Goal: Task Accomplishment & Management: Use online tool/utility

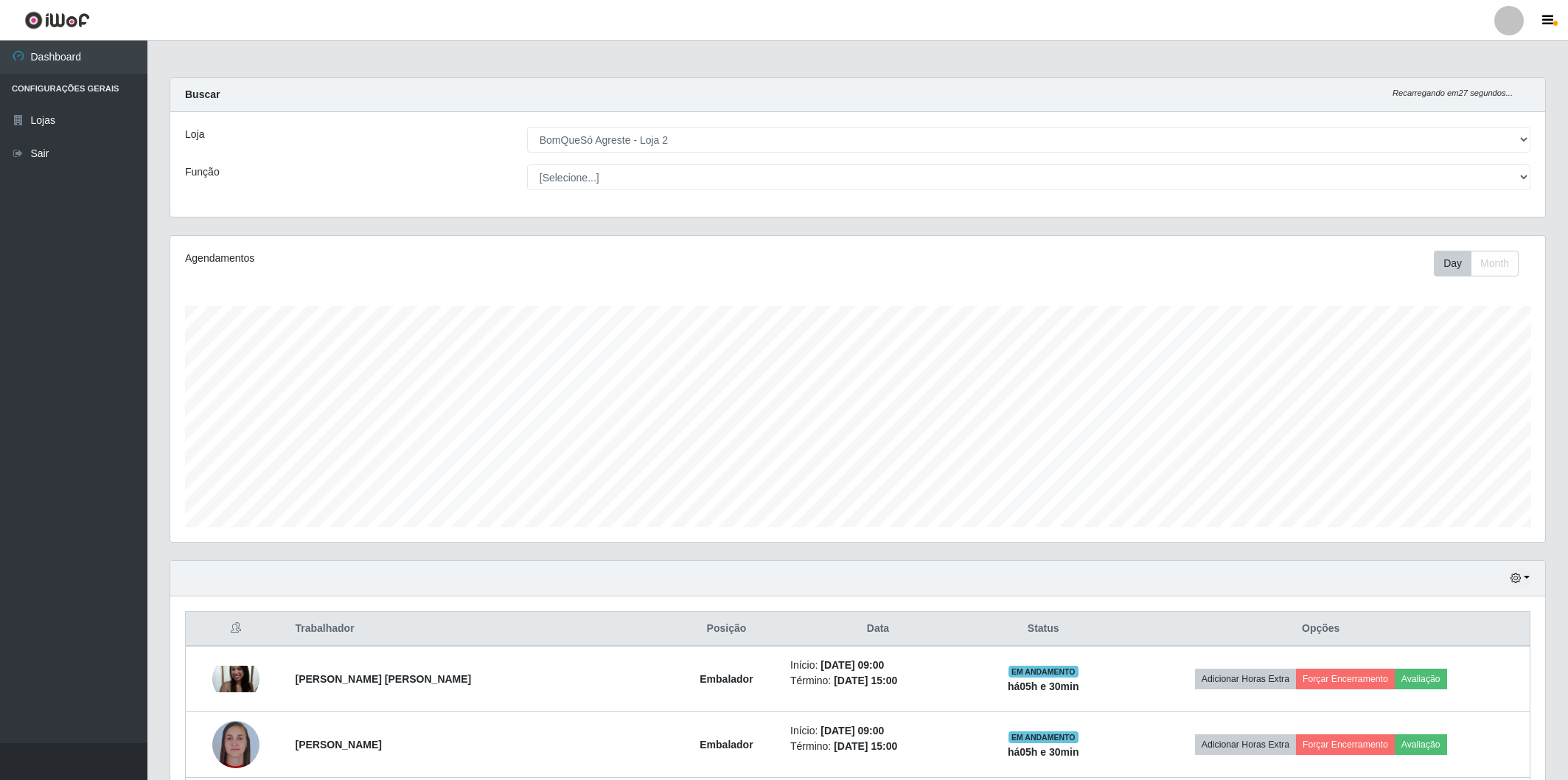
select select "214"
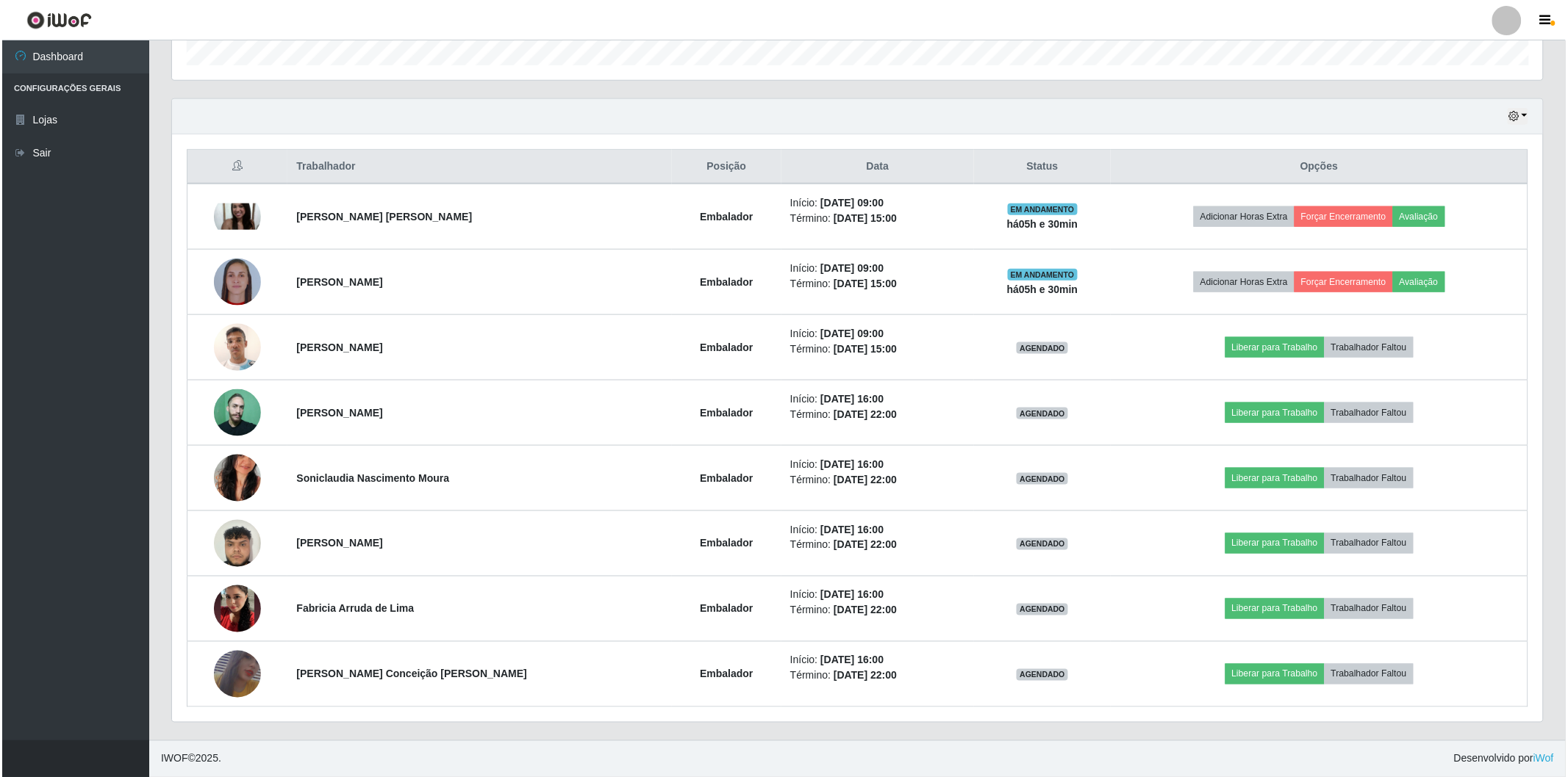
scroll to position [304, 1371]
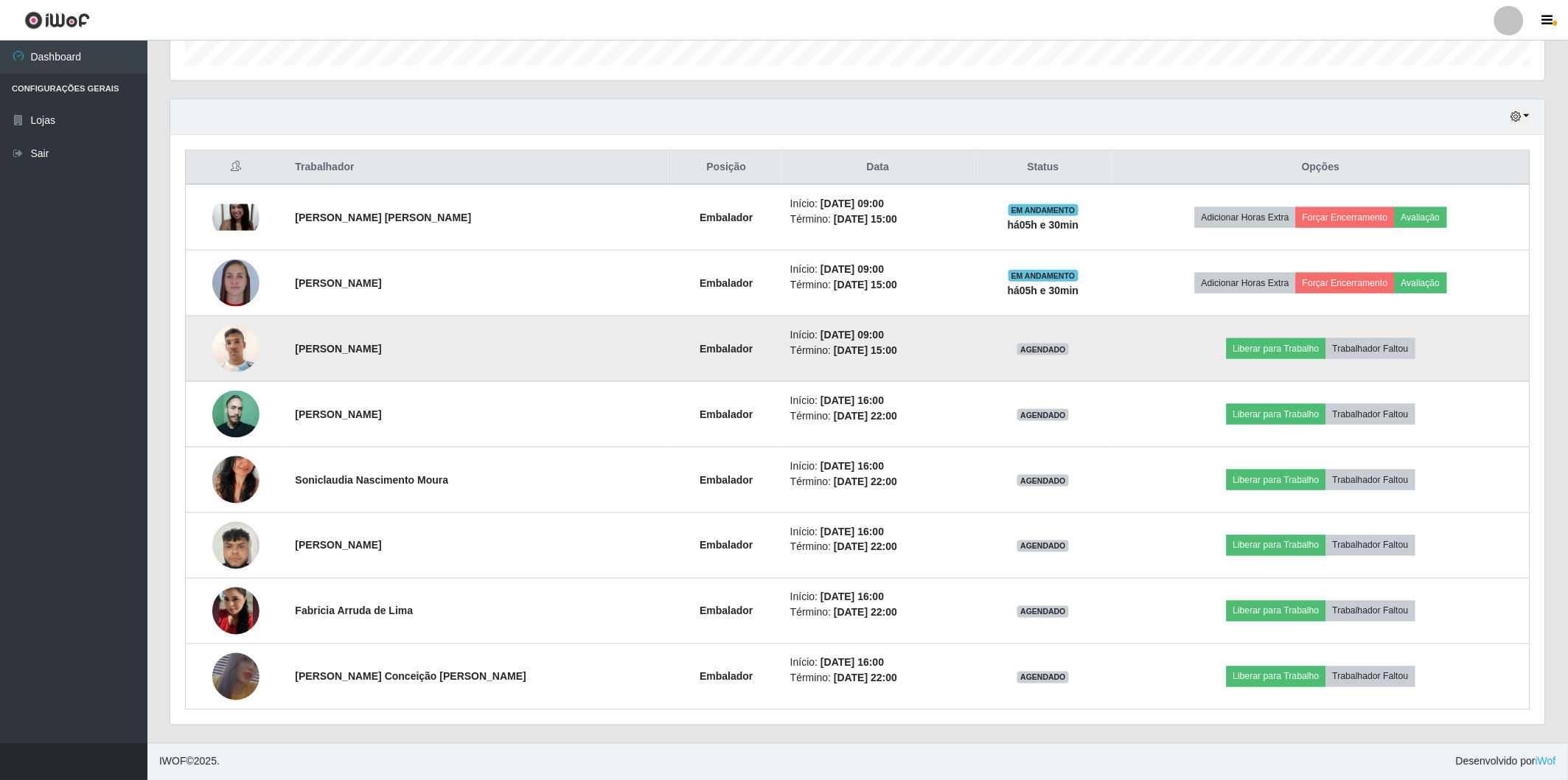
click at [222, 356] on img at bounding box center [236, 348] width 47 height 62
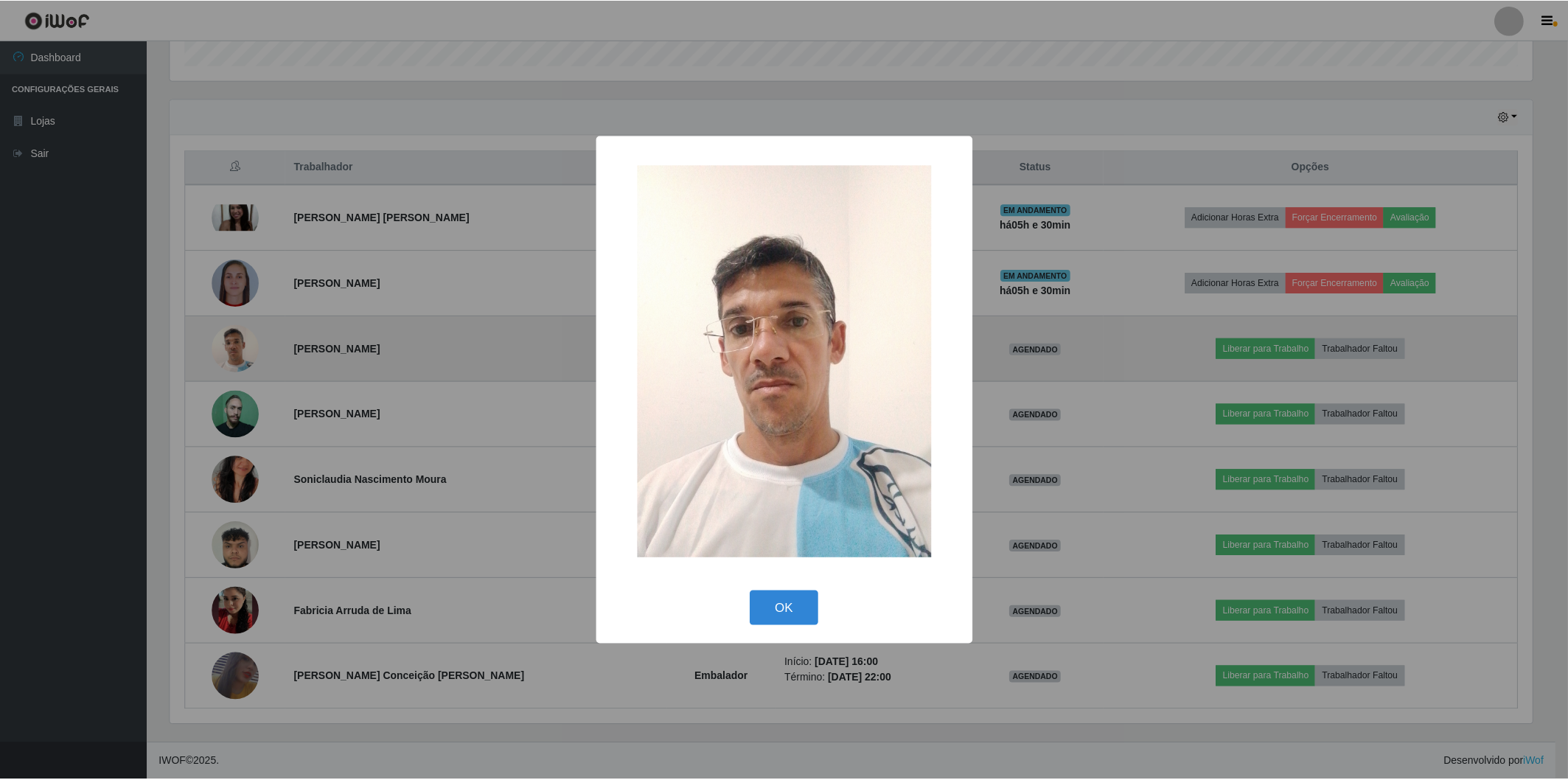
scroll to position [305, 1367]
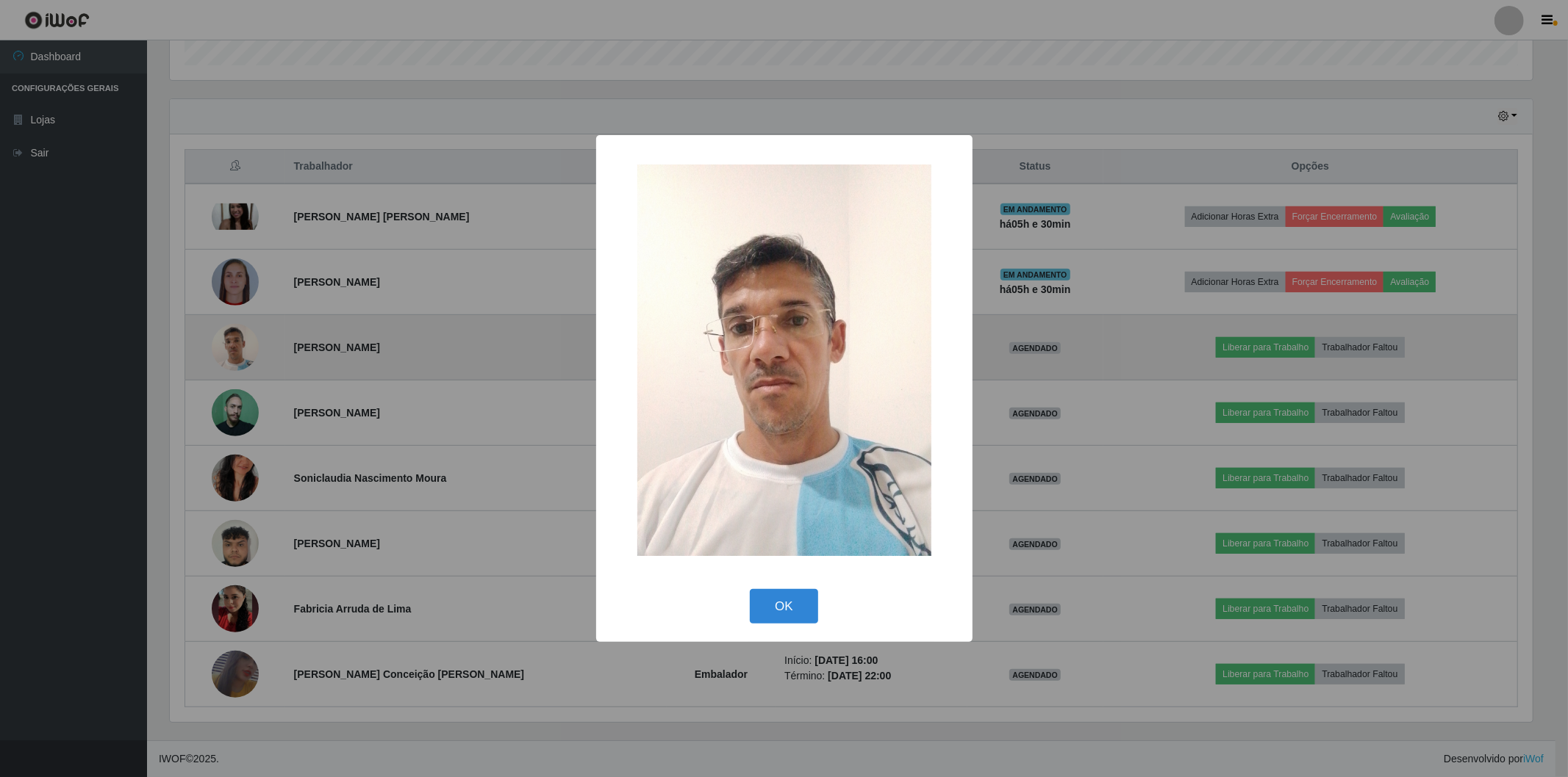
click at [221, 355] on div "× OK Cancel" at bounding box center [784, 388] width 1568 height 777
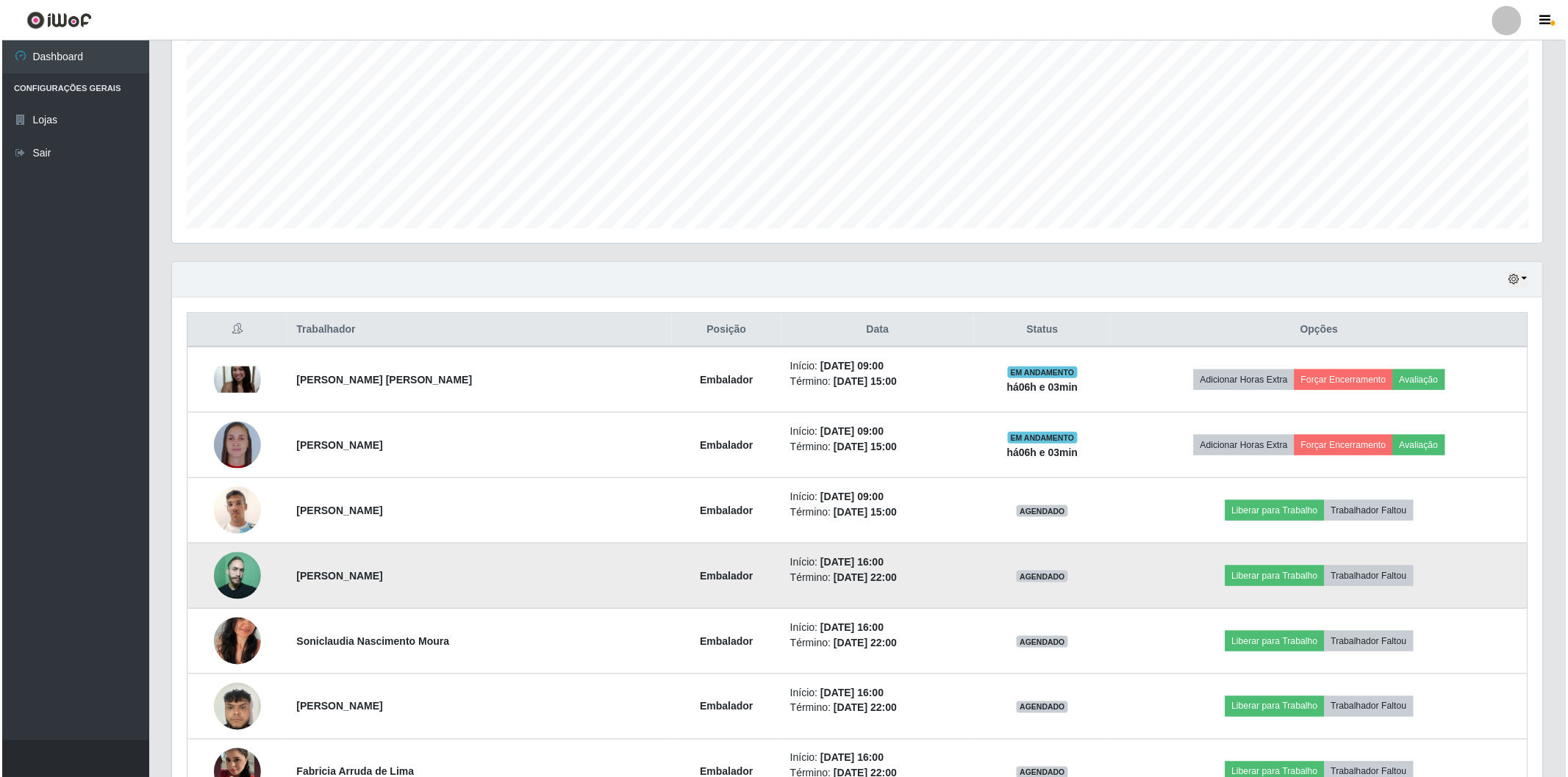
scroll to position [378, 0]
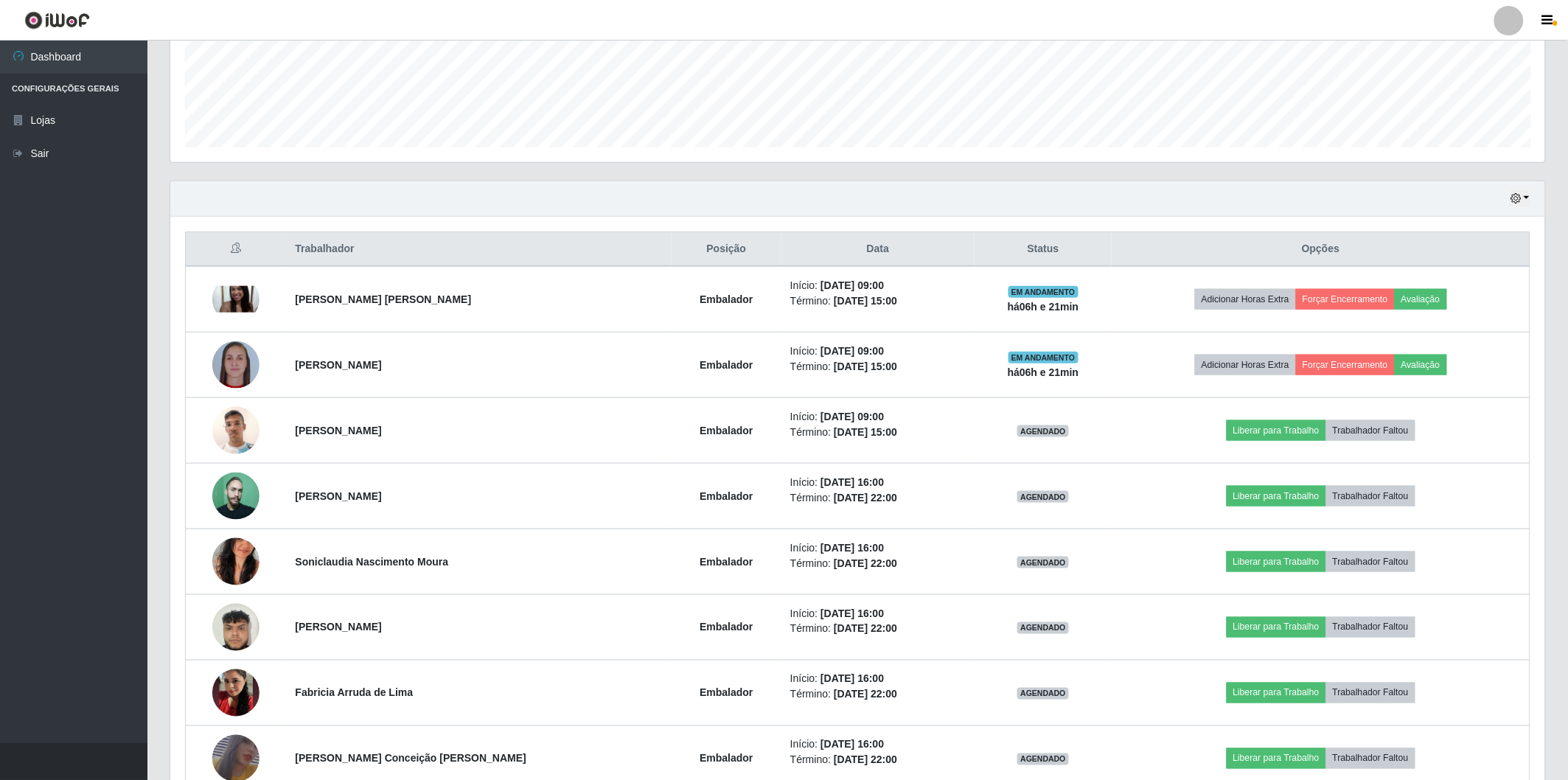
click at [1448, 182] on div "Hoje 1 dia 3 dias 1 Semana Não encerrados" at bounding box center [858, 199] width 1375 height 35
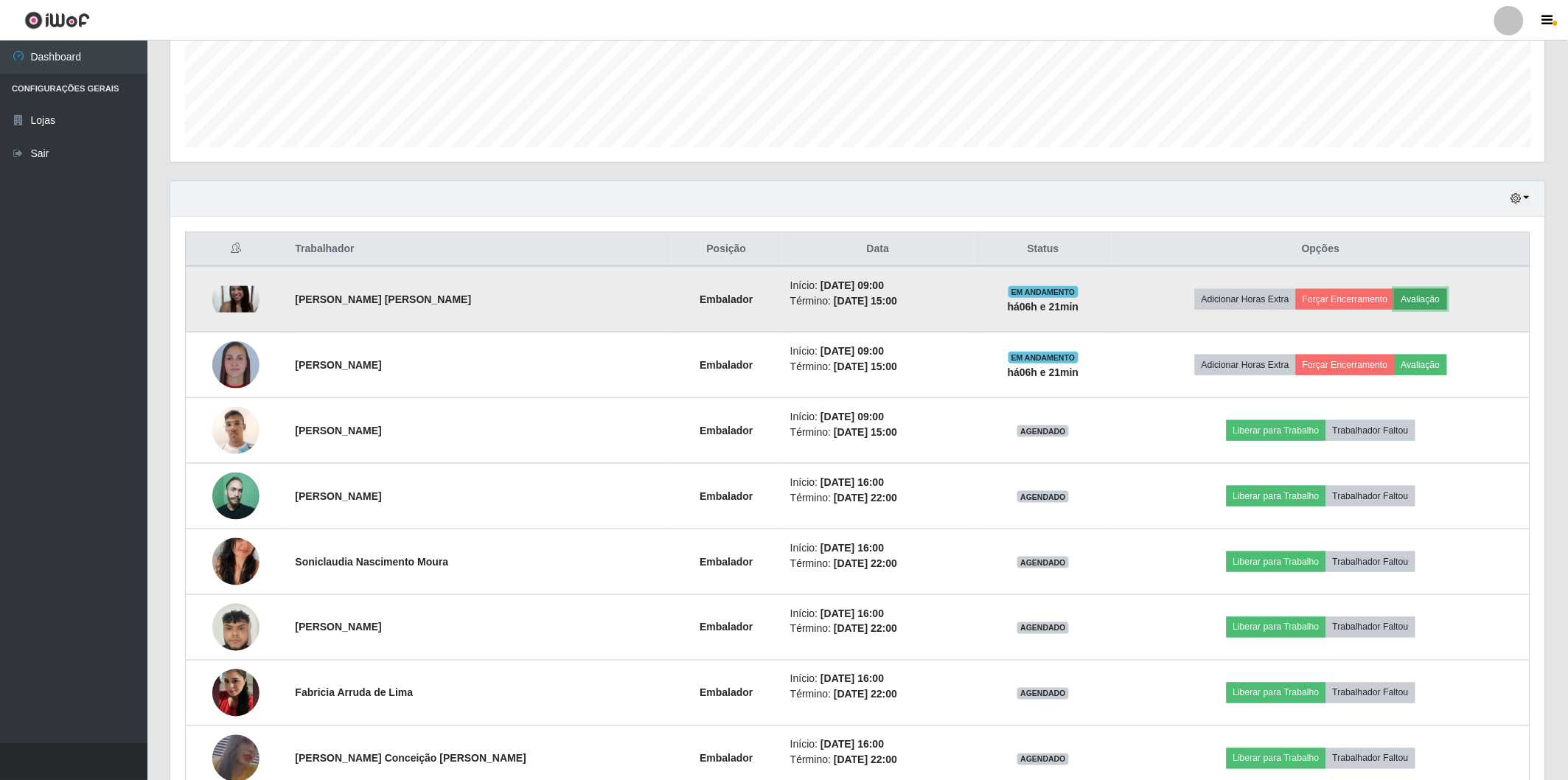
click at [1419, 305] on button "Avaliação" at bounding box center [1421, 299] width 53 height 20
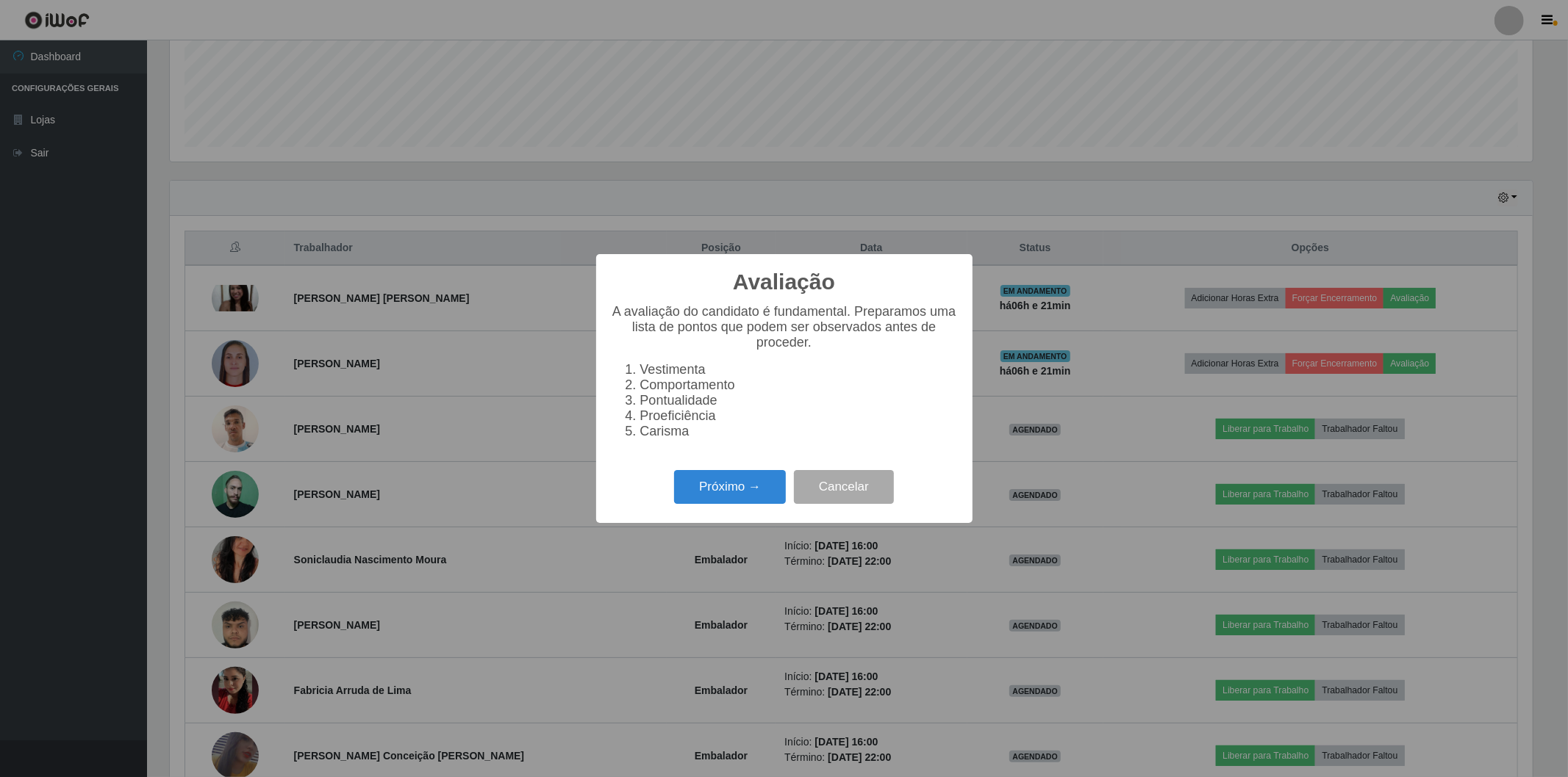
scroll to position [304, 1362]
click at [735, 483] on button "Próximo →" at bounding box center [729, 487] width 111 height 34
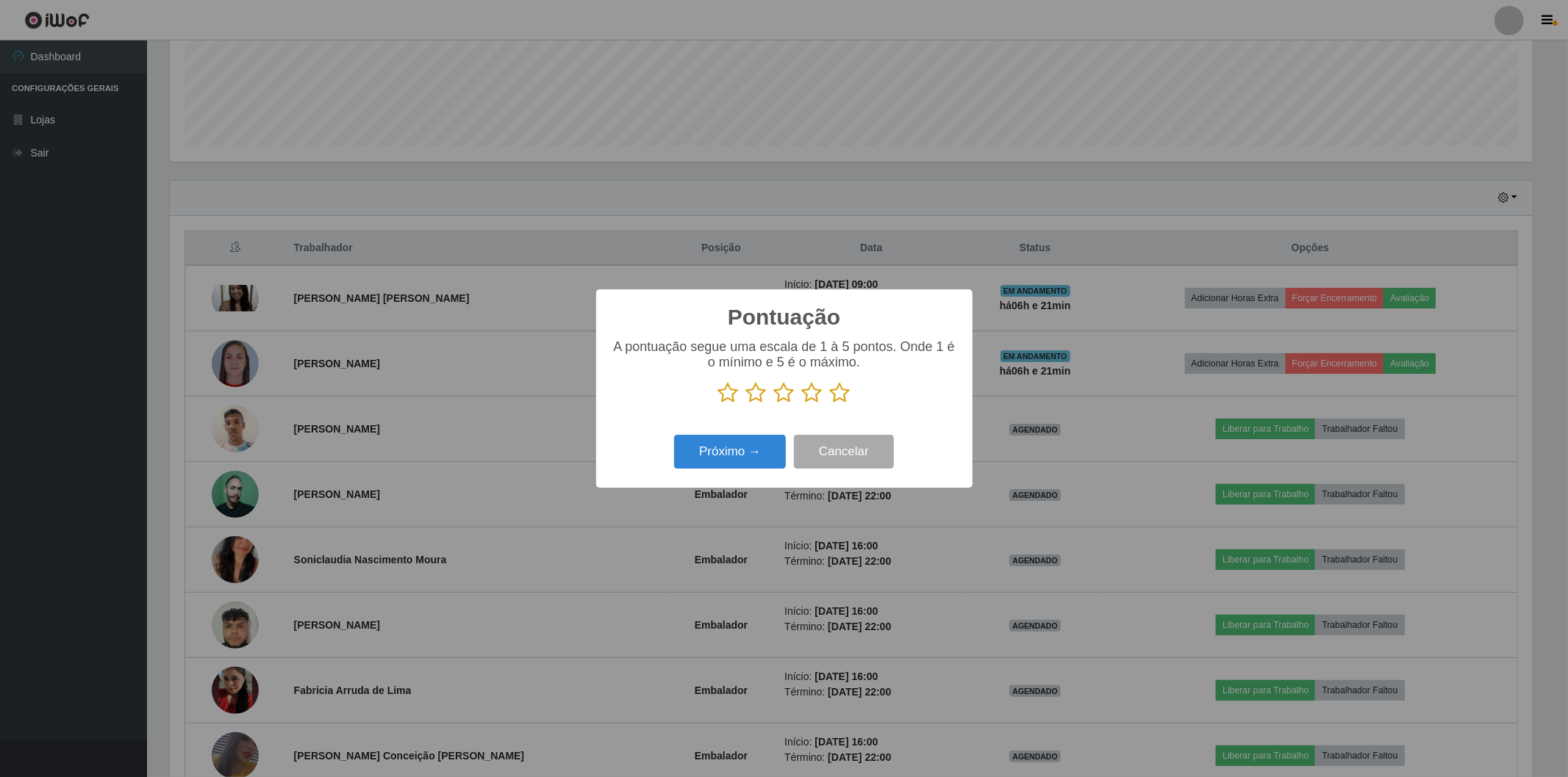
click at [841, 401] on icon at bounding box center [840, 392] width 20 height 22
click at [830, 404] on input "radio" at bounding box center [830, 404] width 0 height 0
click at [721, 456] on button "Próximo →" at bounding box center [729, 451] width 111 height 34
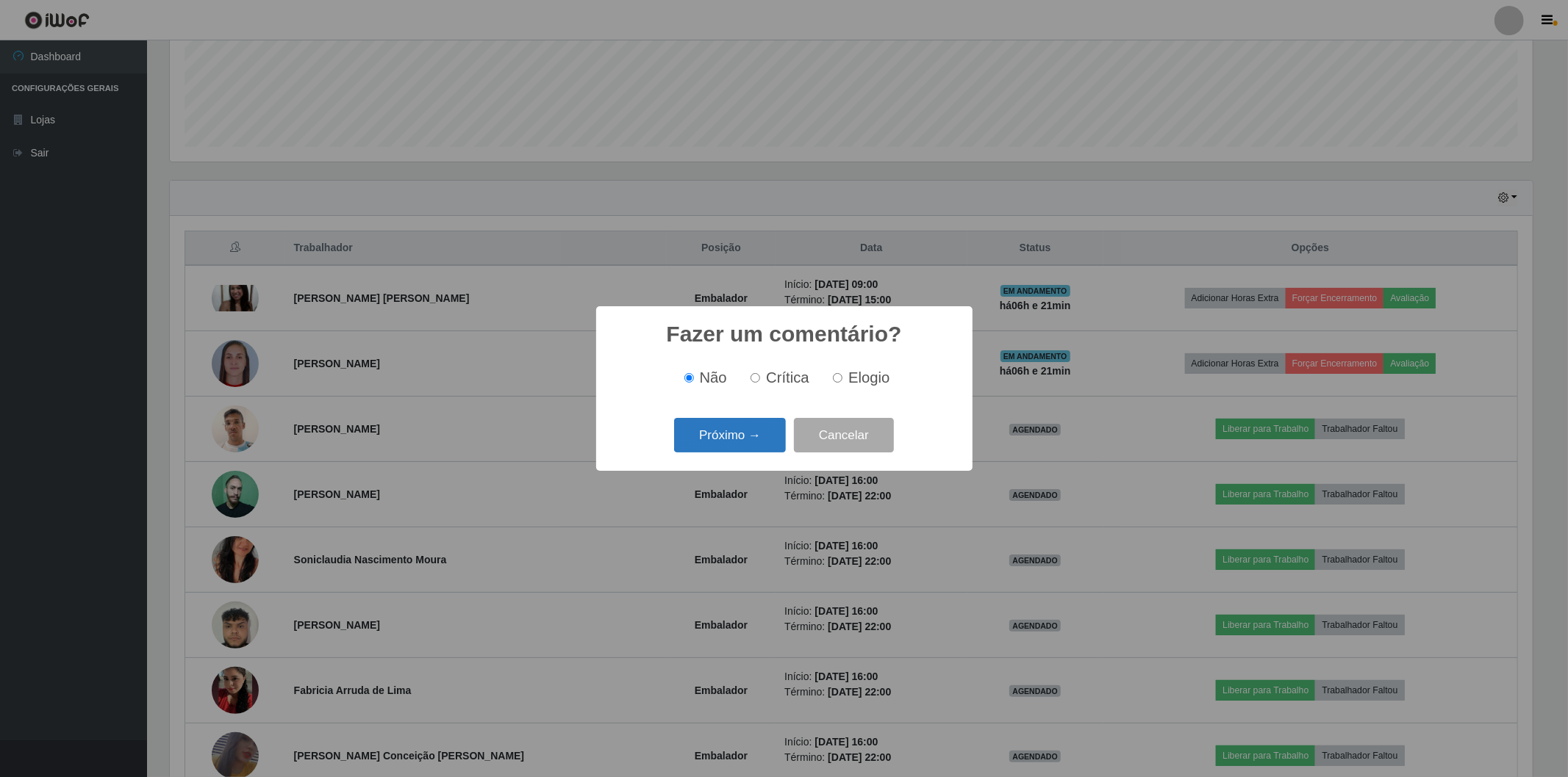
click at [717, 439] on button "Próximo →" at bounding box center [729, 434] width 111 height 34
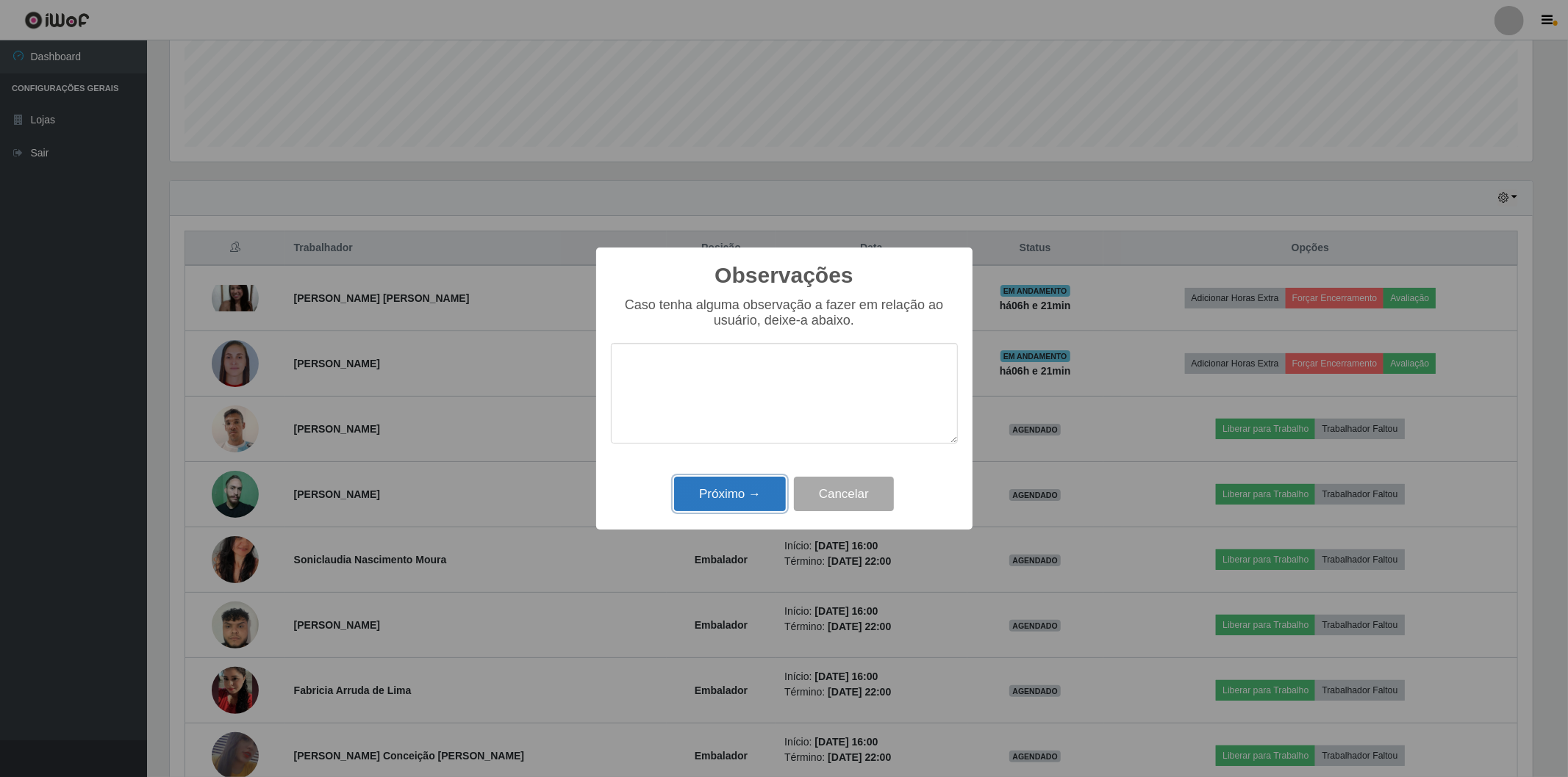
click at [708, 493] on button "Próximo →" at bounding box center [729, 493] width 111 height 34
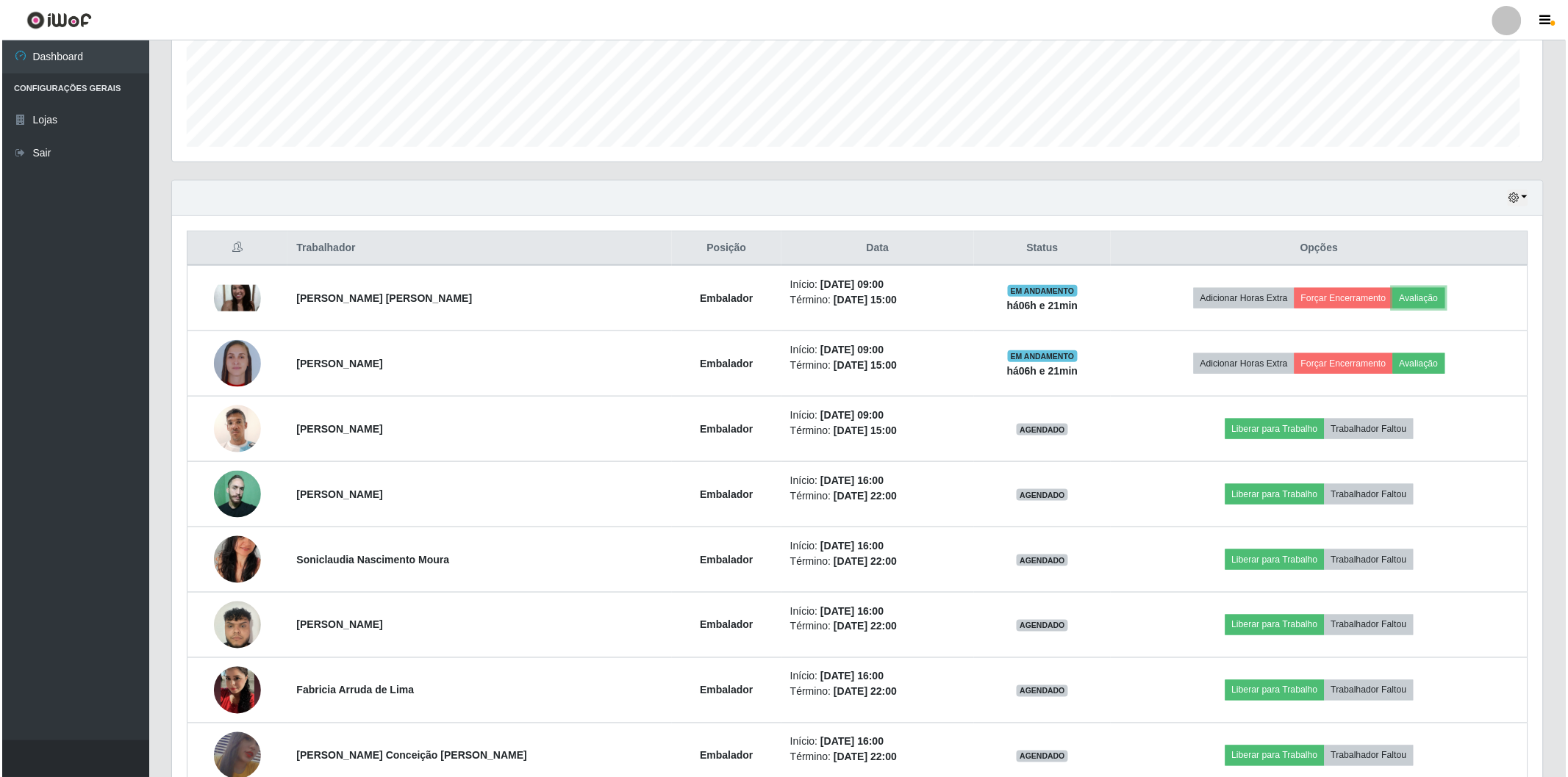
scroll to position [304, 1371]
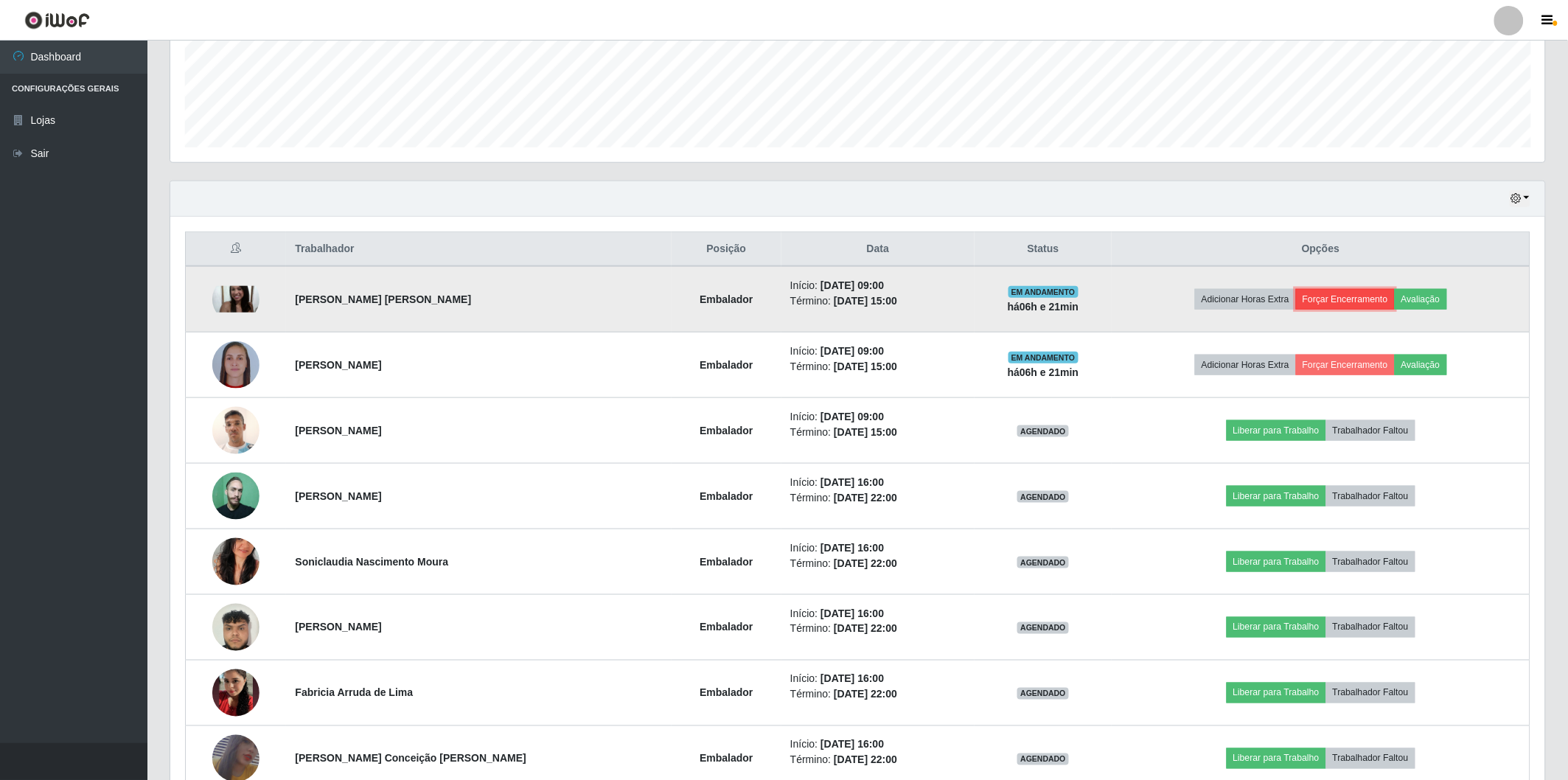
click at [1343, 296] on button "Forçar Encerramento" at bounding box center [1346, 299] width 98 height 20
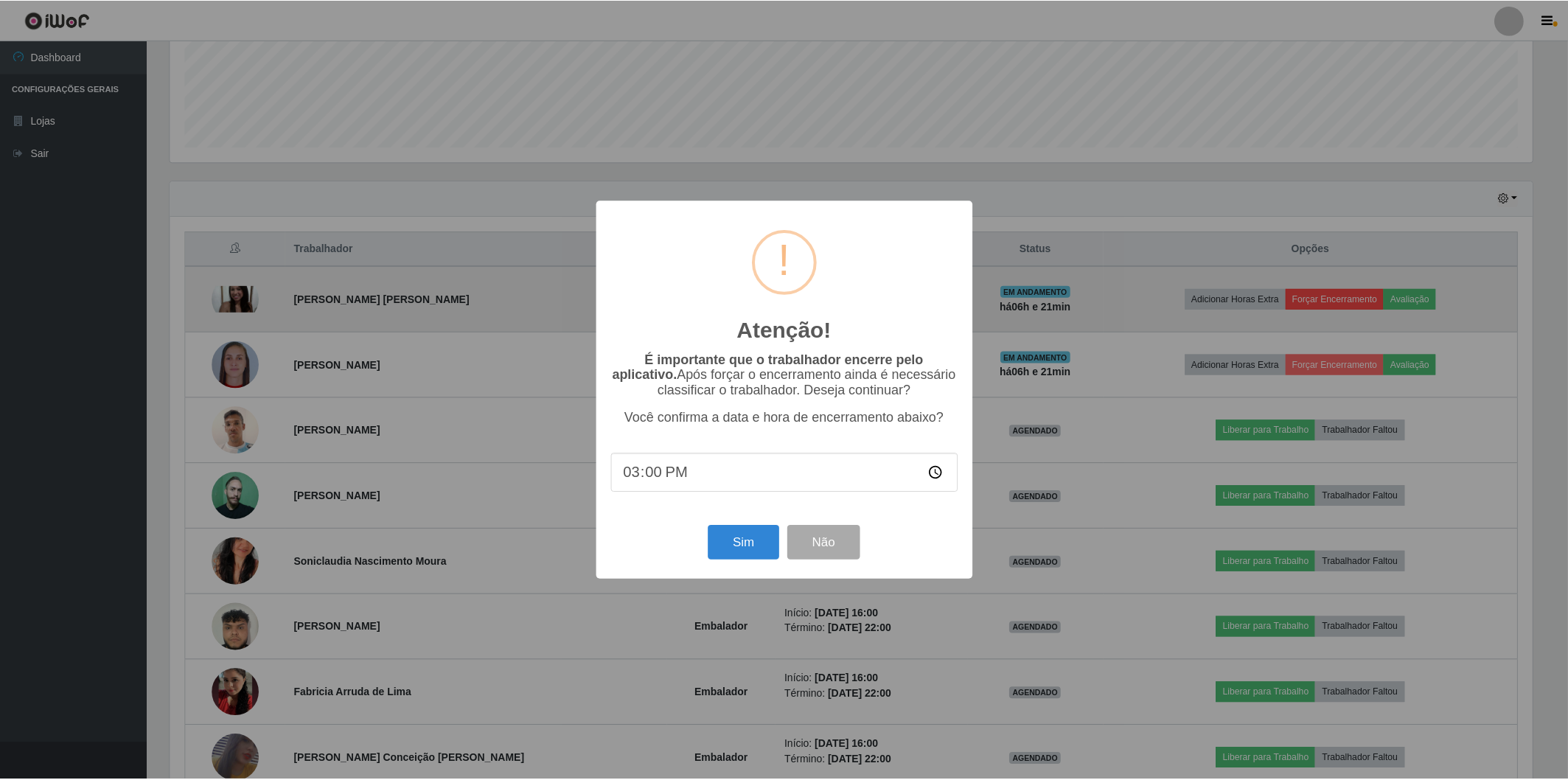
scroll to position [305, 1367]
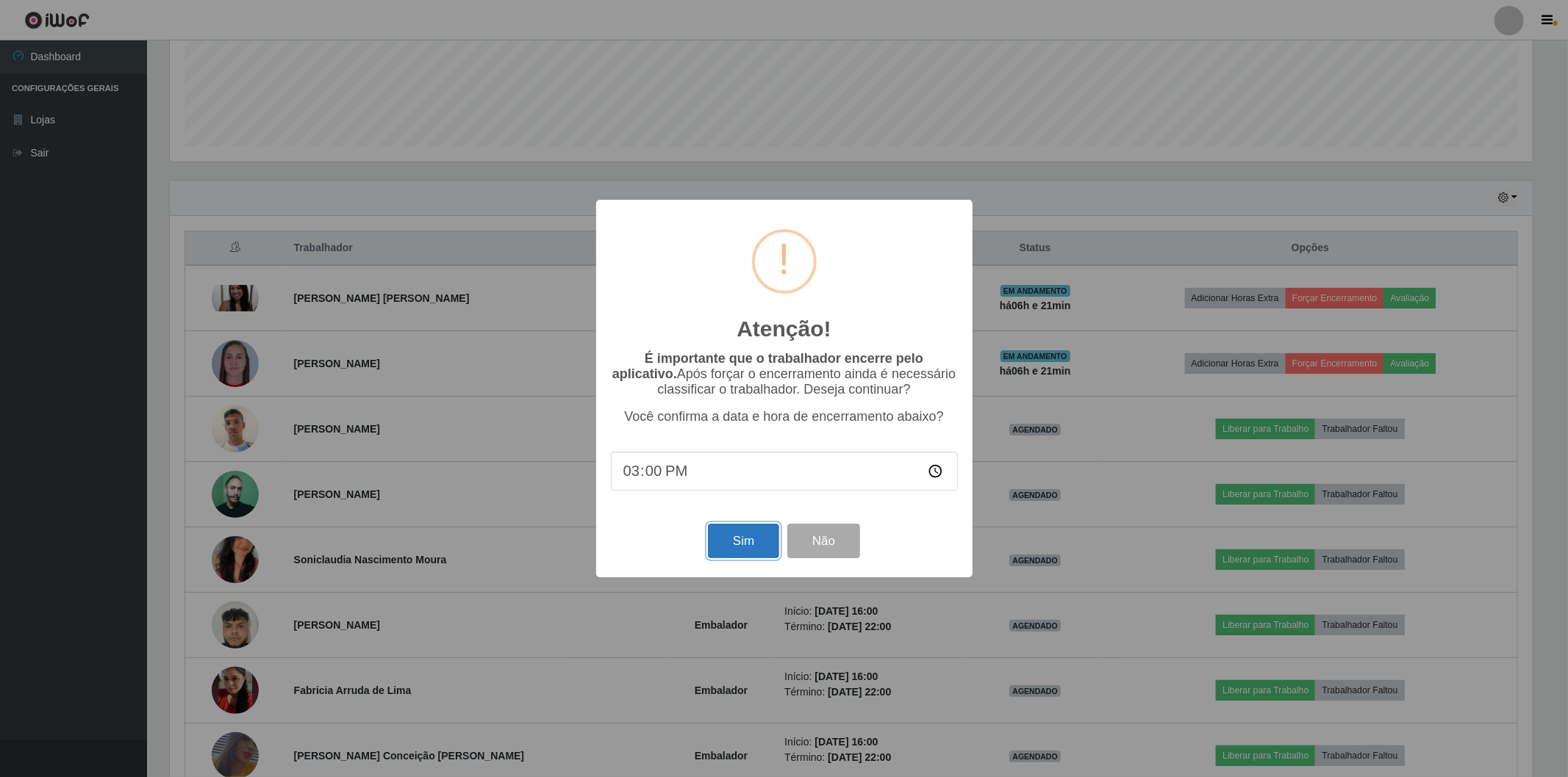
click at [729, 549] on button "Sim" at bounding box center [742, 540] width 71 height 34
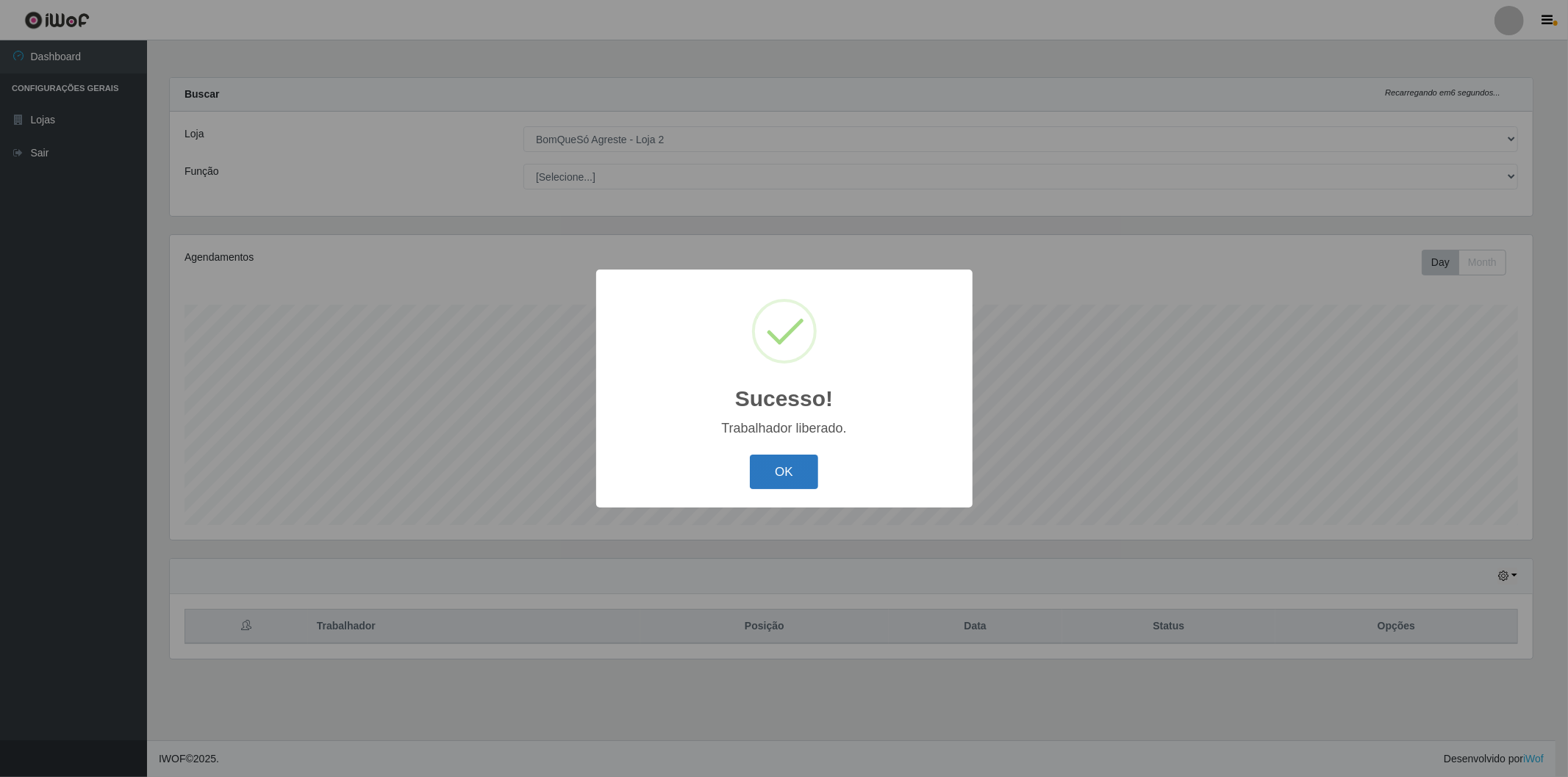
click at [785, 465] on button "OK" at bounding box center [784, 471] width 68 height 34
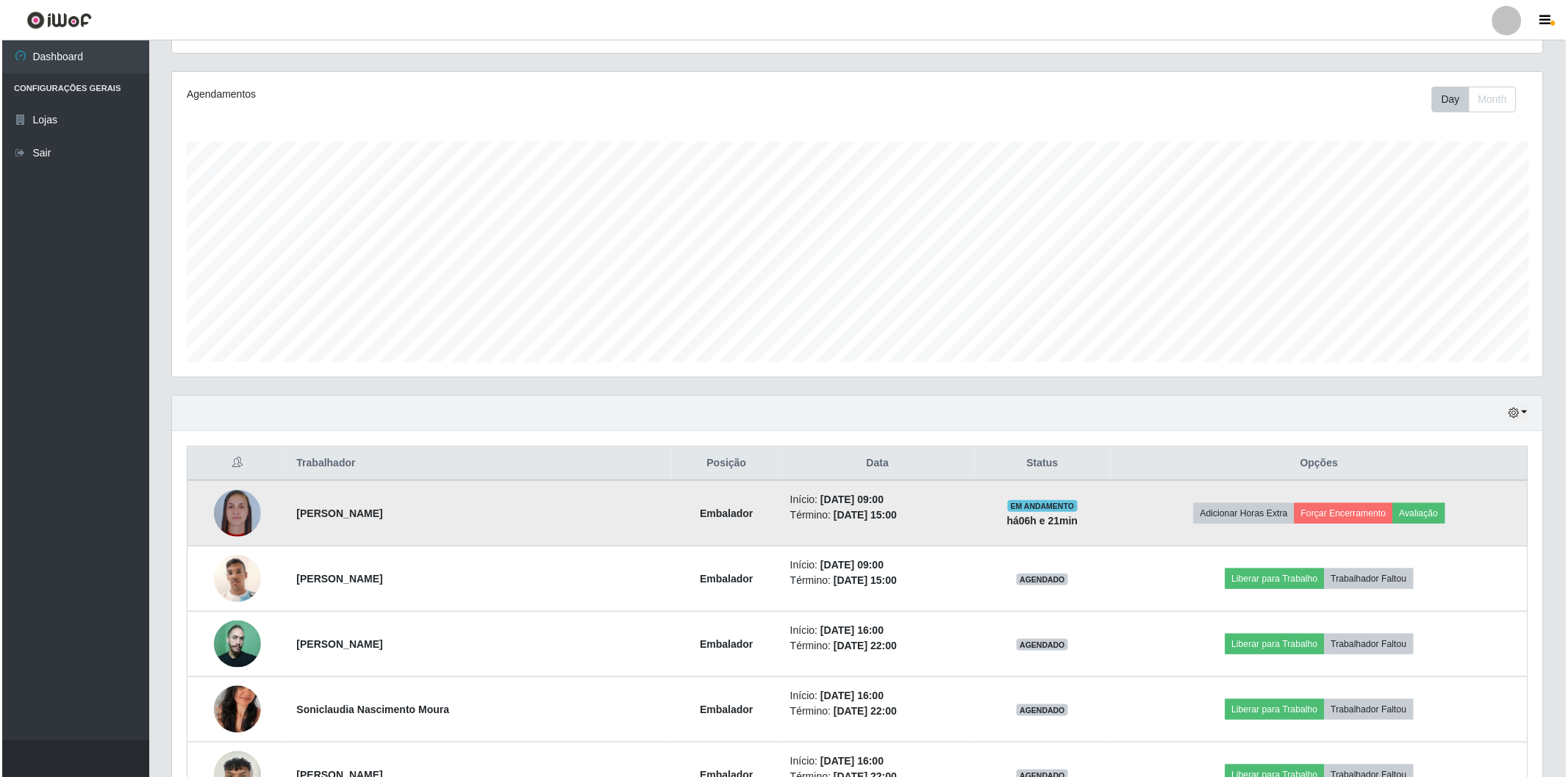
scroll to position [244, 0]
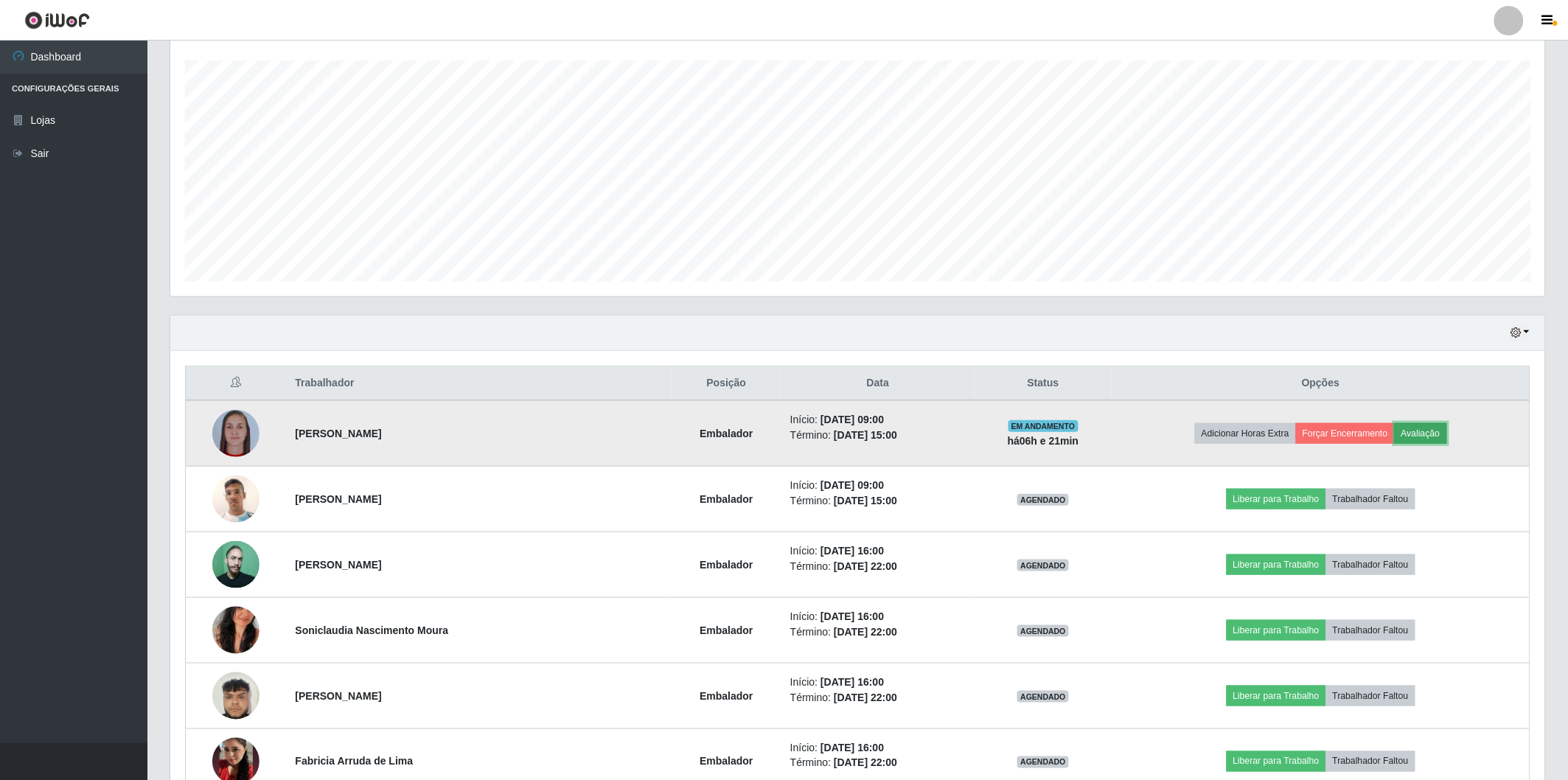
click at [1412, 435] on button "Avaliação" at bounding box center [1421, 433] width 53 height 20
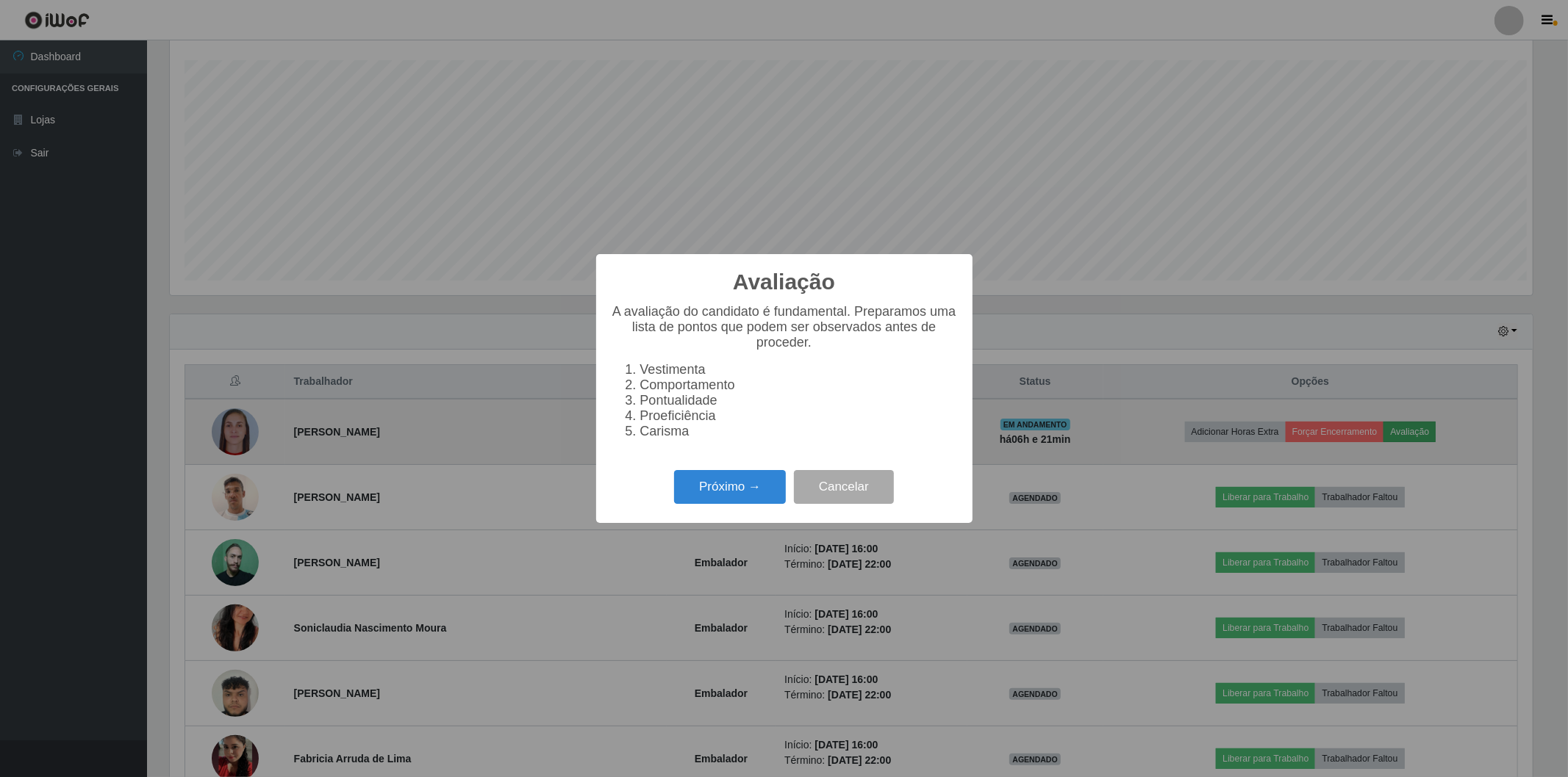
scroll to position [304, 1362]
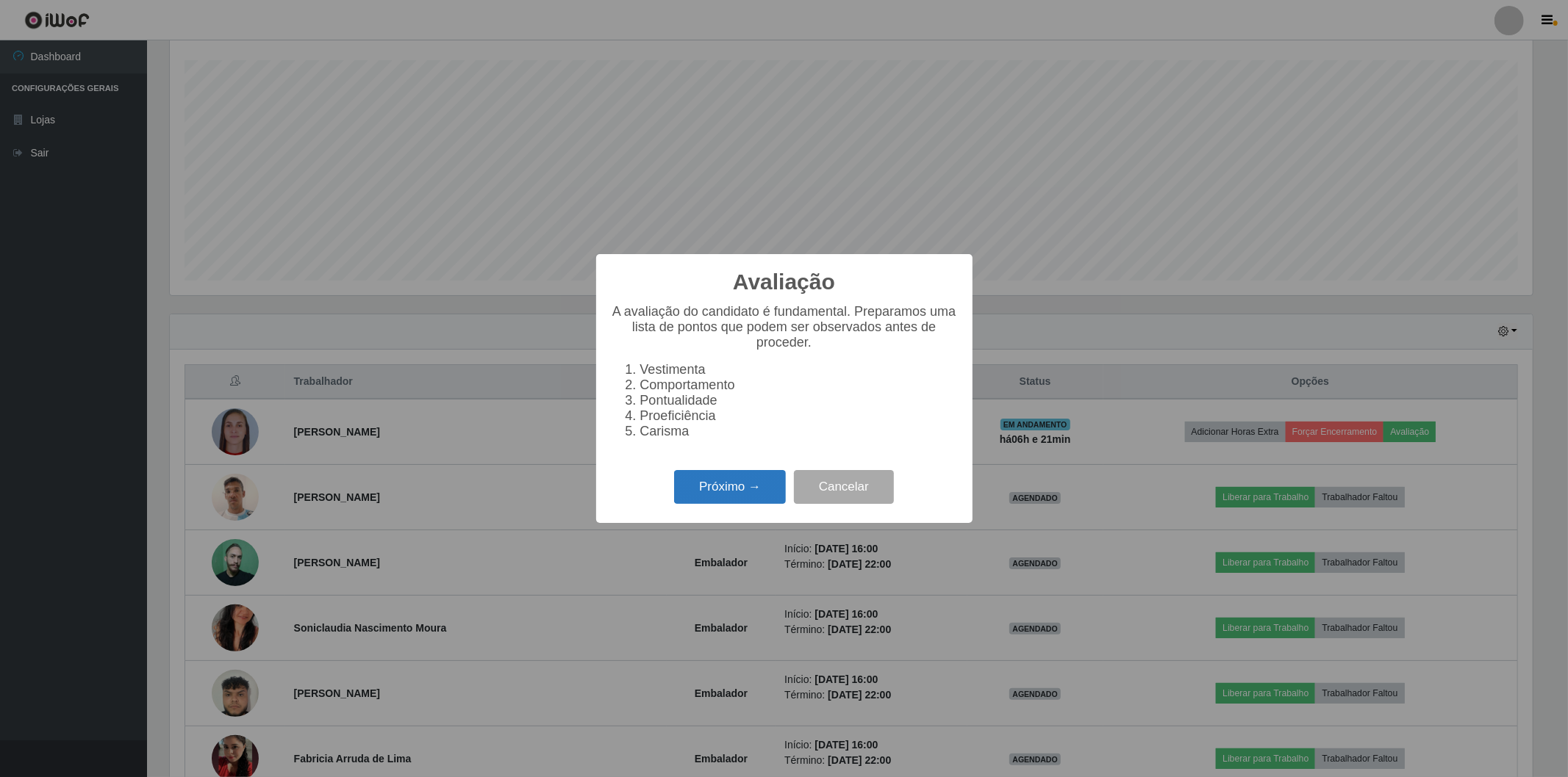
click at [723, 486] on button "Próximo →" at bounding box center [729, 487] width 111 height 34
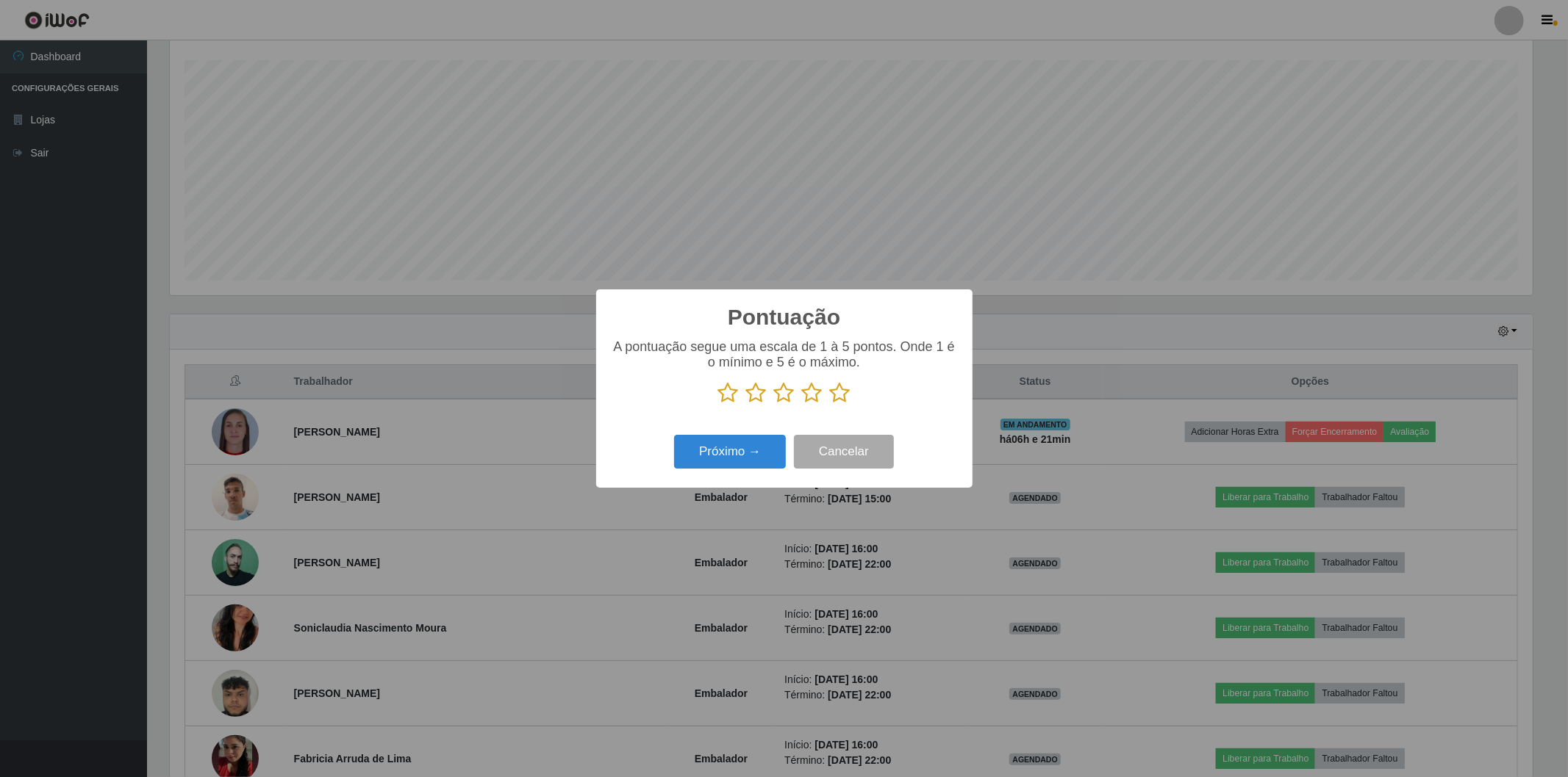
click at [842, 398] on icon at bounding box center [840, 392] width 20 height 22
click at [830, 404] on input "radio" at bounding box center [830, 404] width 0 height 0
click at [724, 452] on button "Próximo →" at bounding box center [729, 451] width 111 height 34
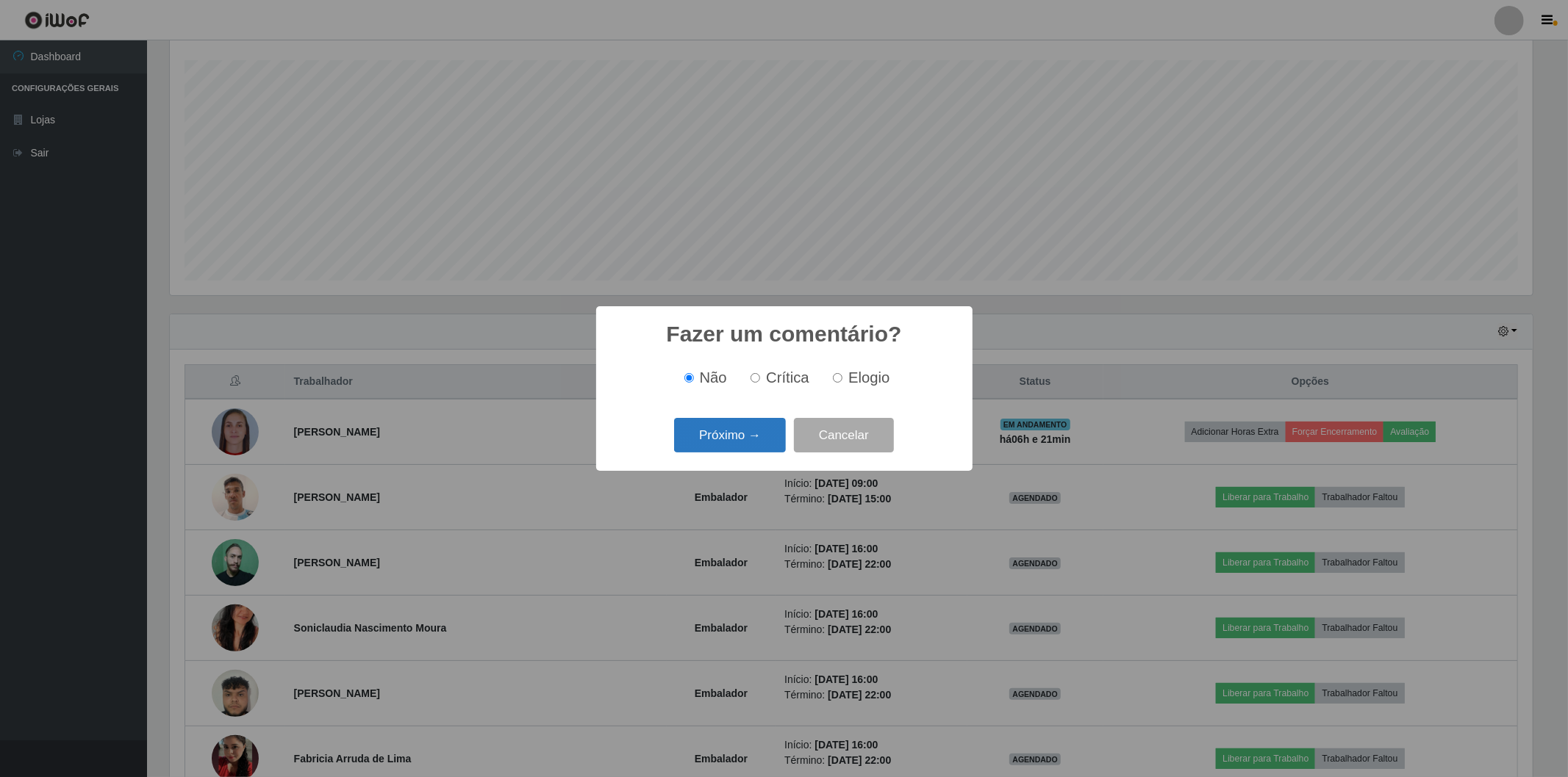
click at [738, 439] on button "Próximo →" at bounding box center [729, 434] width 111 height 34
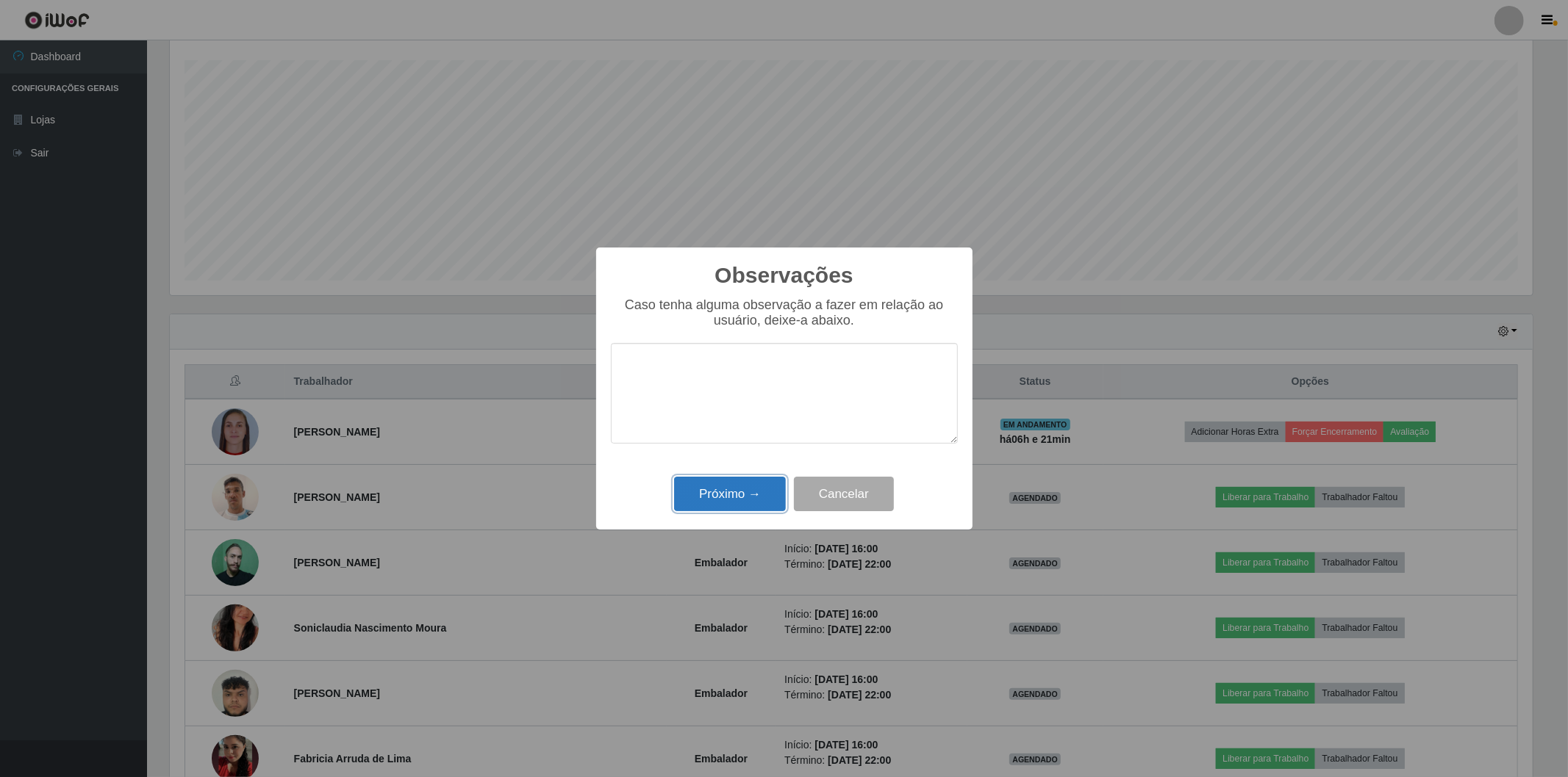
click at [726, 503] on button "Próximo →" at bounding box center [729, 493] width 111 height 34
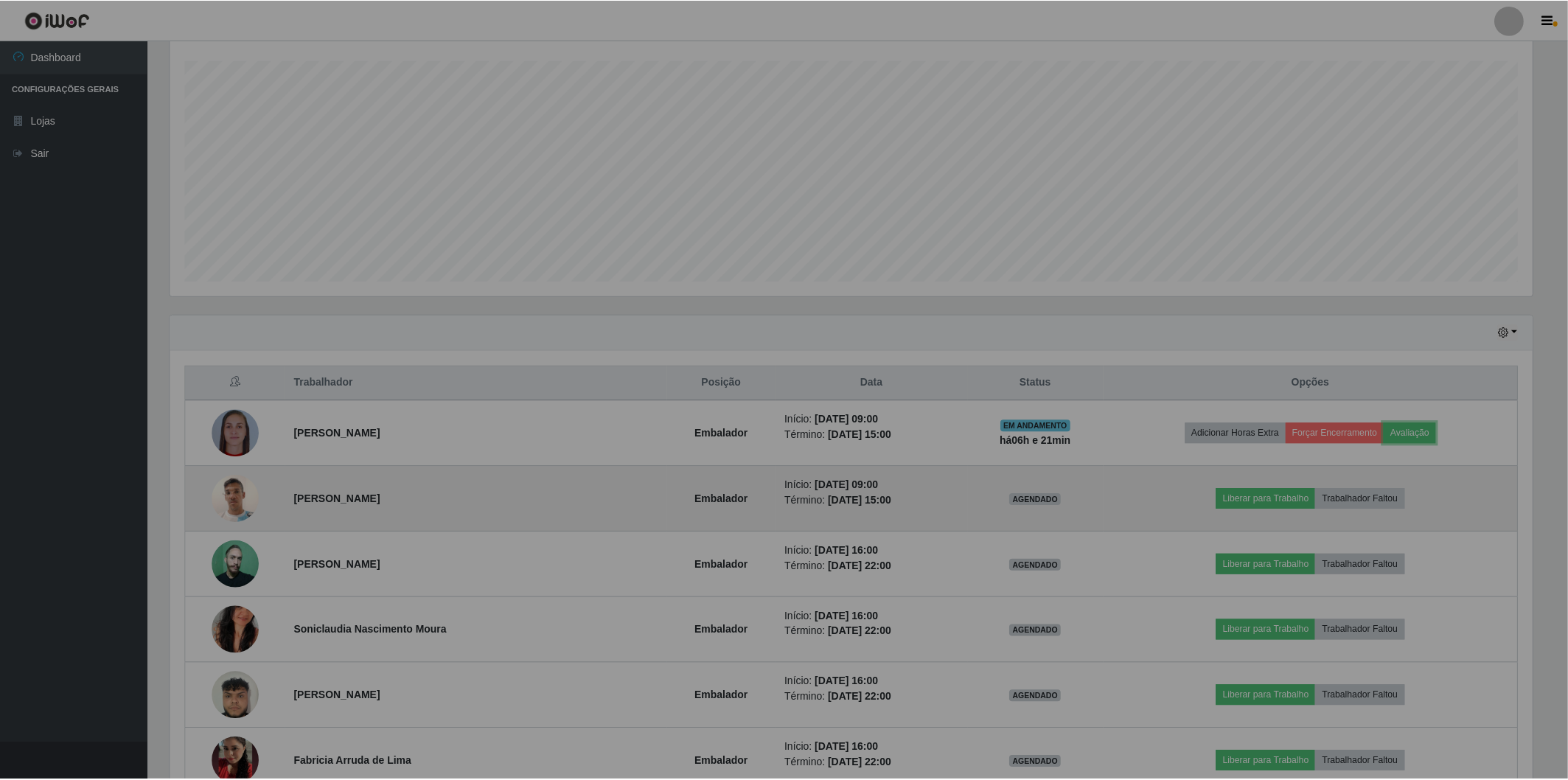
scroll to position [305, 1375]
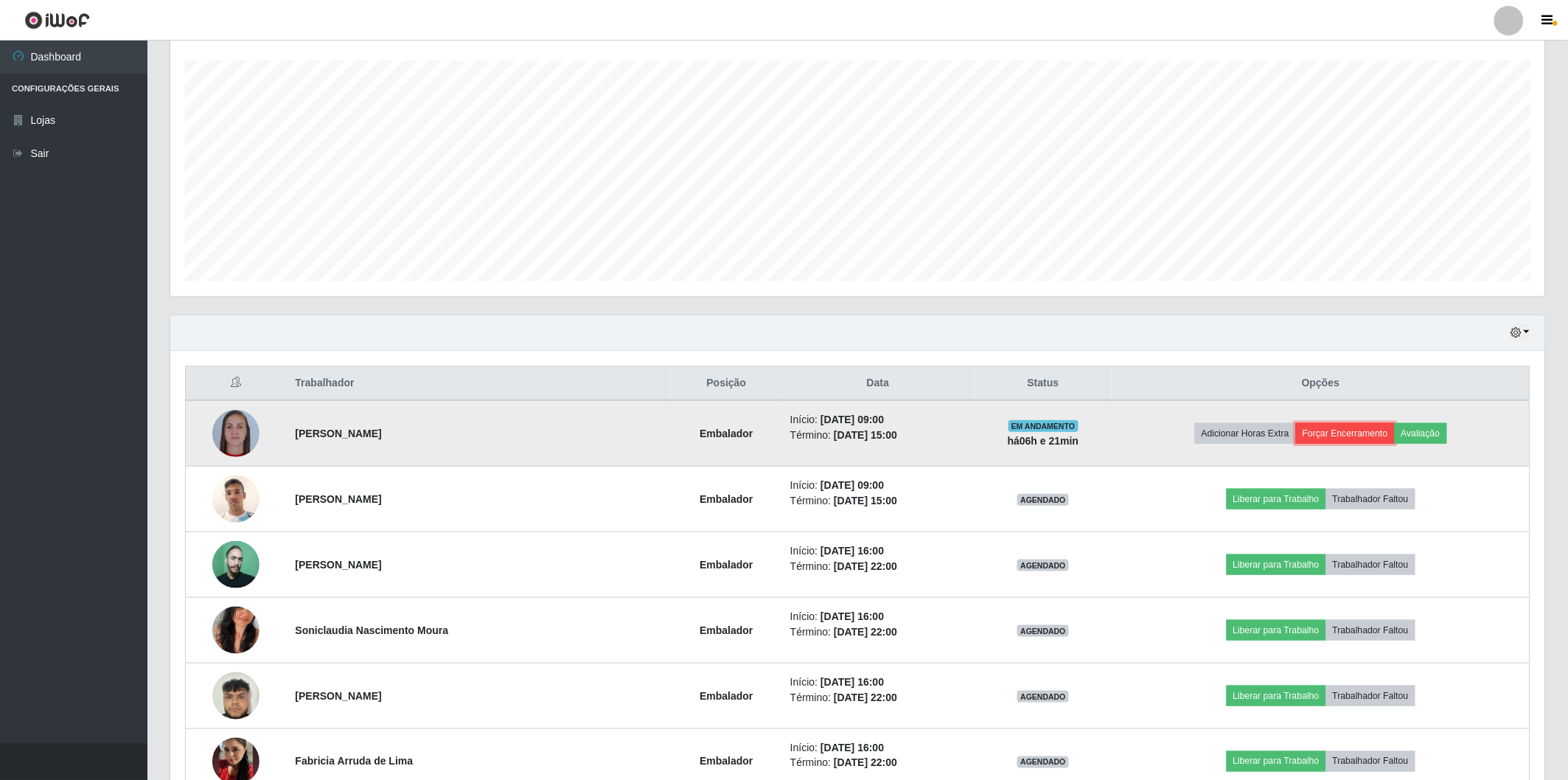
click at [1336, 432] on button "Forçar Encerramento" at bounding box center [1346, 433] width 98 height 20
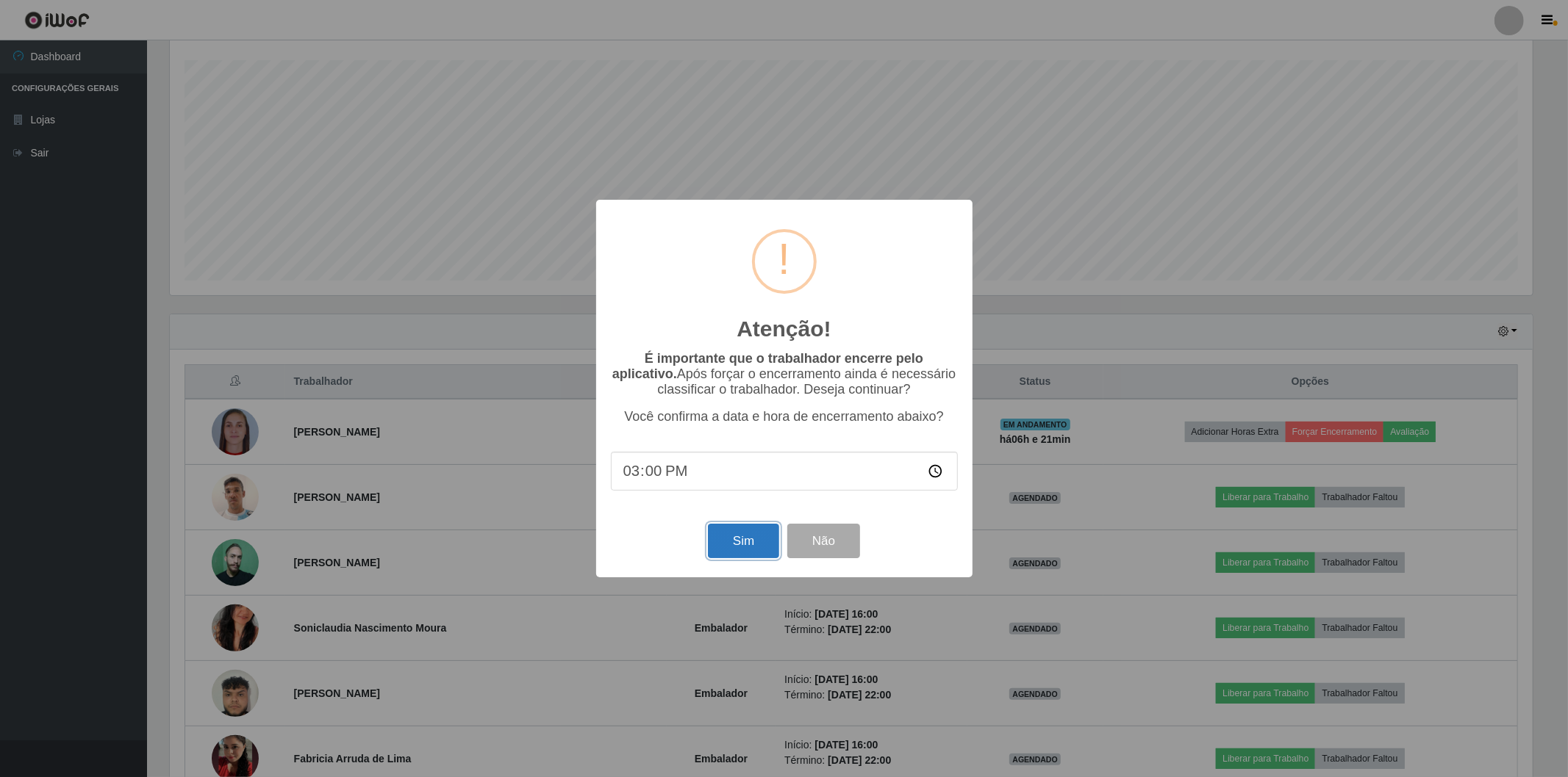
click at [732, 540] on button "Sim" at bounding box center [742, 540] width 71 height 34
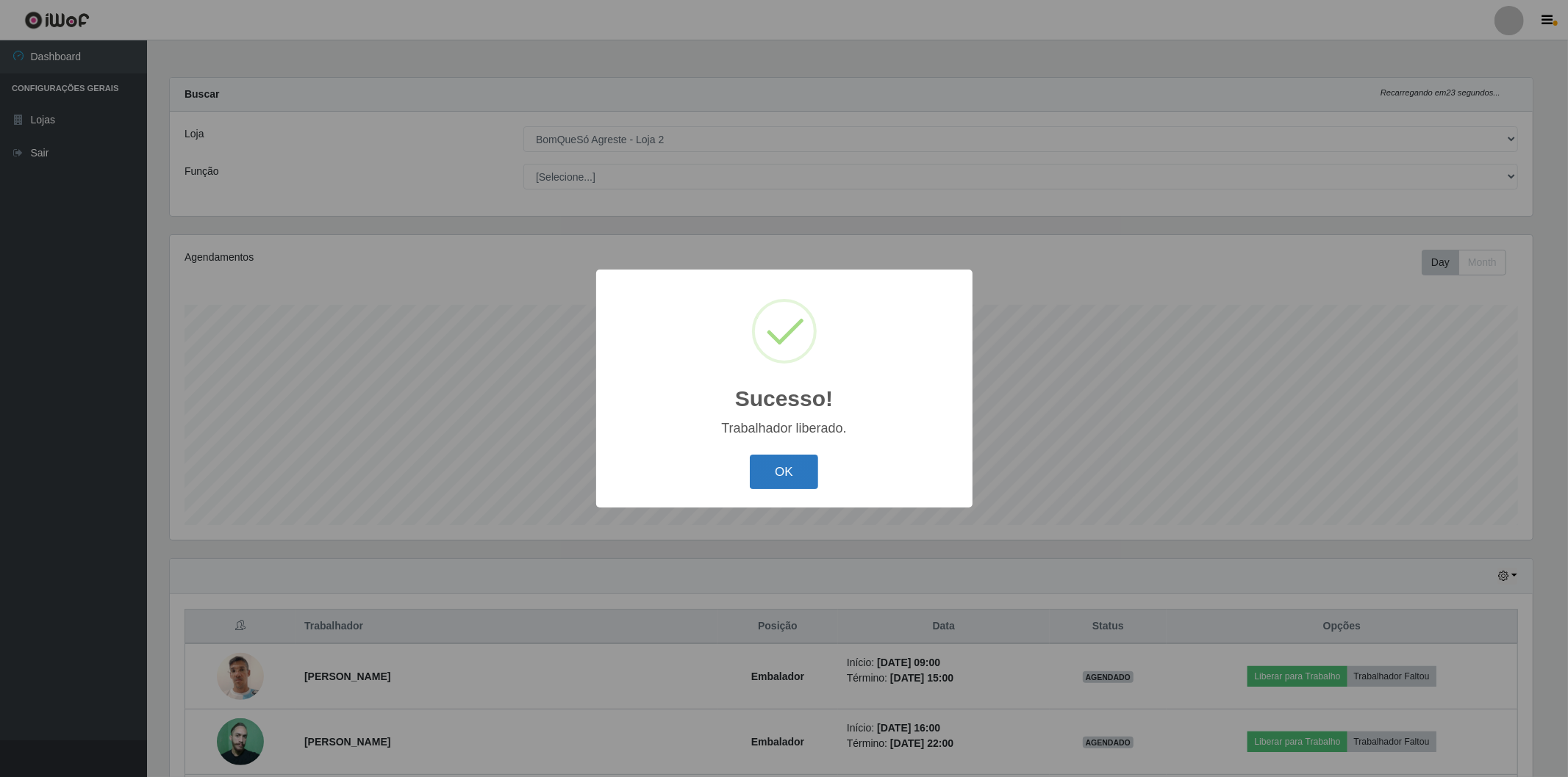
click at [775, 470] on button "OK" at bounding box center [784, 471] width 68 height 34
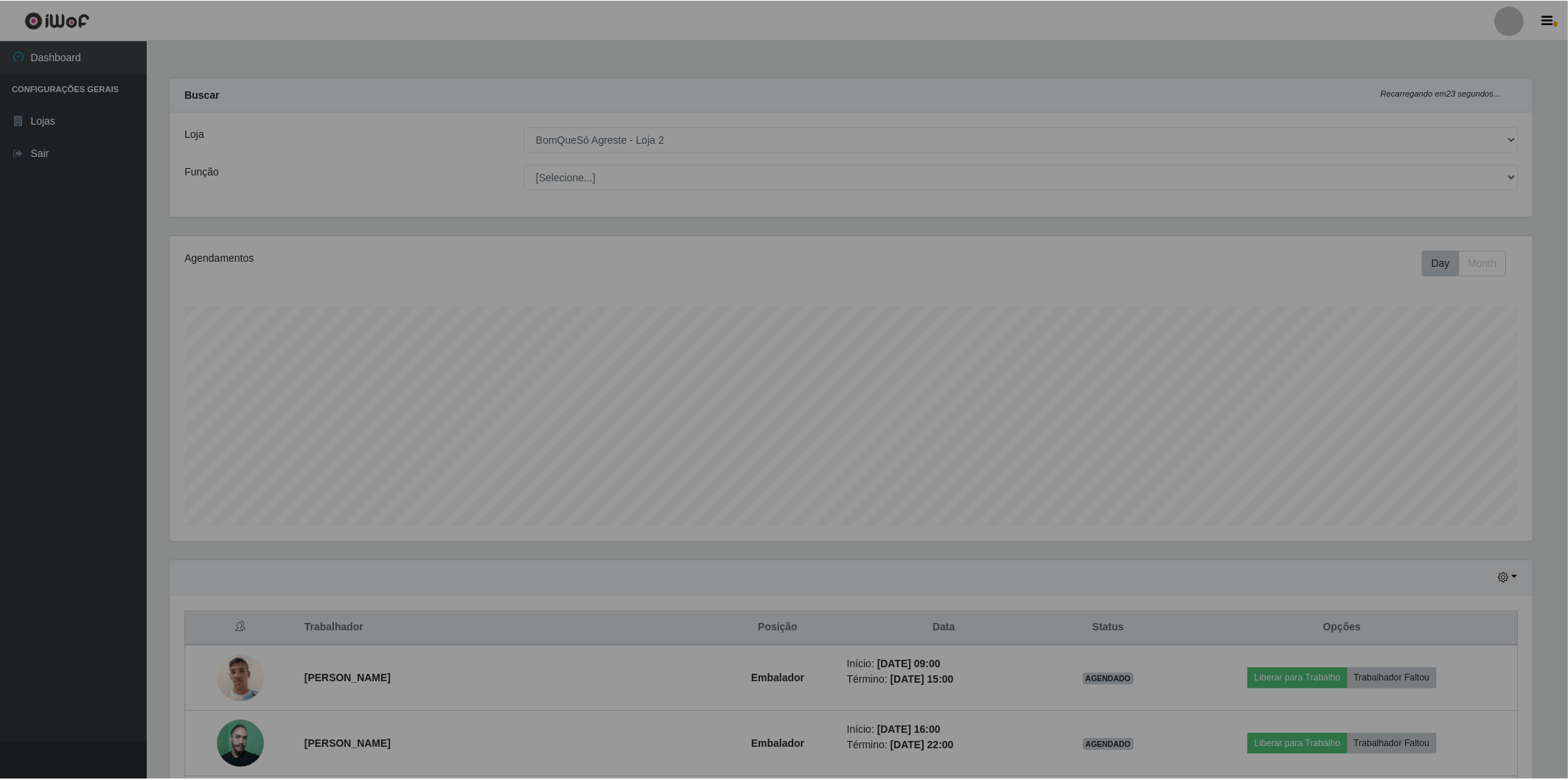
scroll to position [0, 0]
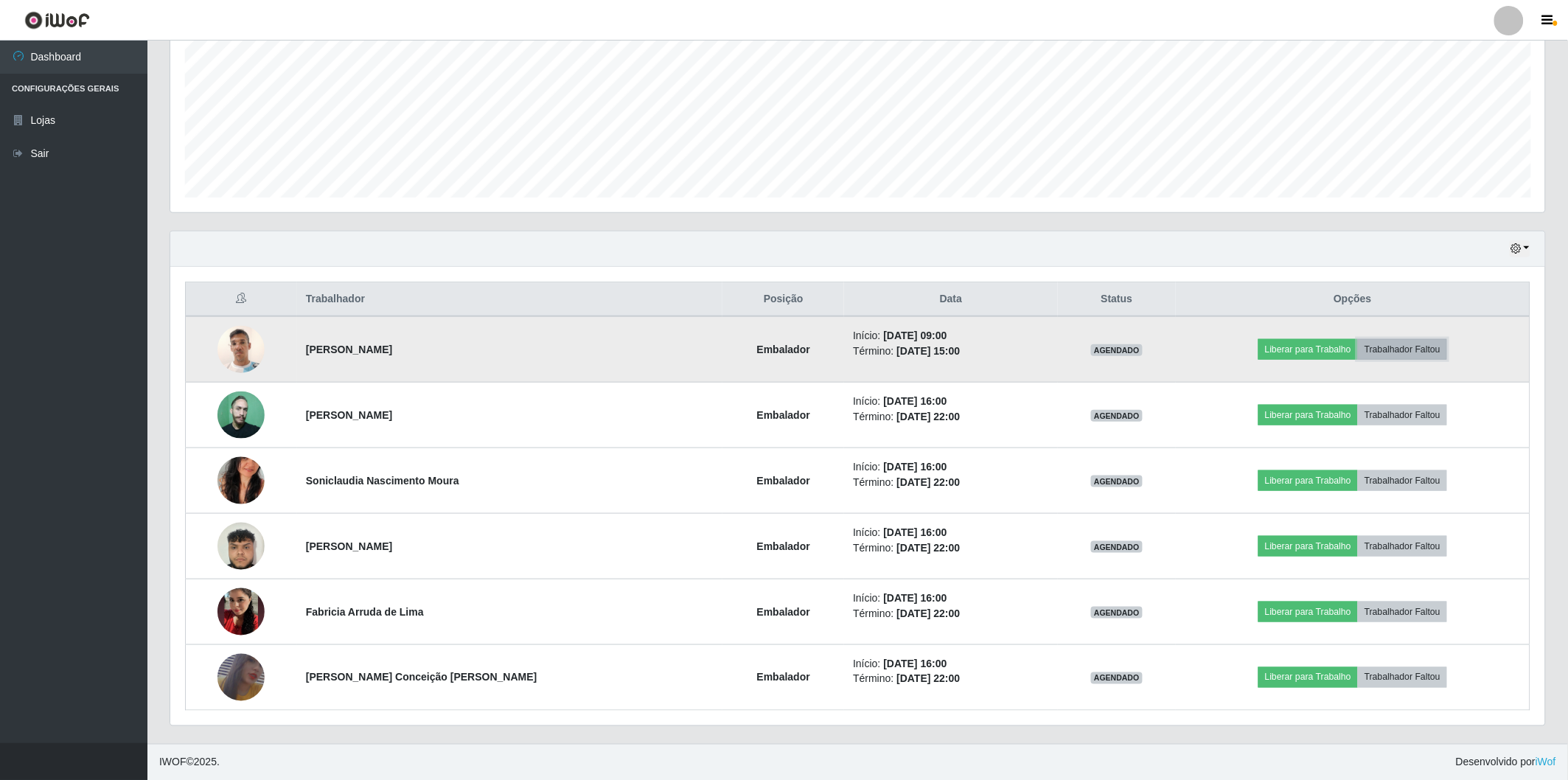
click at [1410, 347] on button "Trabalhador Faltou" at bounding box center [1403, 349] width 89 height 20
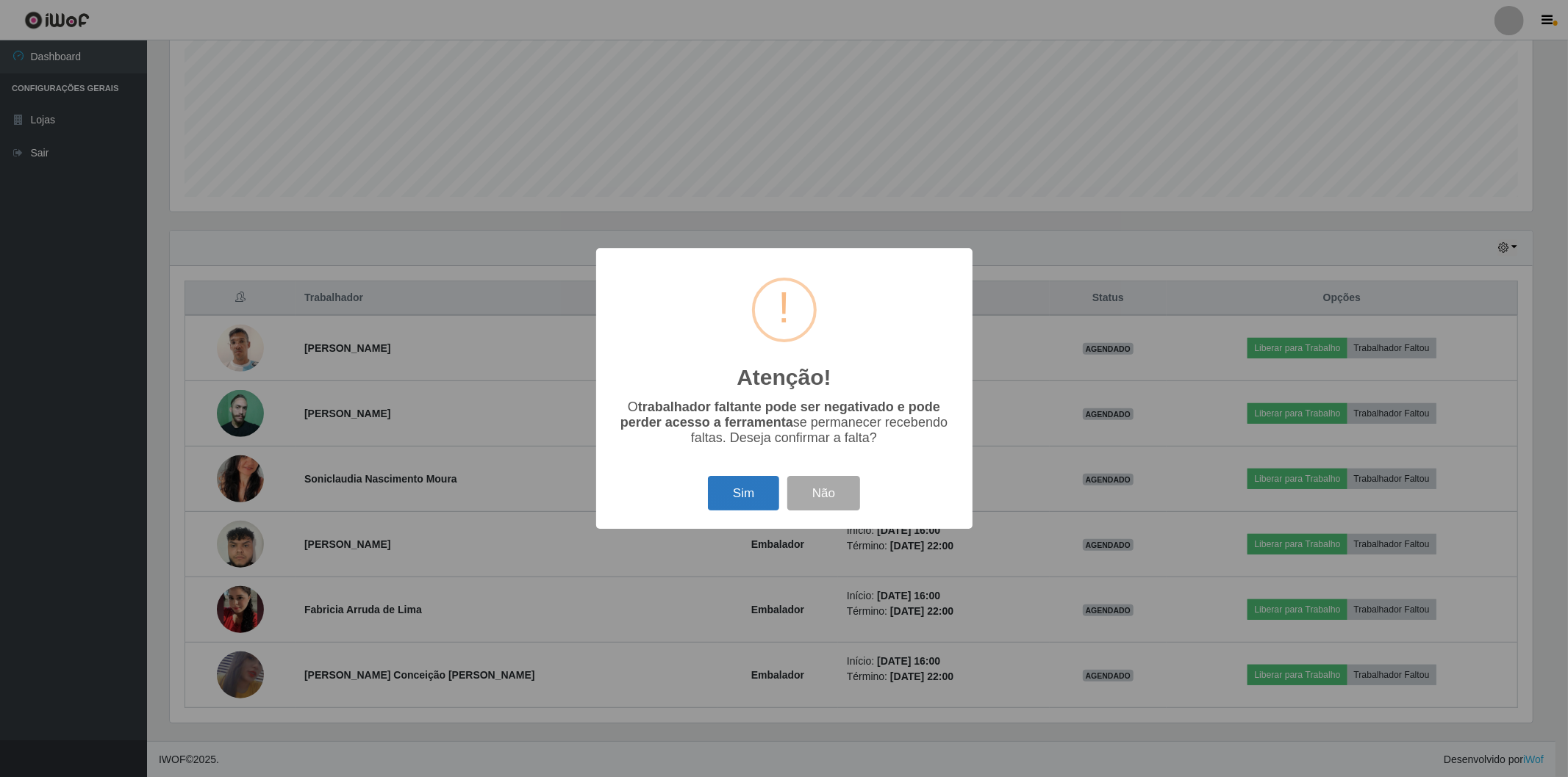
click at [733, 504] on button "Sim" at bounding box center [742, 492] width 71 height 34
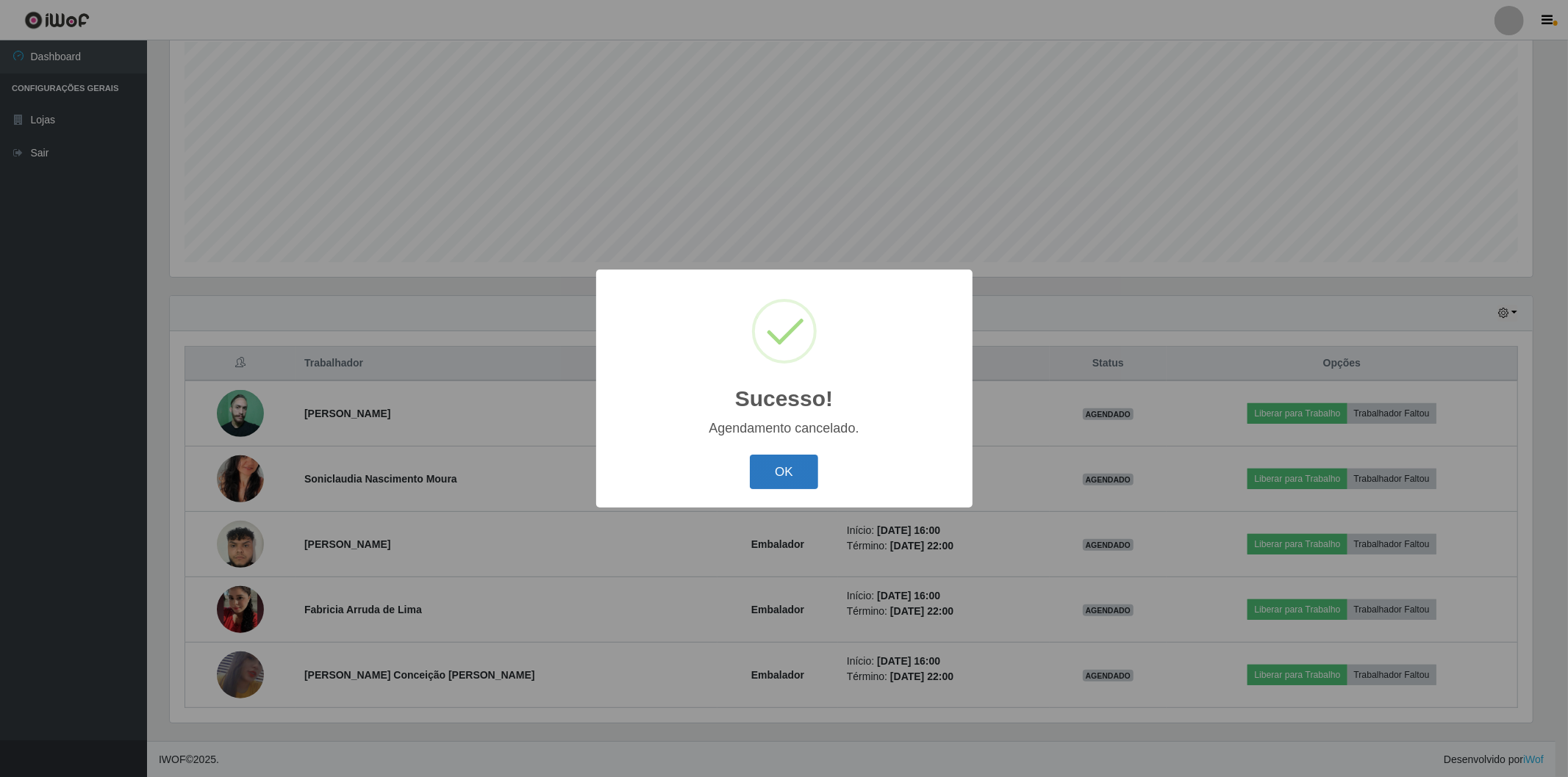
click at [789, 476] on button "OK" at bounding box center [784, 471] width 68 height 34
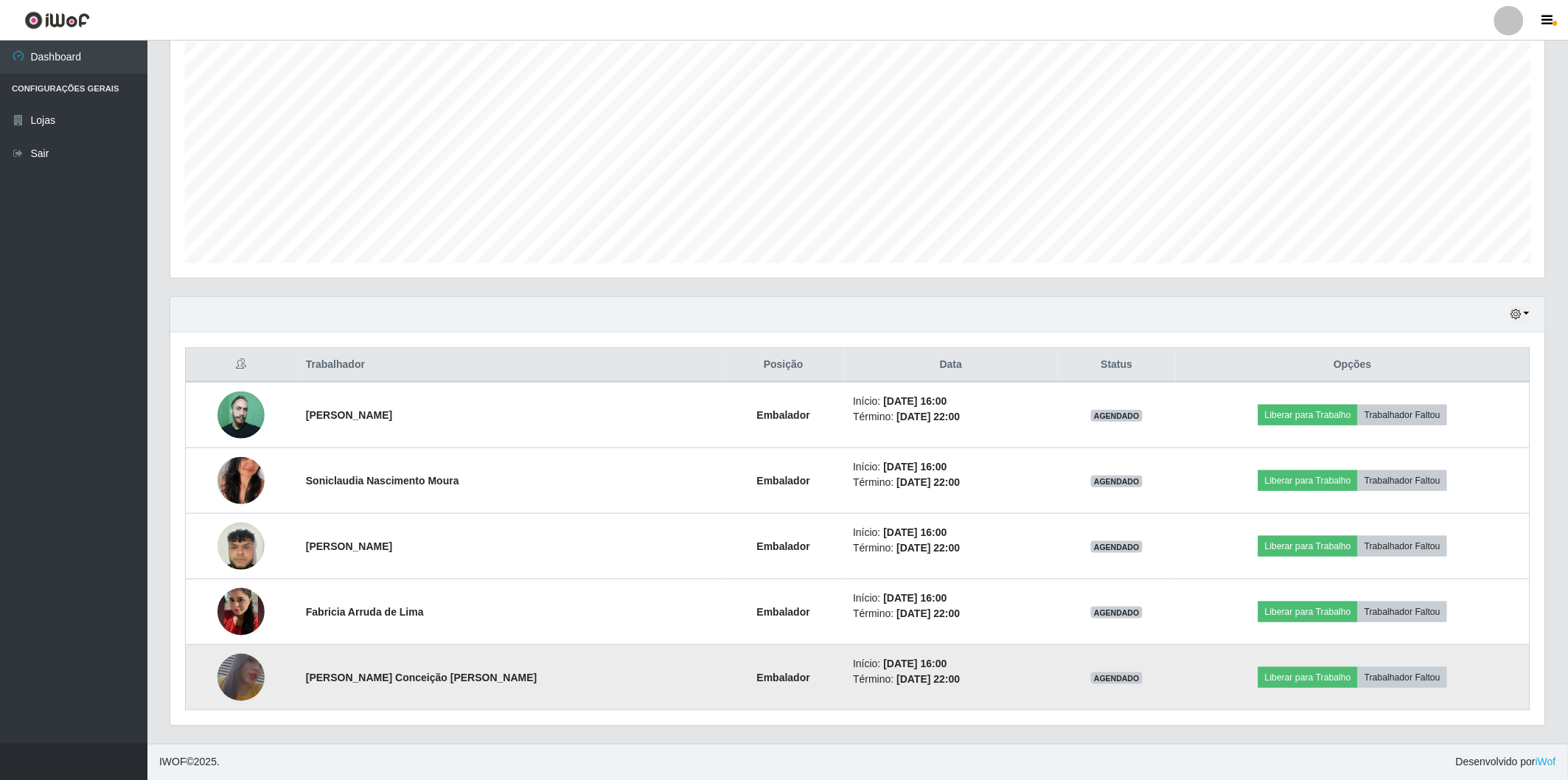
click at [231, 682] on img at bounding box center [241, 678] width 47 height 69
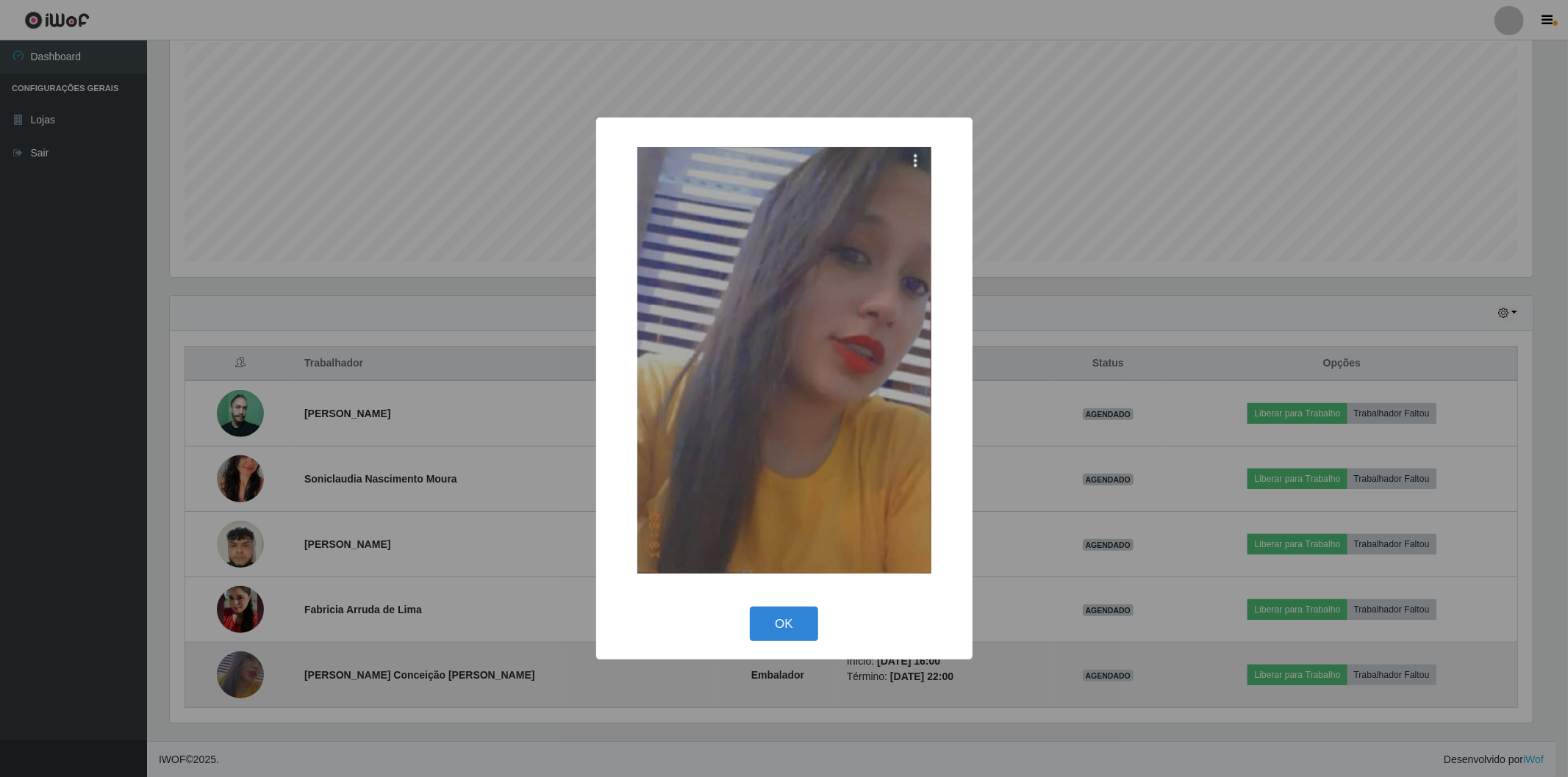
click at [231, 679] on div "× OK Cancel" at bounding box center [784, 388] width 1568 height 777
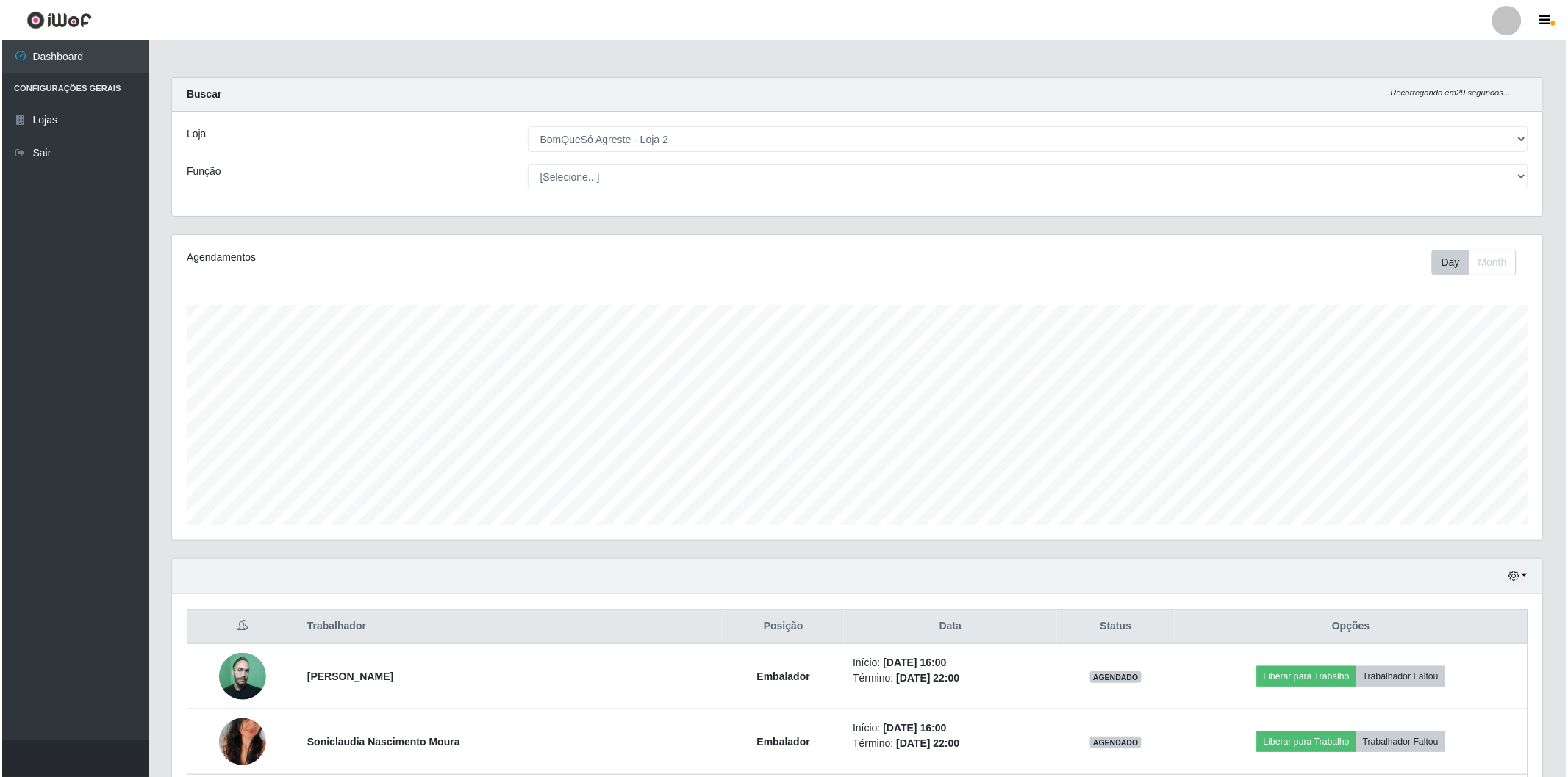
scroll to position [263, 0]
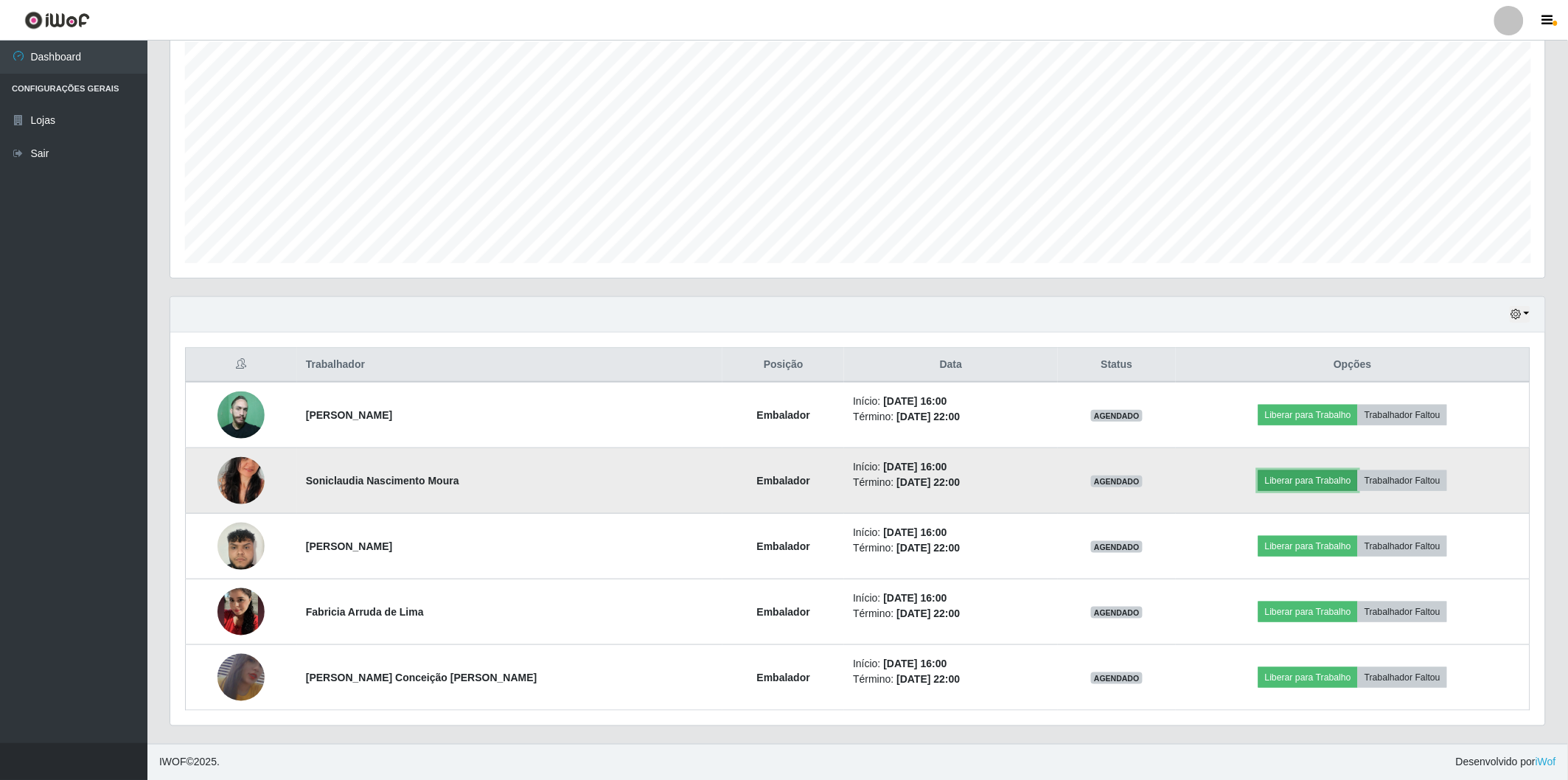
click at [1293, 482] on button "Liberar para Trabalho" at bounding box center [1308, 480] width 99 height 20
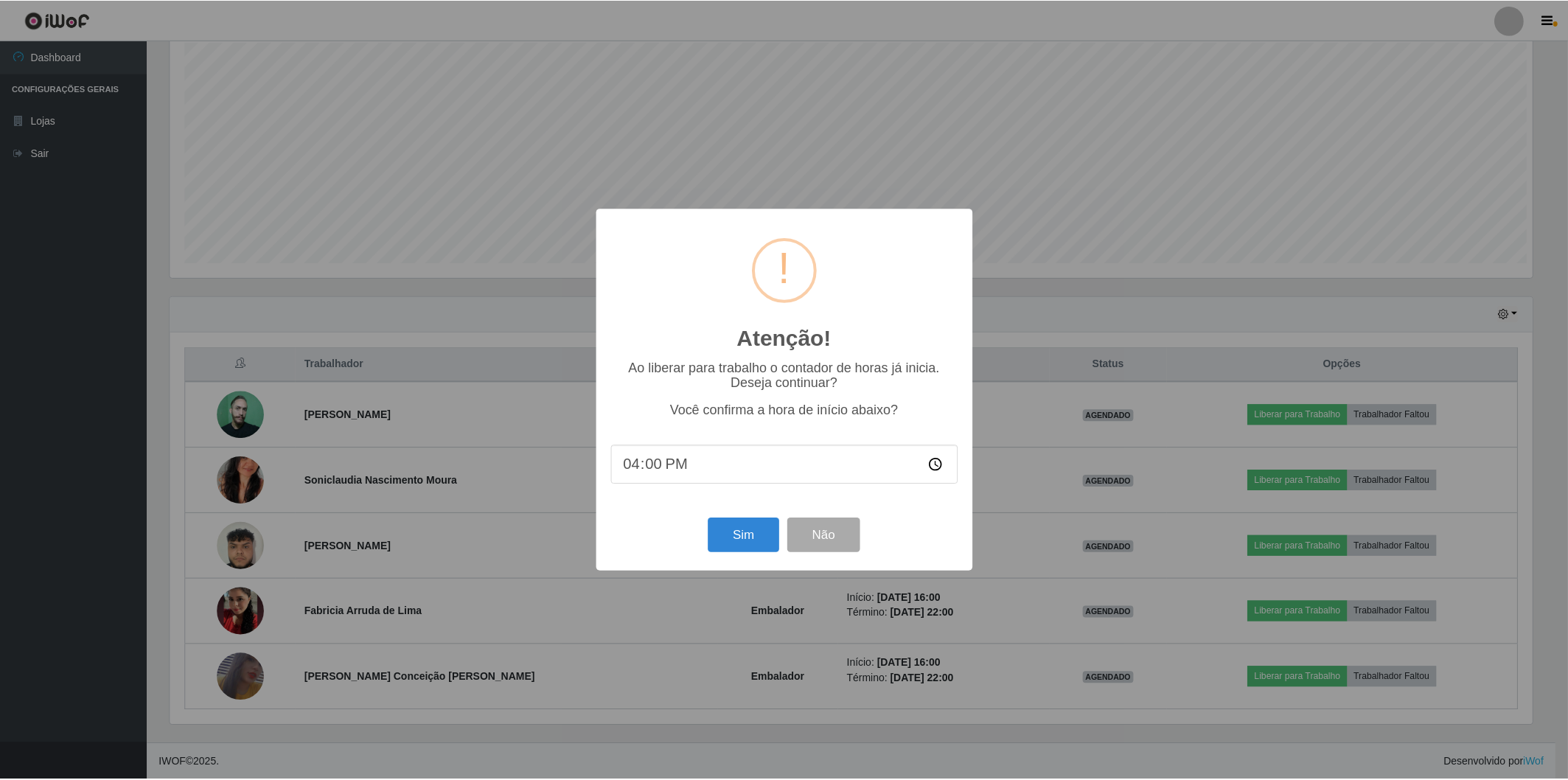
scroll to position [305, 1367]
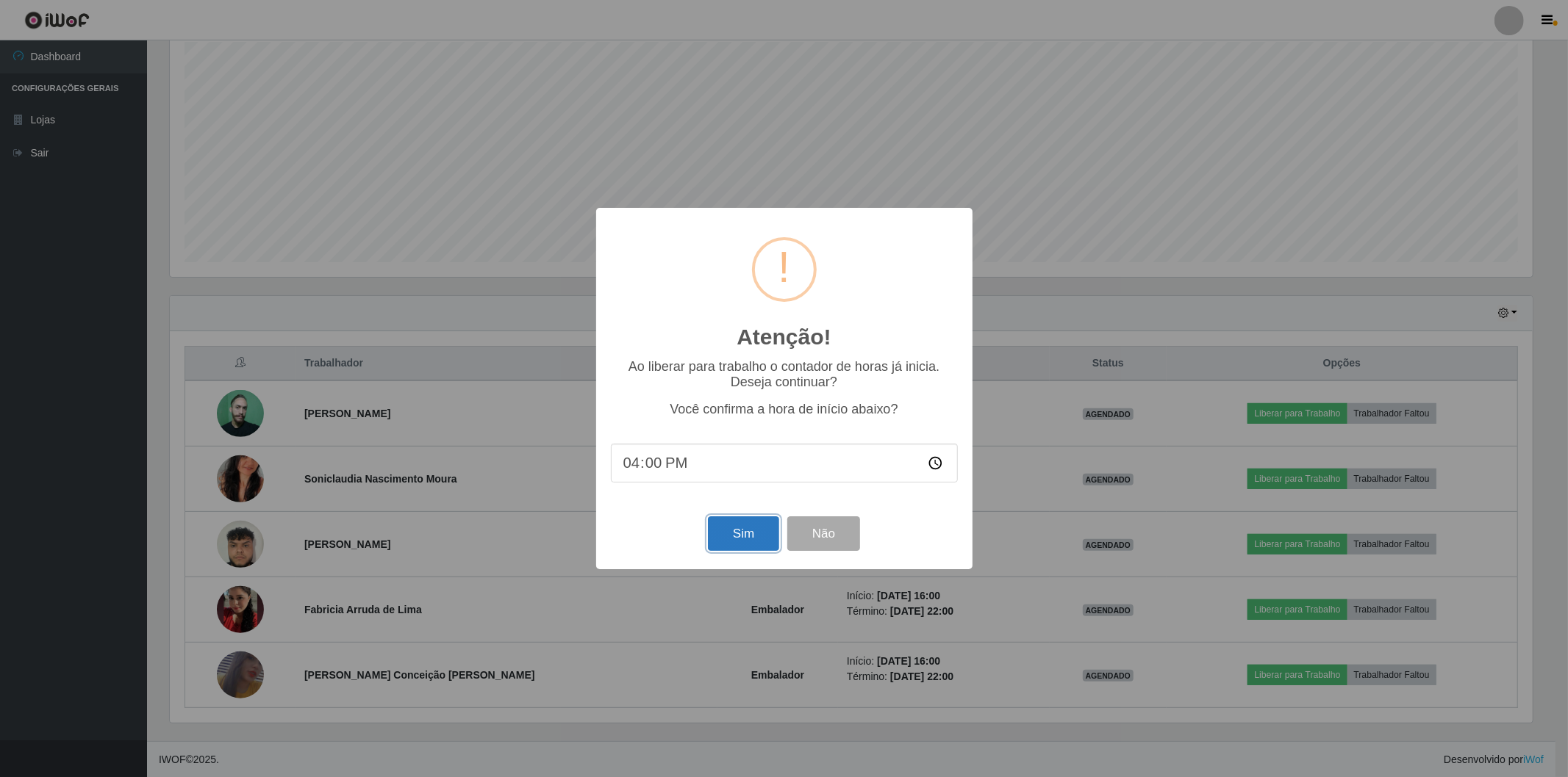
click at [751, 542] on button "Sim" at bounding box center [742, 533] width 71 height 34
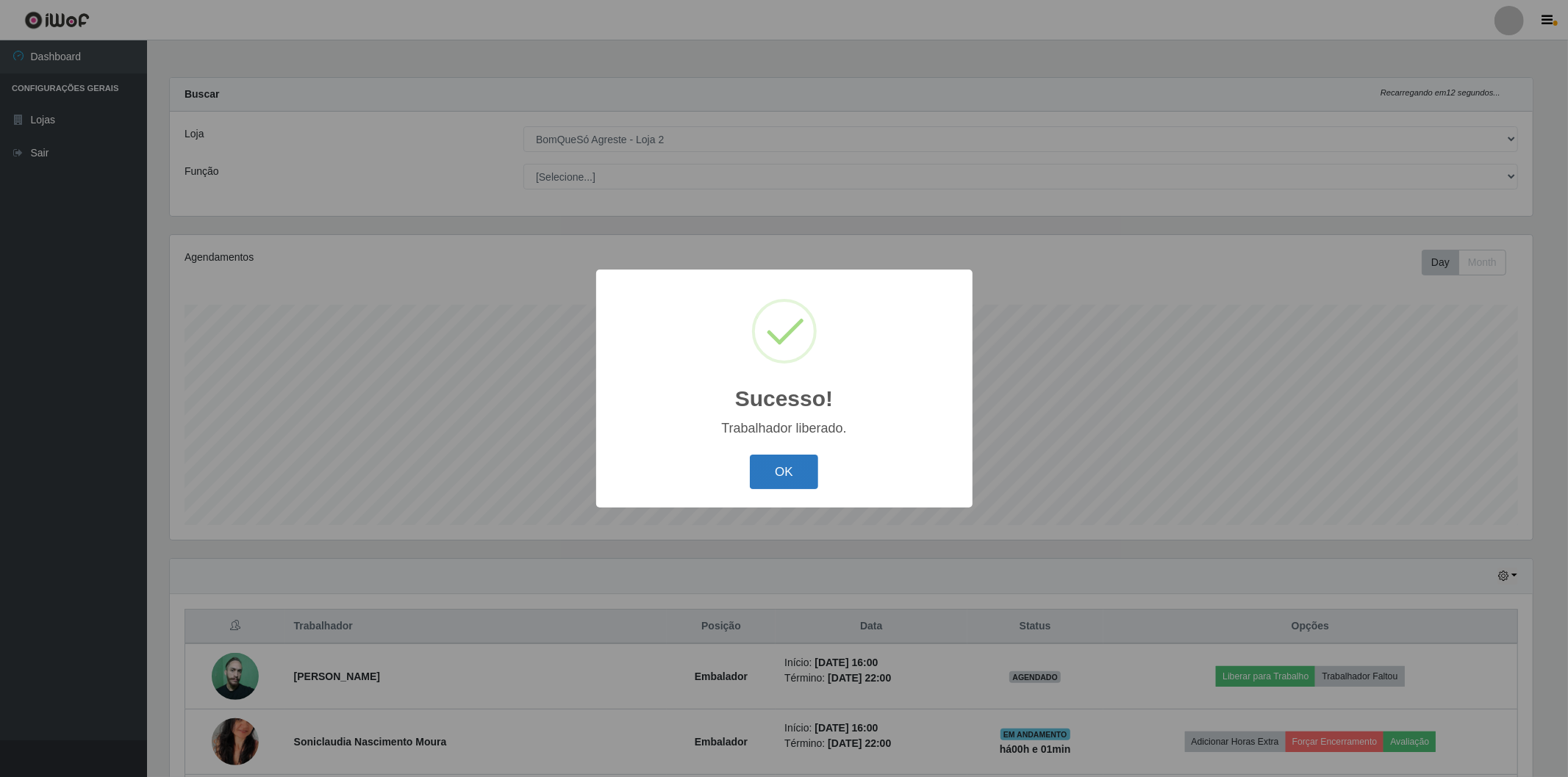
click at [767, 467] on button "OK" at bounding box center [784, 471] width 68 height 34
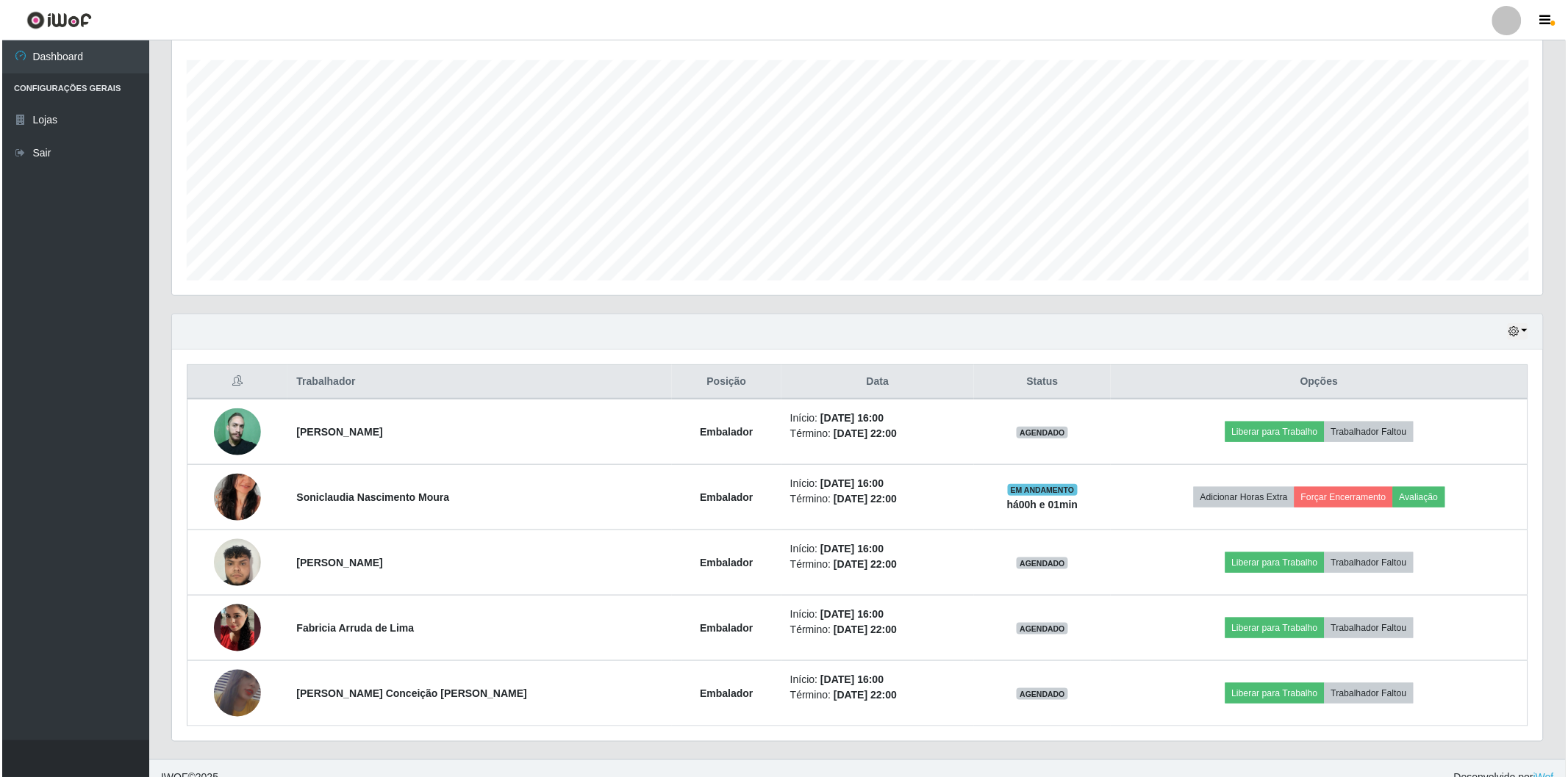
scroll to position [263, 0]
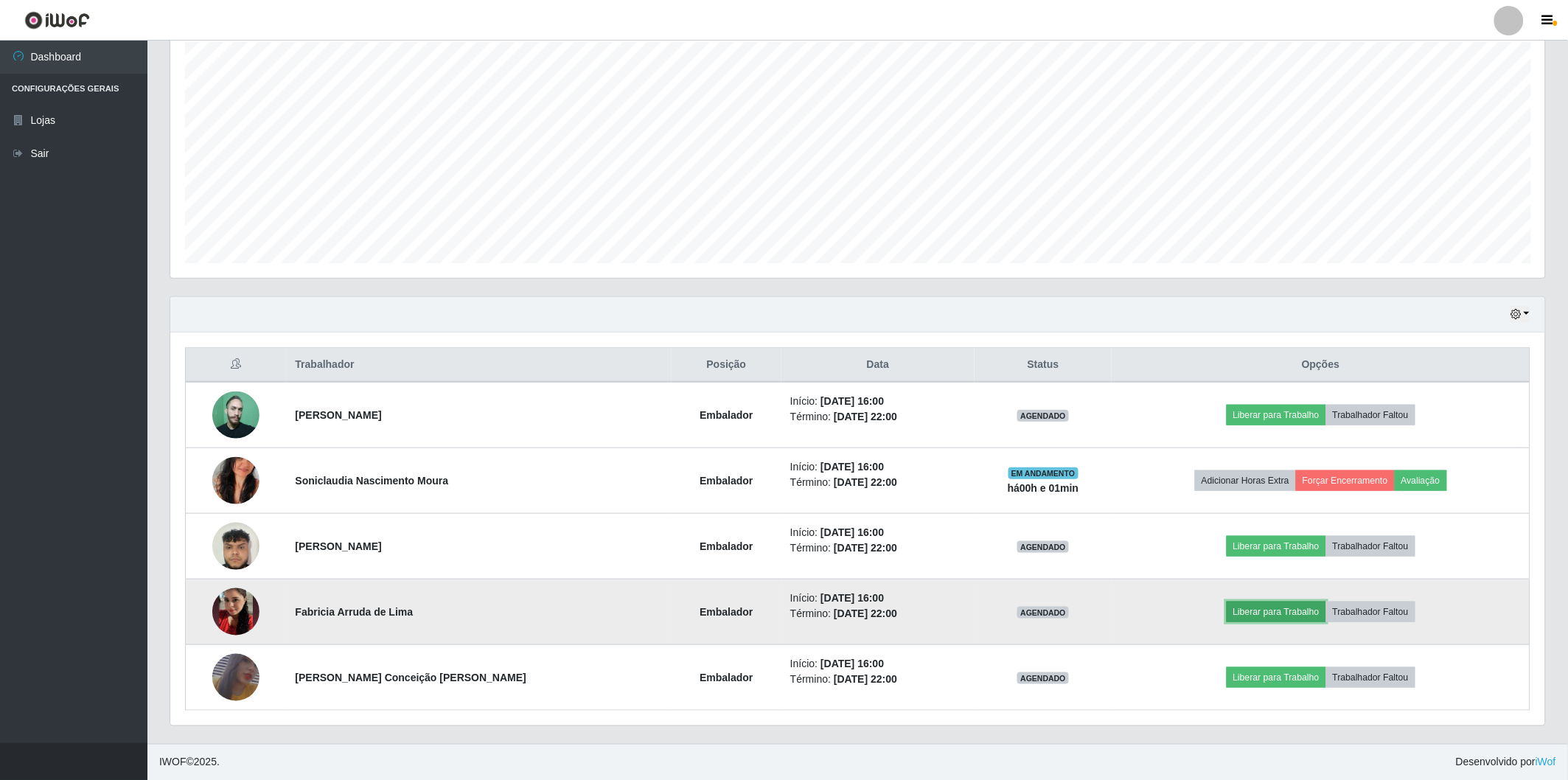
click at [1263, 609] on button "Liberar para Trabalho" at bounding box center [1276, 611] width 99 height 20
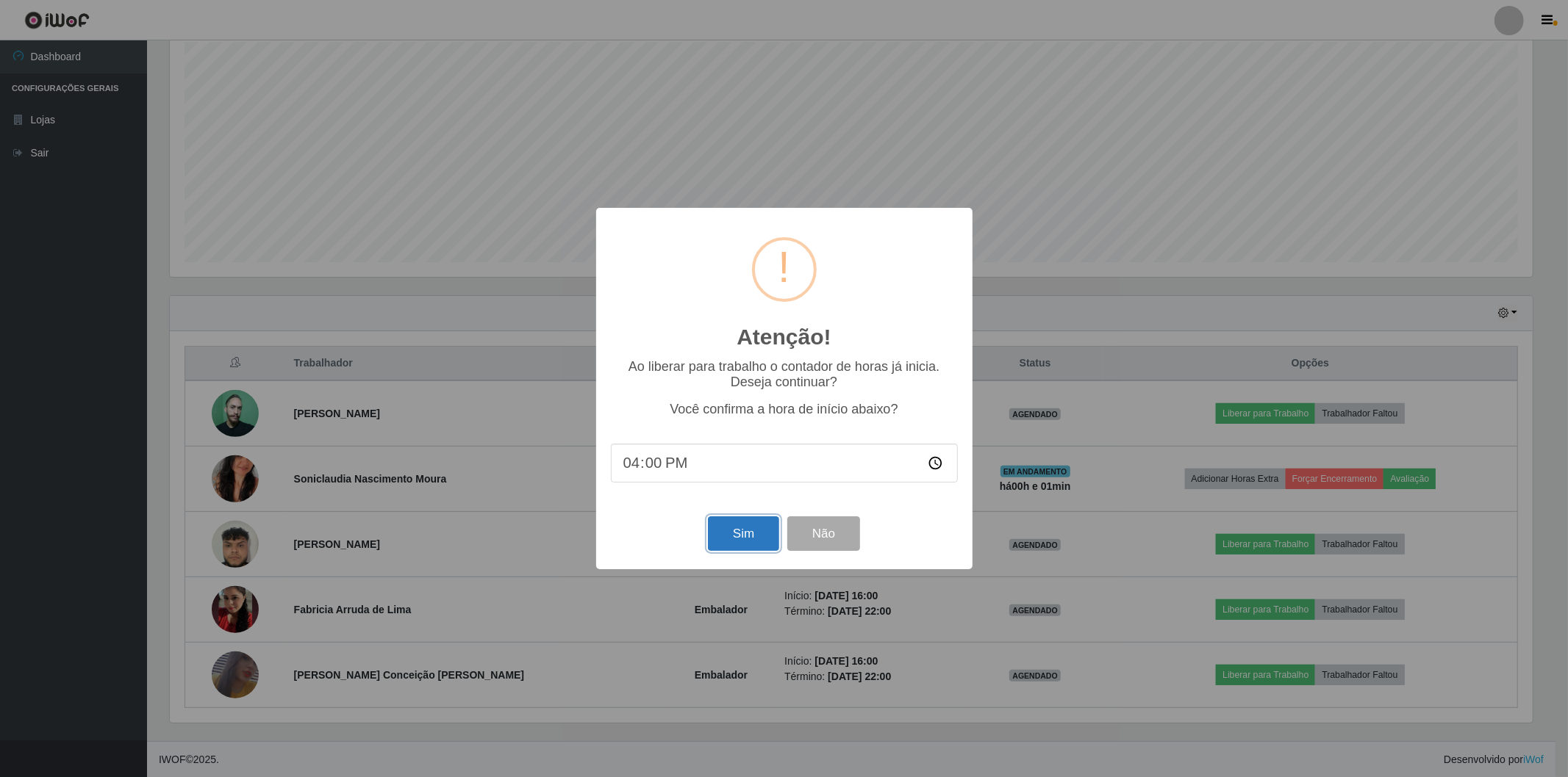
click at [769, 530] on button "Sim" at bounding box center [742, 533] width 71 height 34
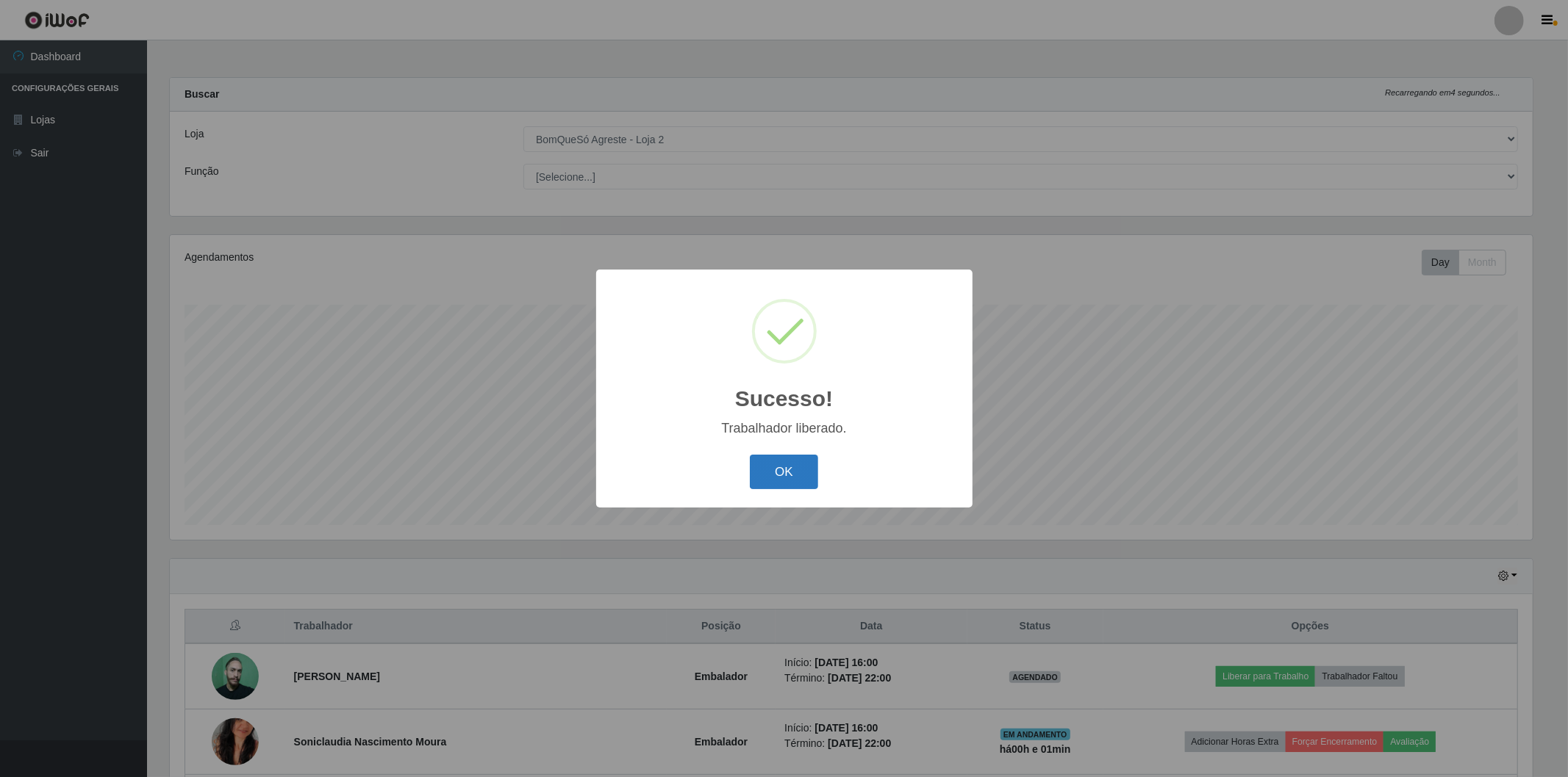
click at [804, 472] on button "OK" at bounding box center [784, 471] width 68 height 34
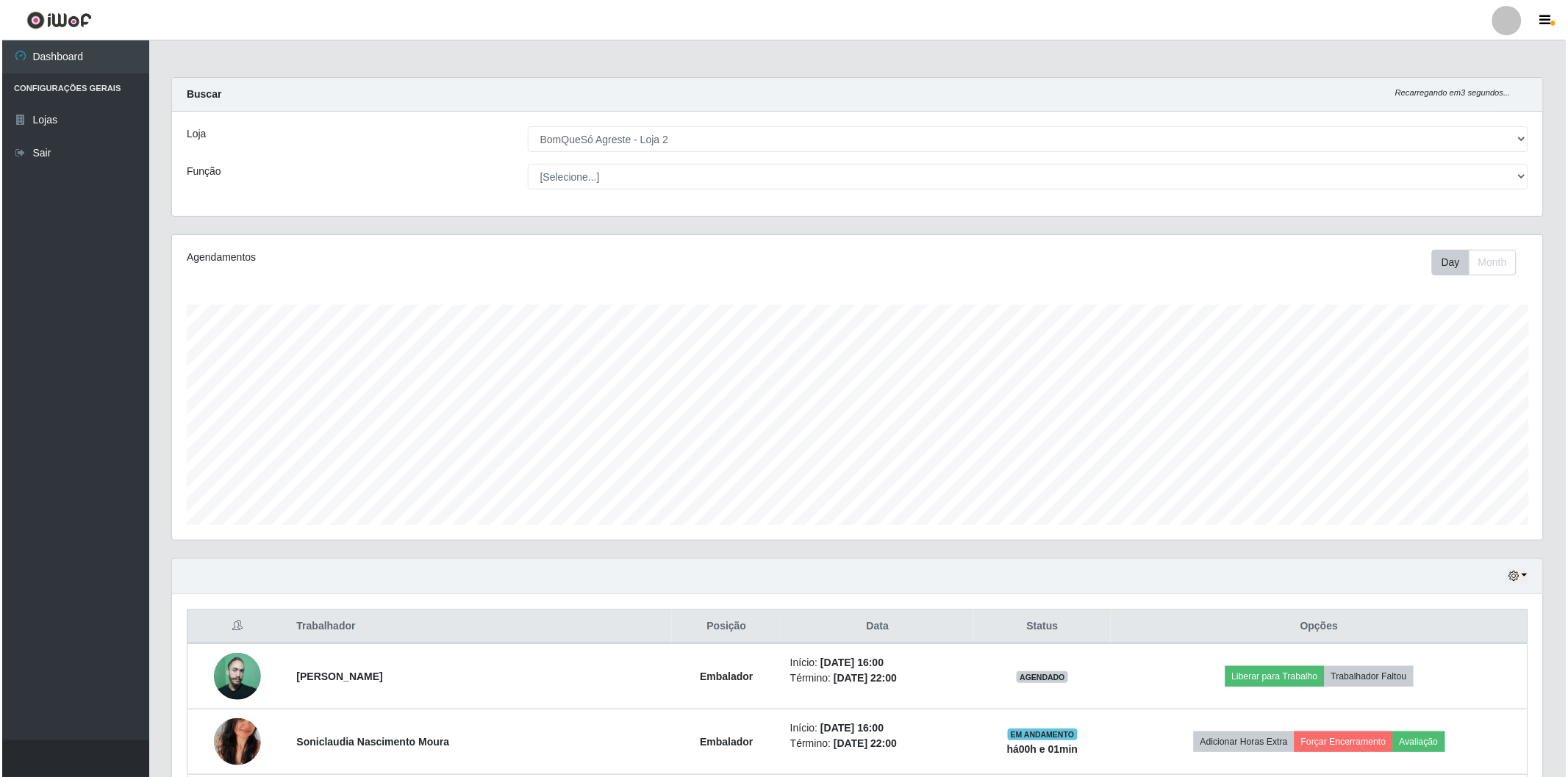
scroll to position [81, 0]
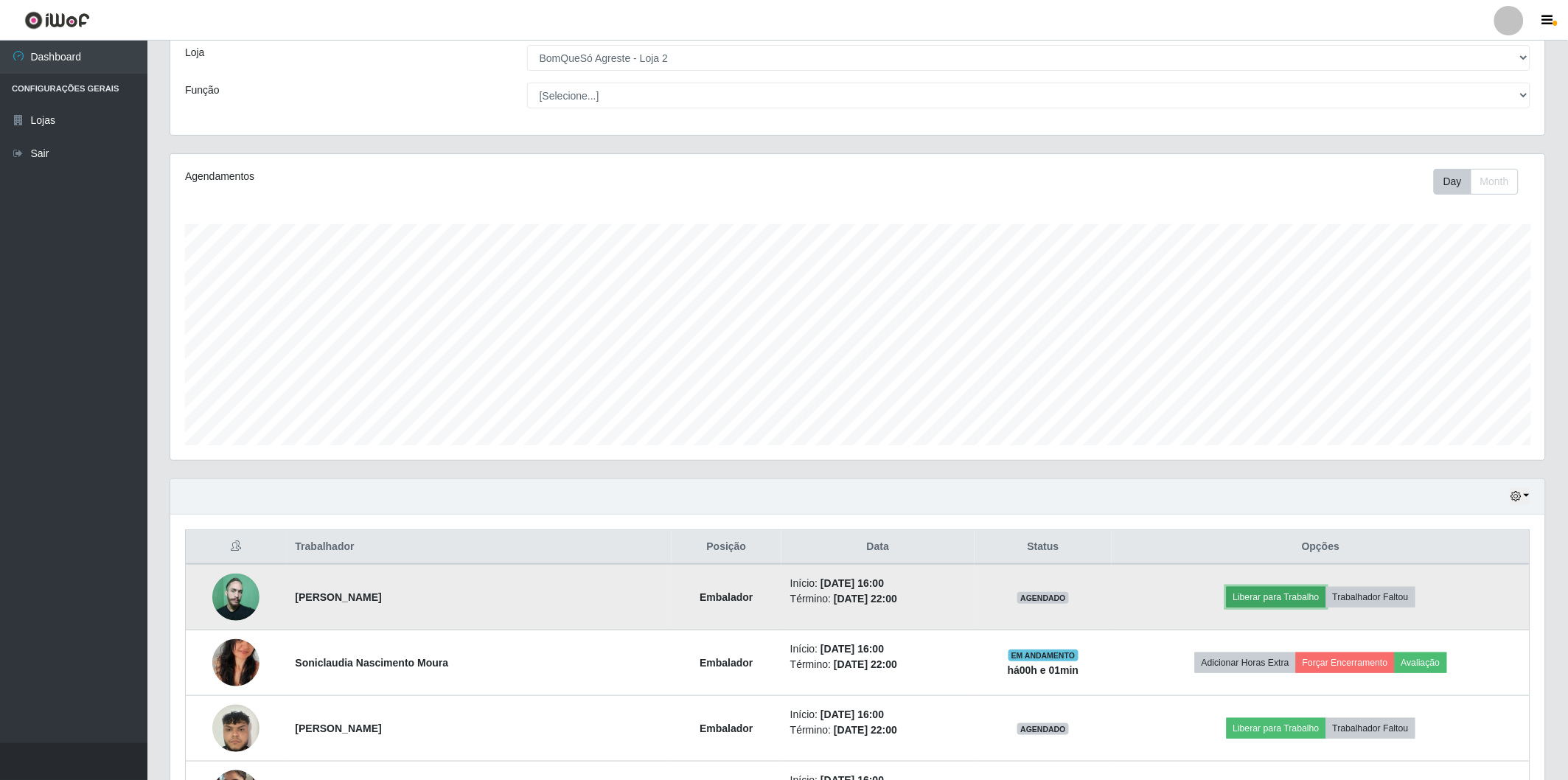
click at [1240, 595] on button "Liberar para Trabalho" at bounding box center [1276, 596] width 99 height 20
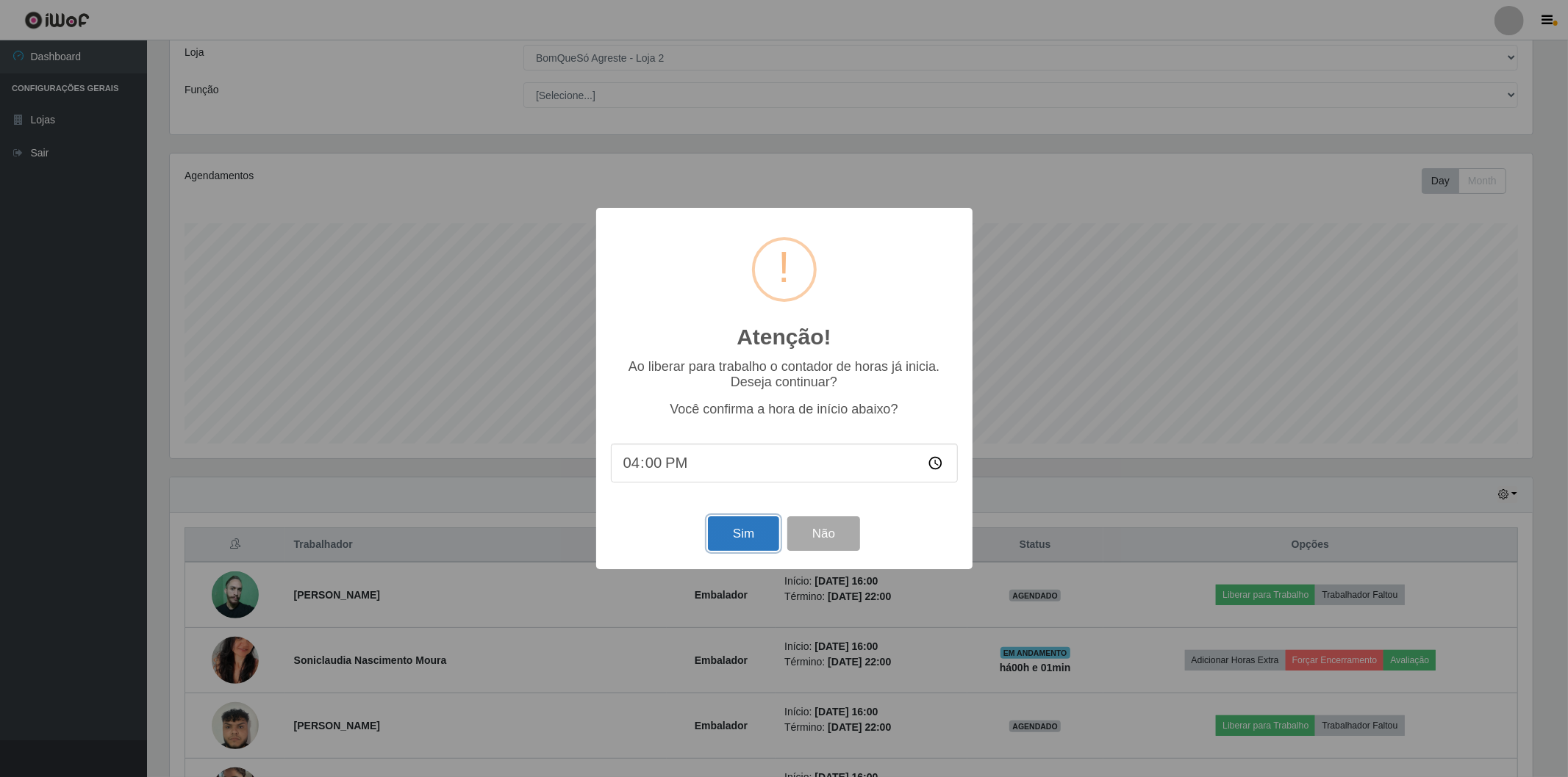
click at [741, 526] on button "Sim" at bounding box center [742, 533] width 71 height 34
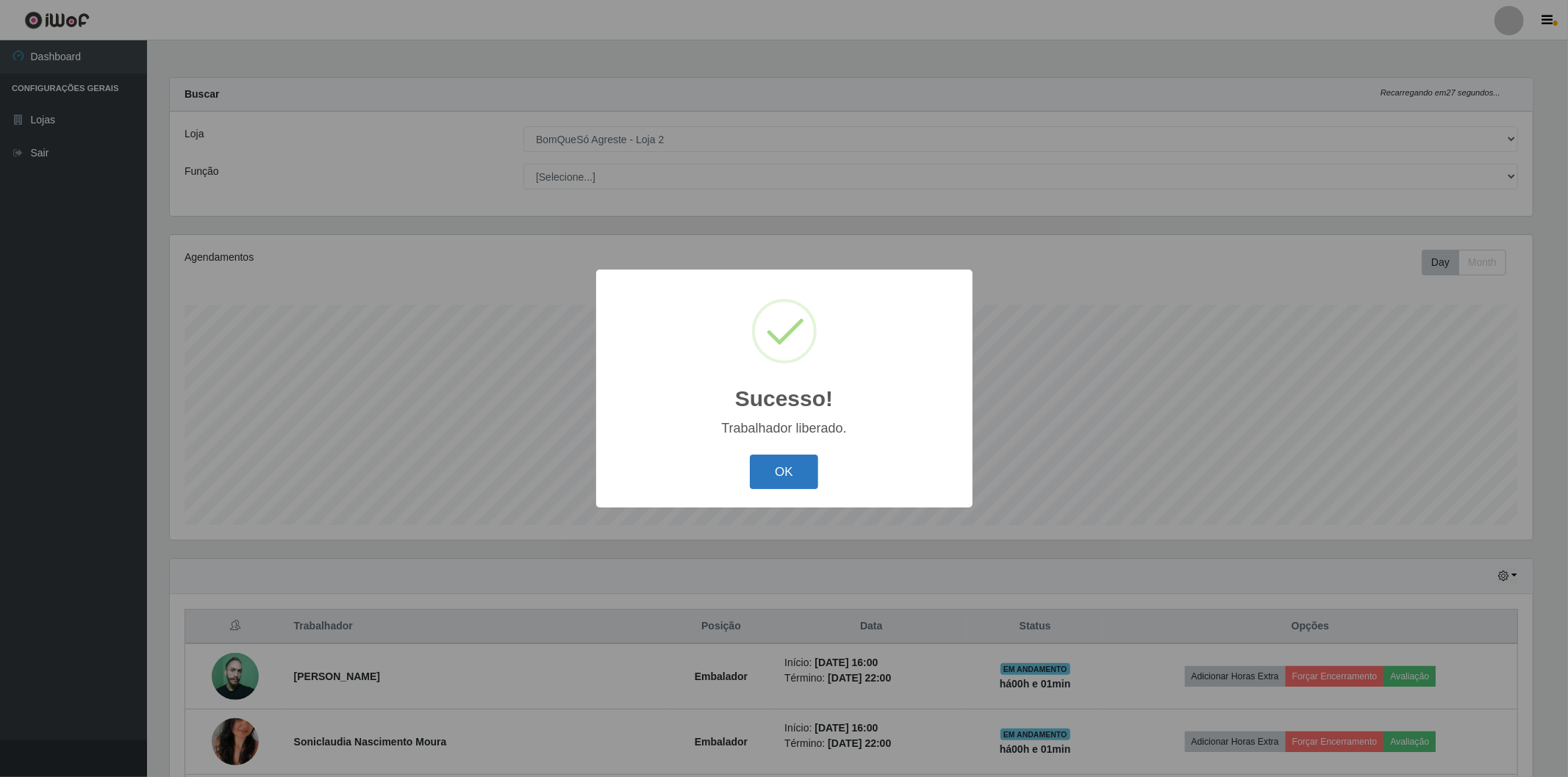
click at [779, 478] on button "OK" at bounding box center [784, 471] width 68 height 34
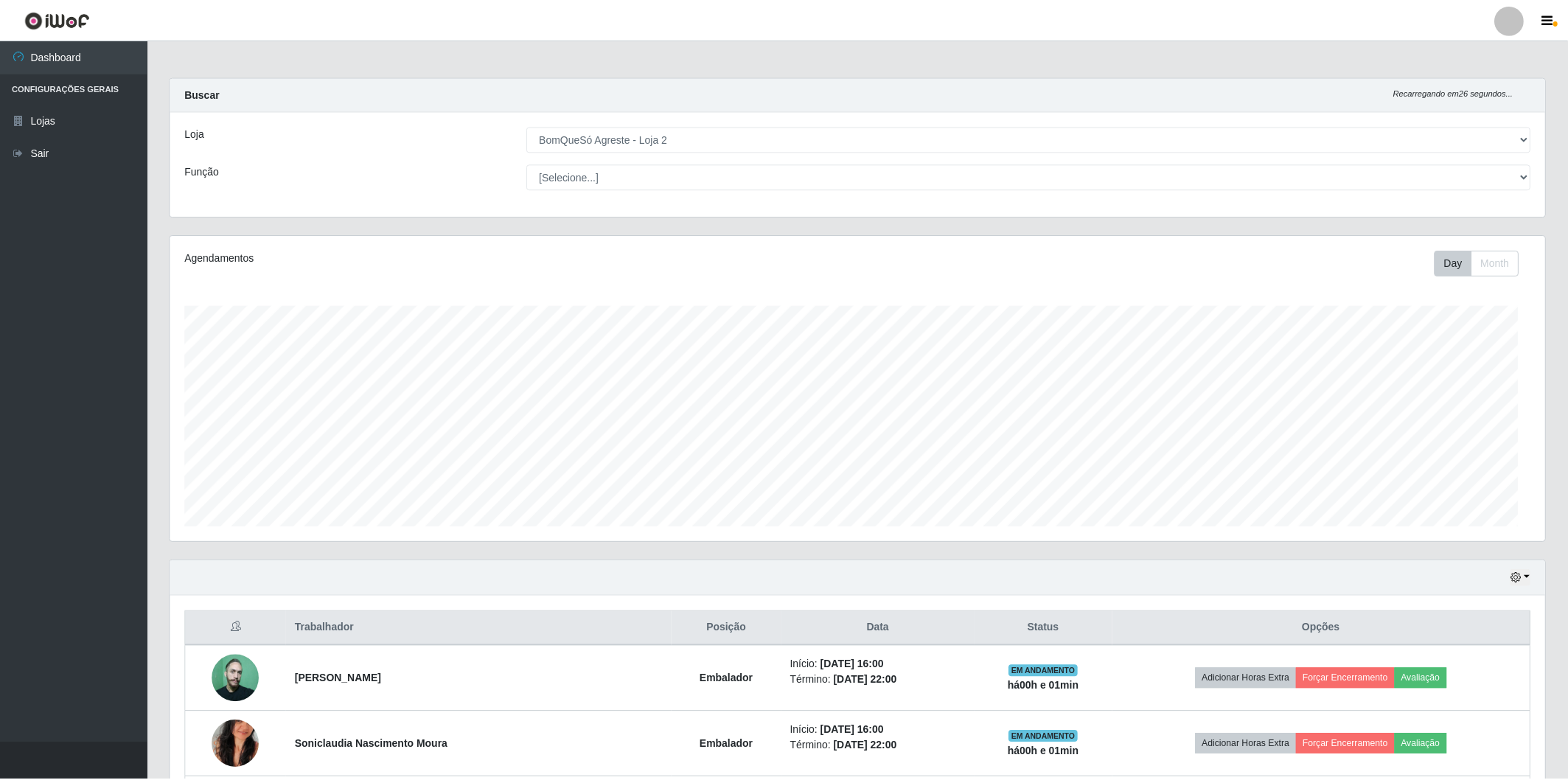
scroll to position [305, 1375]
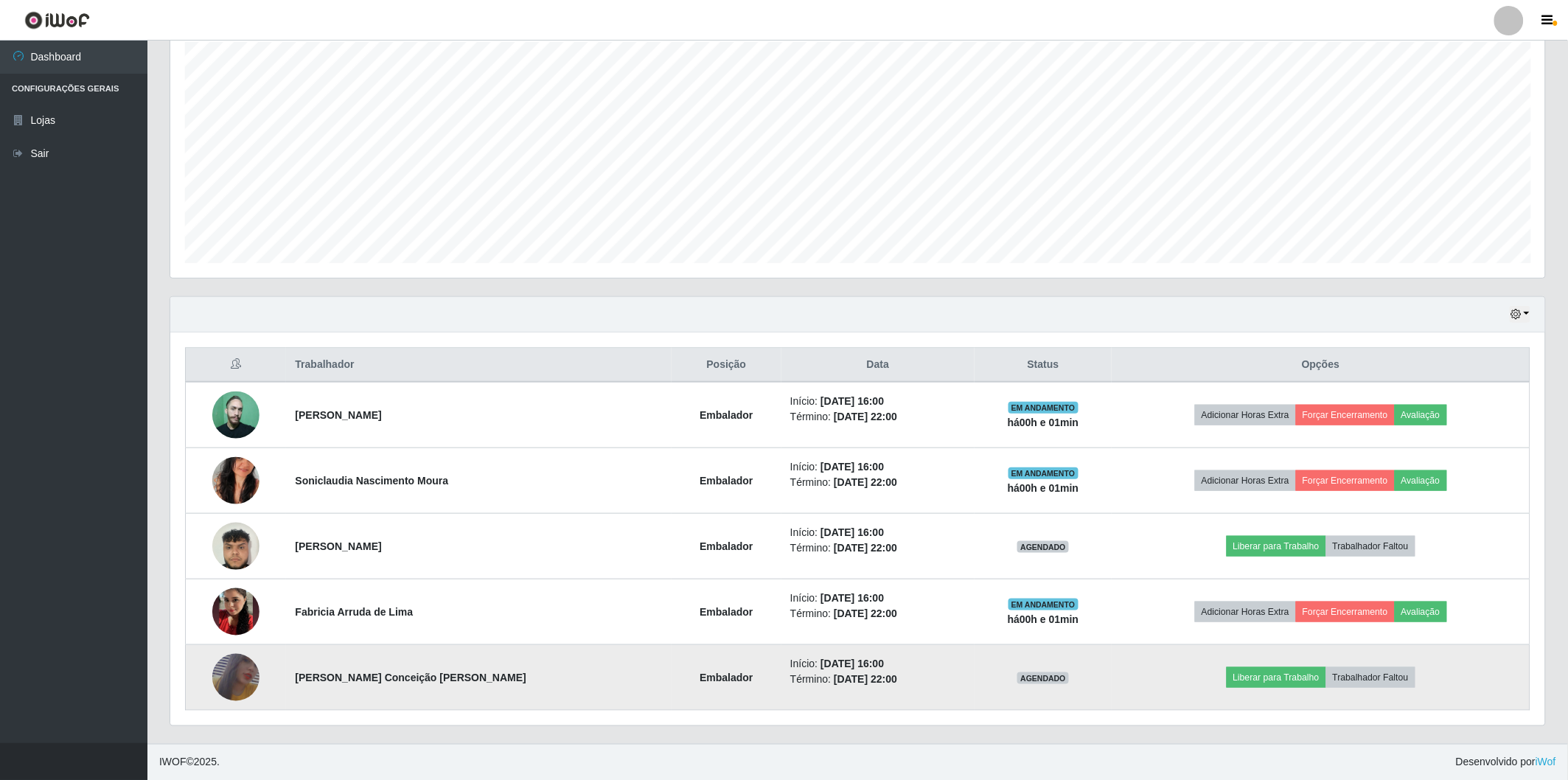
click at [237, 676] on img at bounding box center [236, 678] width 47 height 69
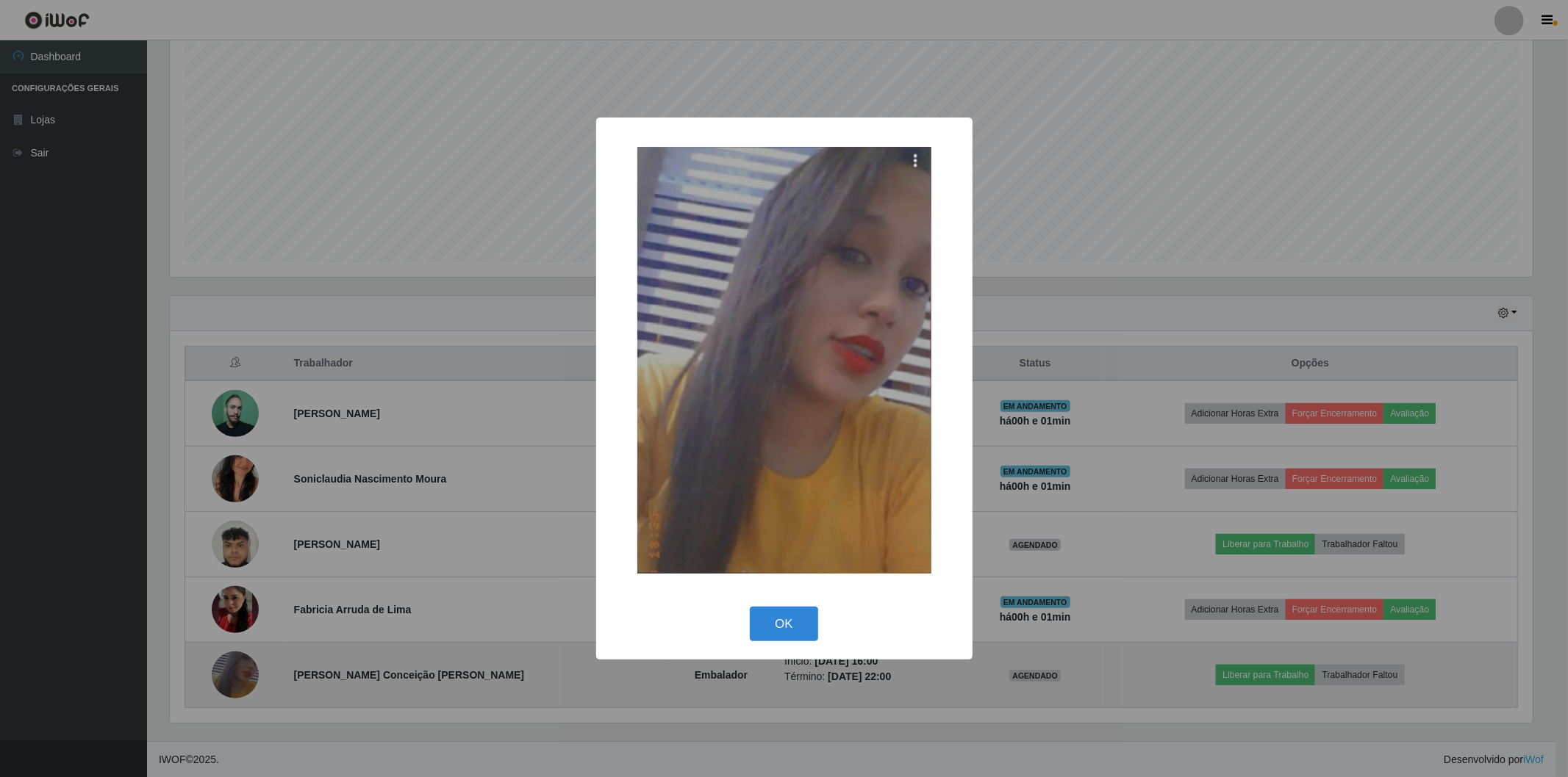
click at [236, 674] on div "× OK Cancel" at bounding box center [784, 388] width 1568 height 777
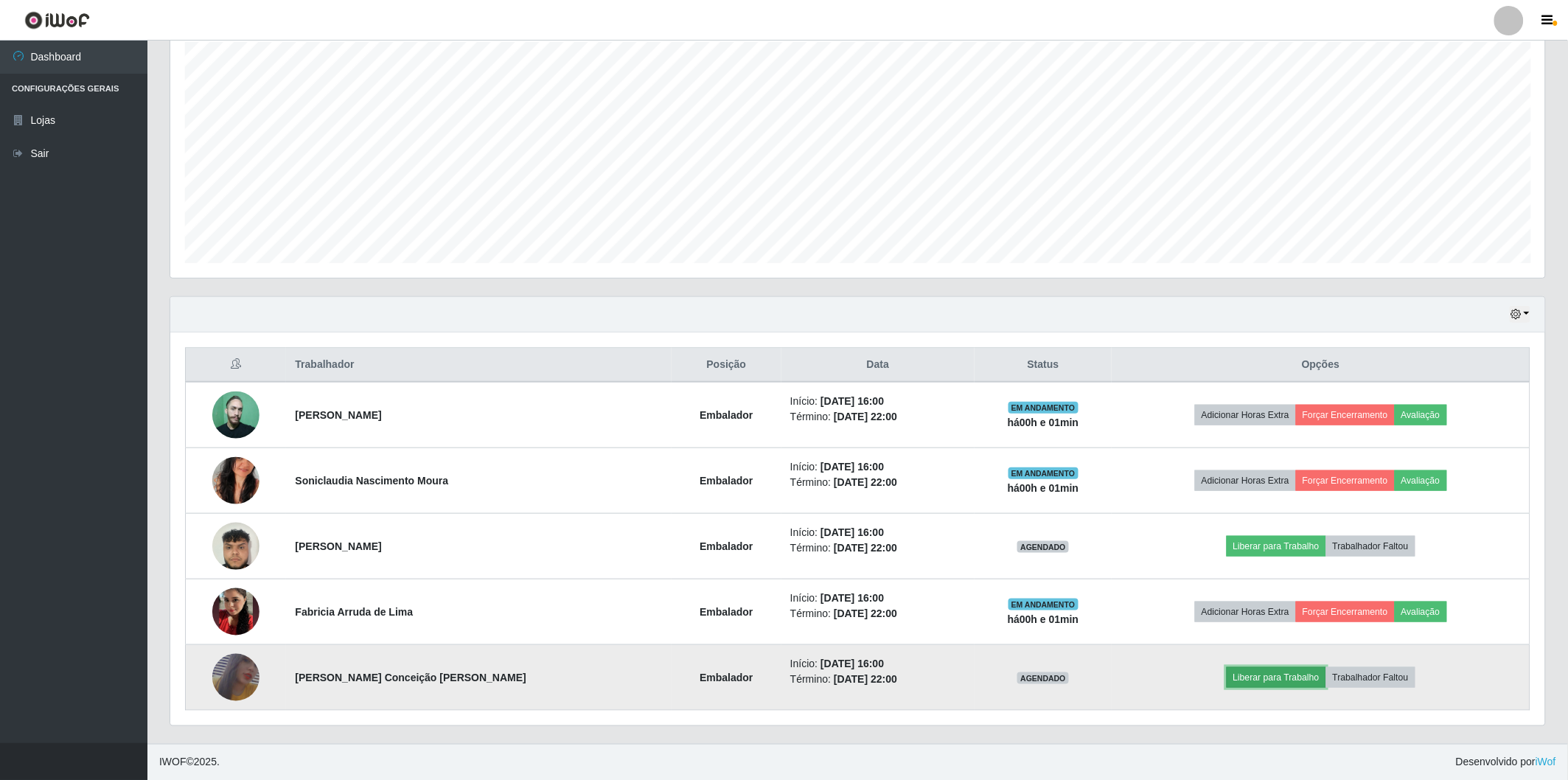
click at [1255, 684] on button "Liberar para Trabalho" at bounding box center [1276, 677] width 99 height 20
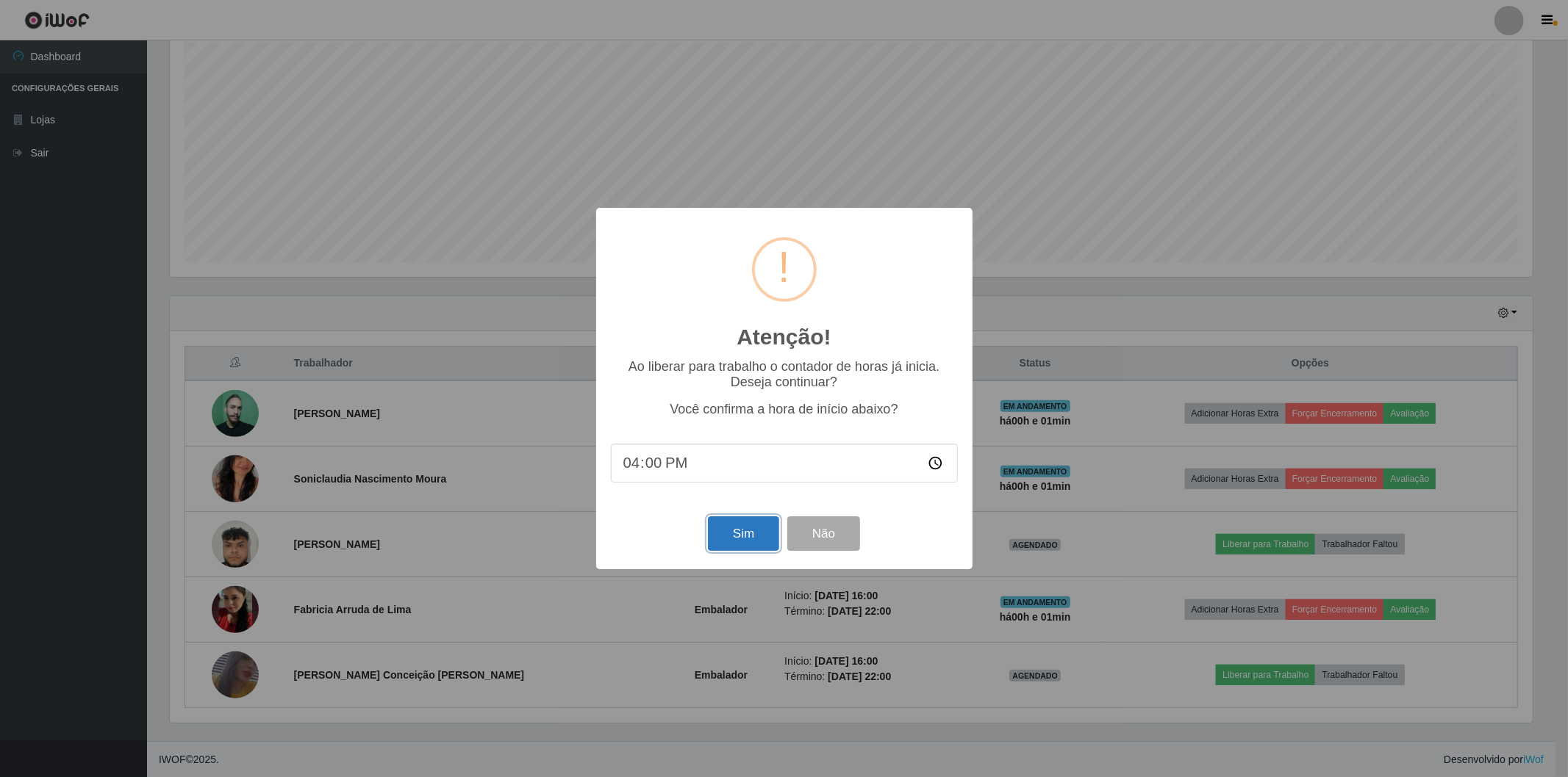
click at [740, 541] on button "Sim" at bounding box center [742, 533] width 71 height 34
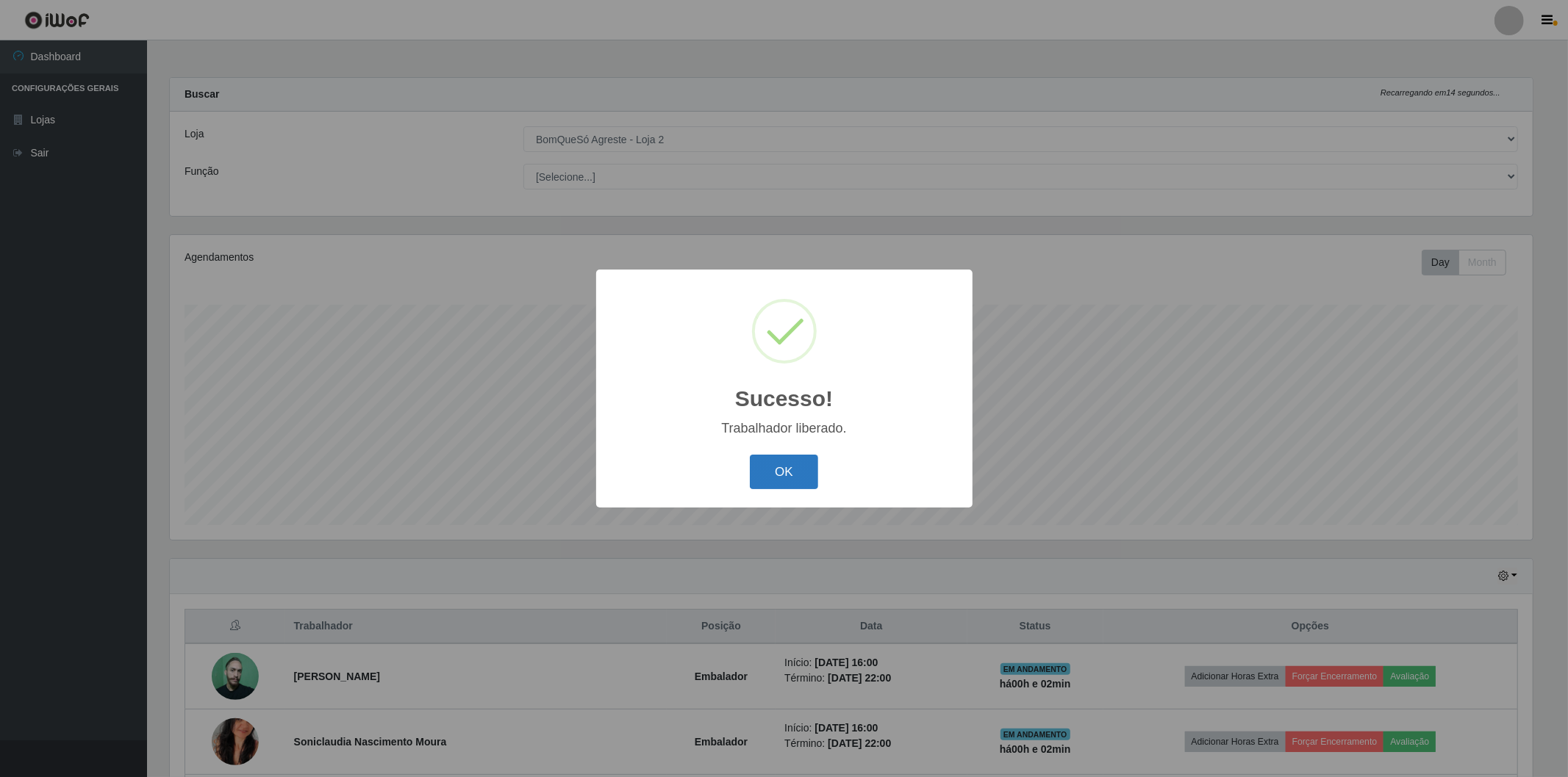
click at [760, 472] on button "OK" at bounding box center [784, 471] width 68 height 34
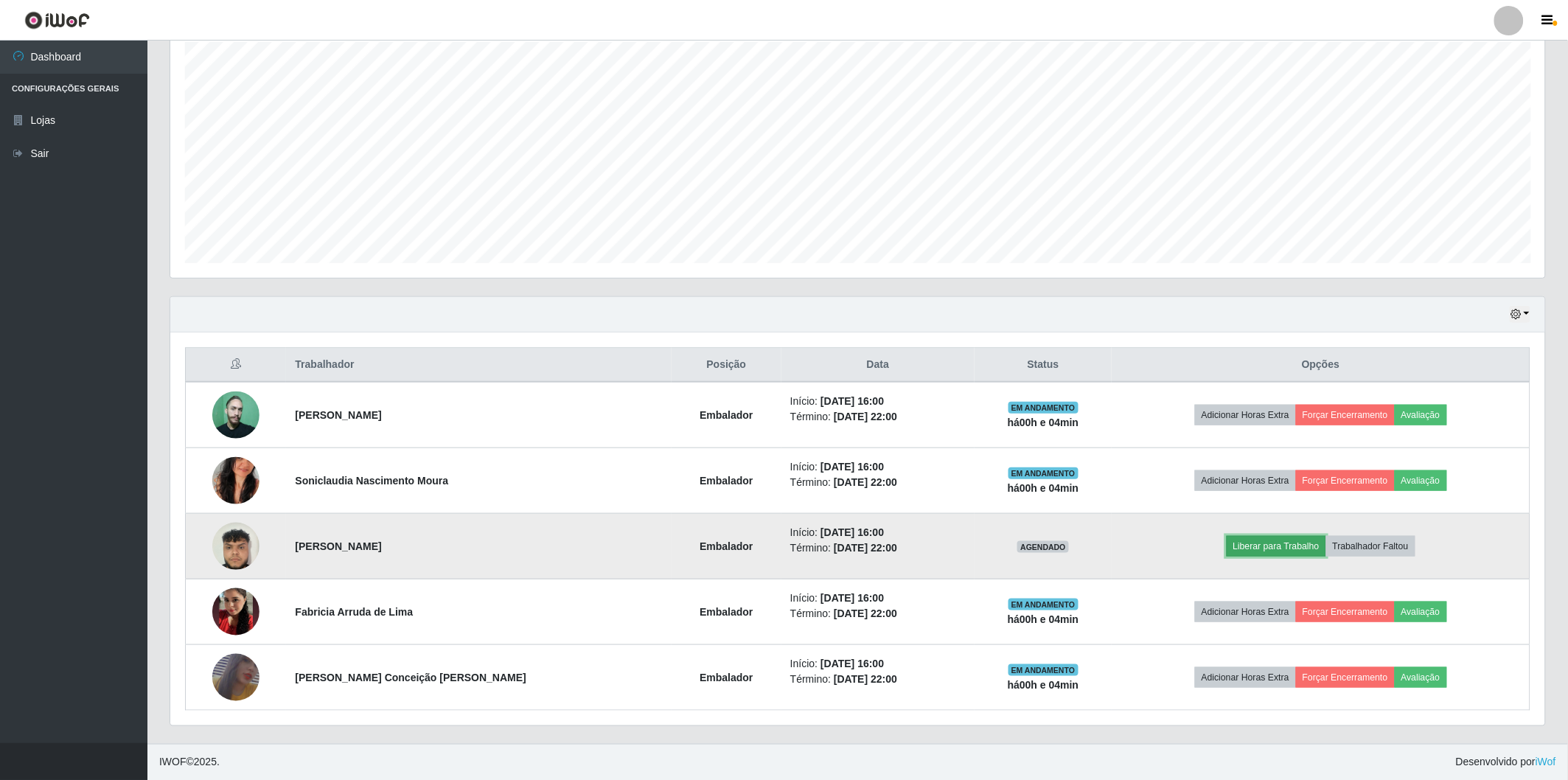
click at [1262, 555] on button "Liberar para Trabalho" at bounding box center [1276, 546] width 99 height 20
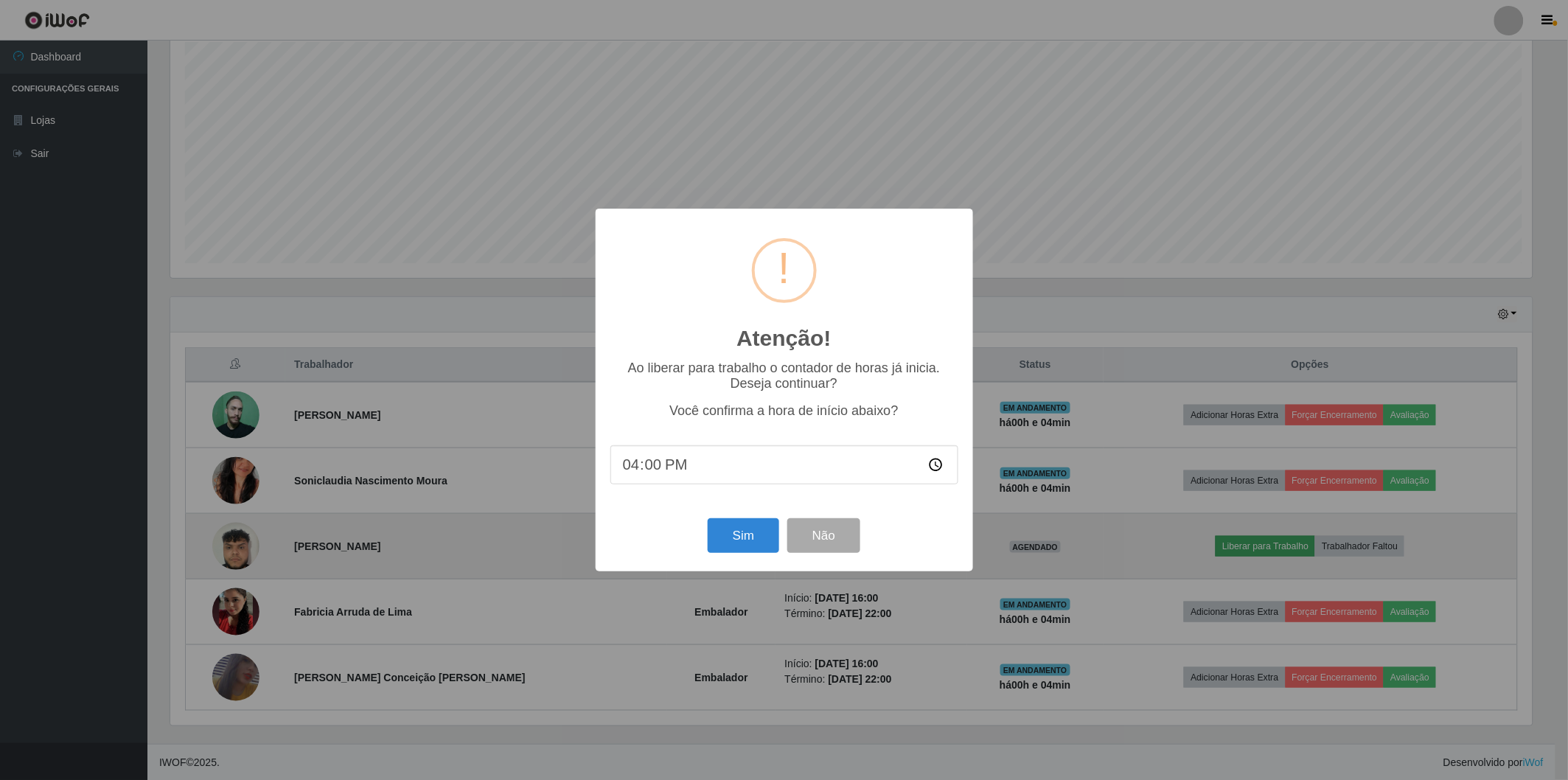
scroll to position [305, 1367]
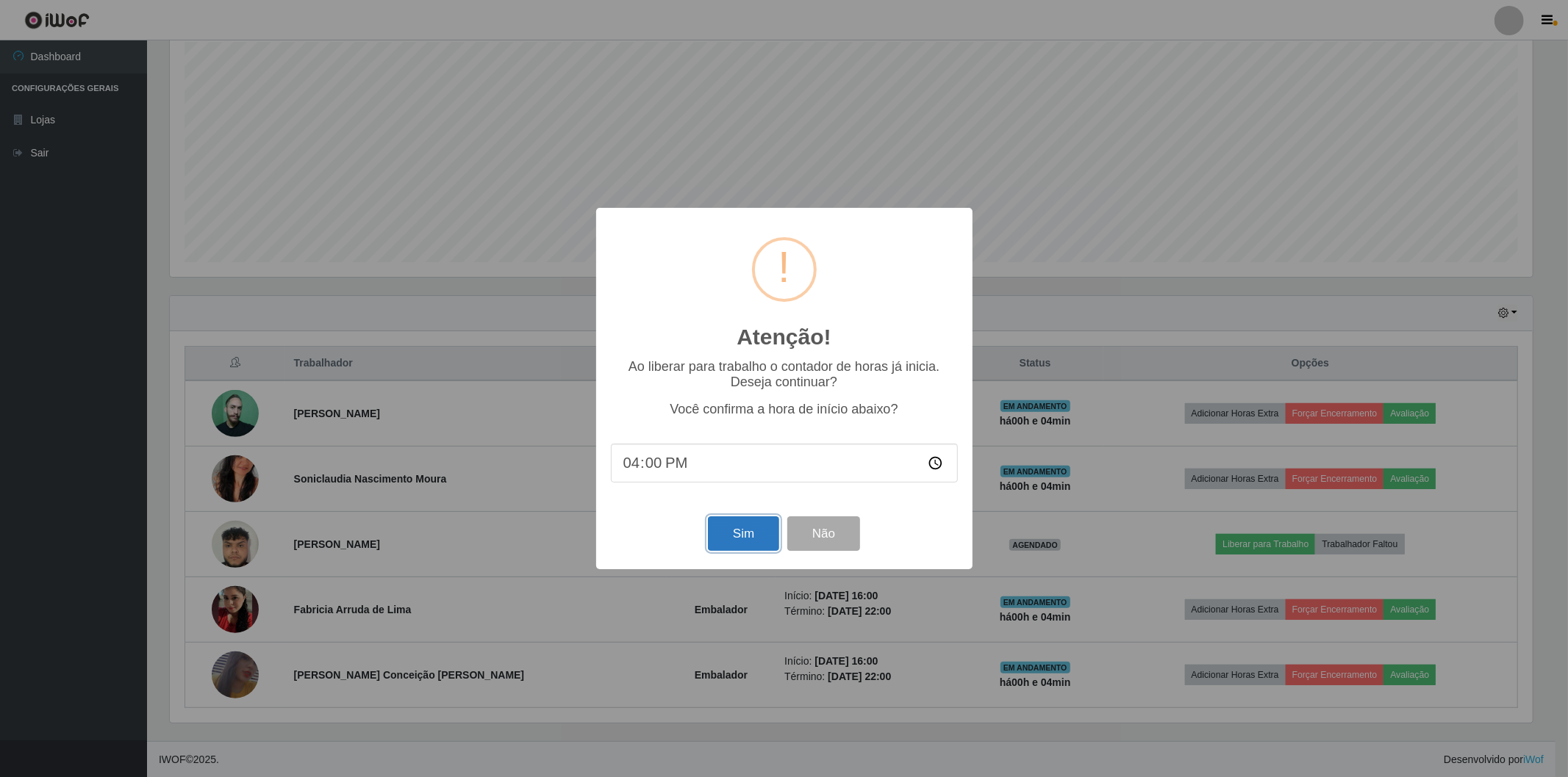
click at [739, 538] on button "Sim" at bounding box center [742, 533] width 71 height 34
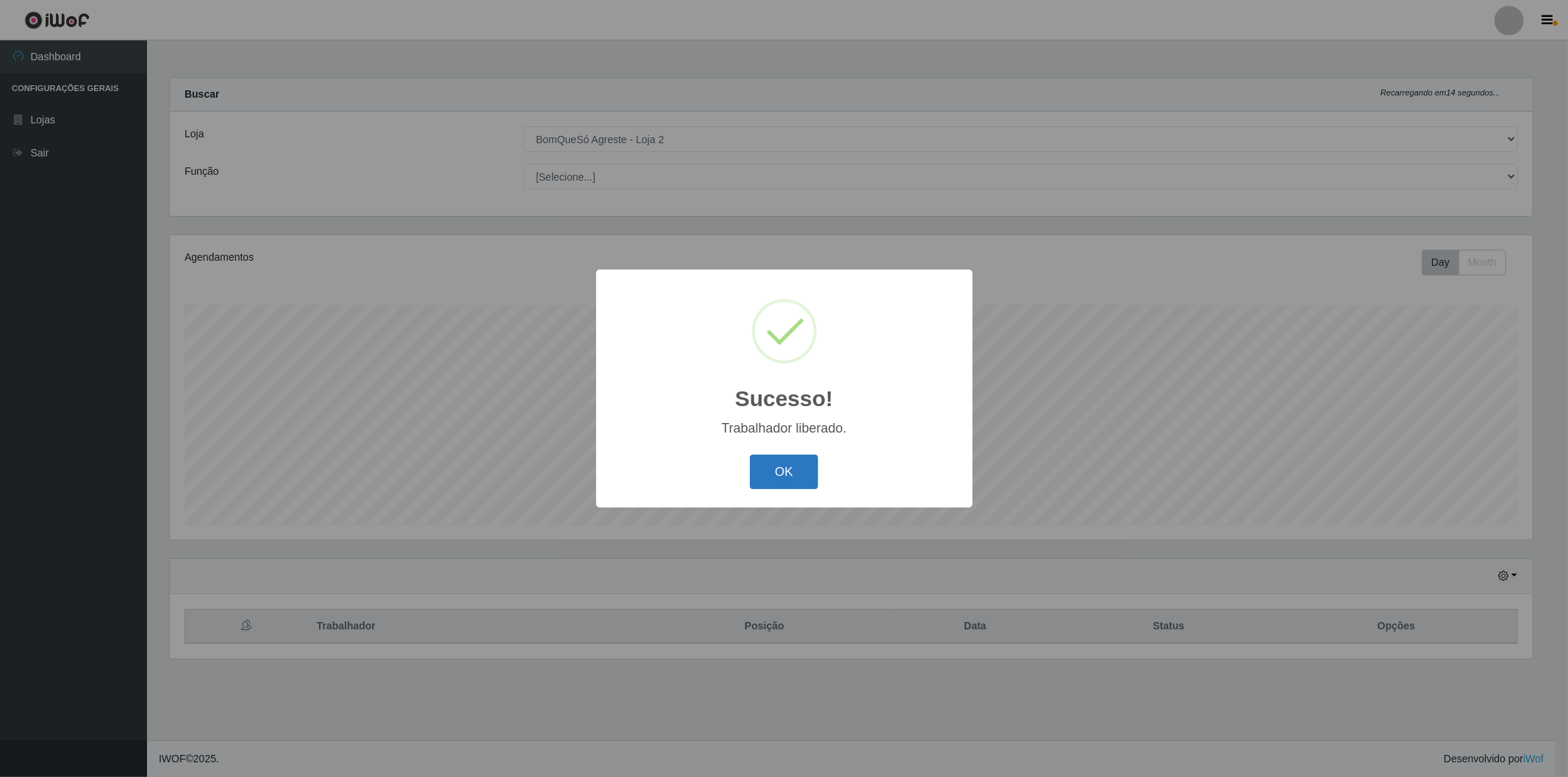
click at [780, 473] on button "OK" at bounding box center [784, 471] width 68 height 34
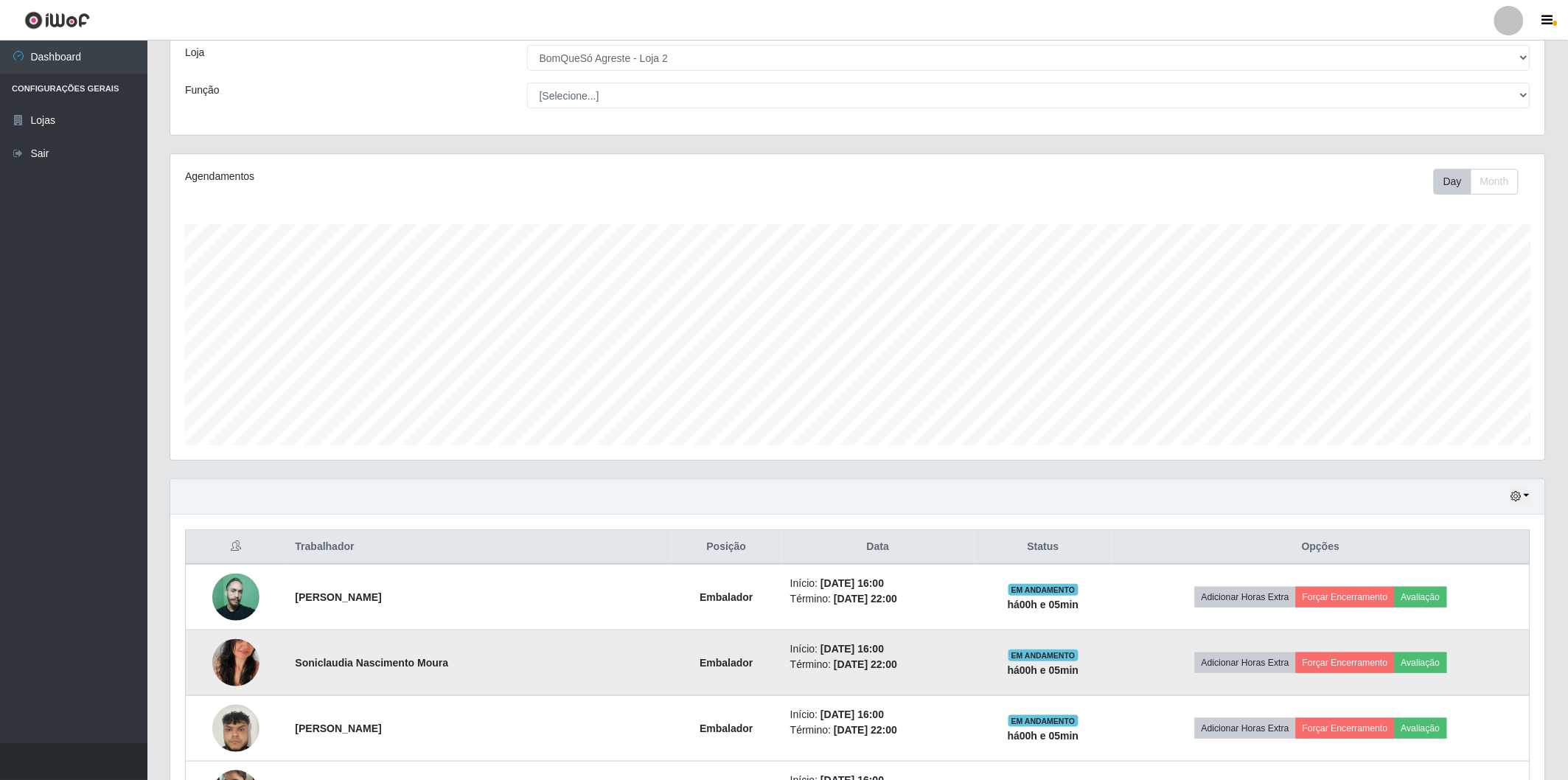
scroll to position [264, 0]
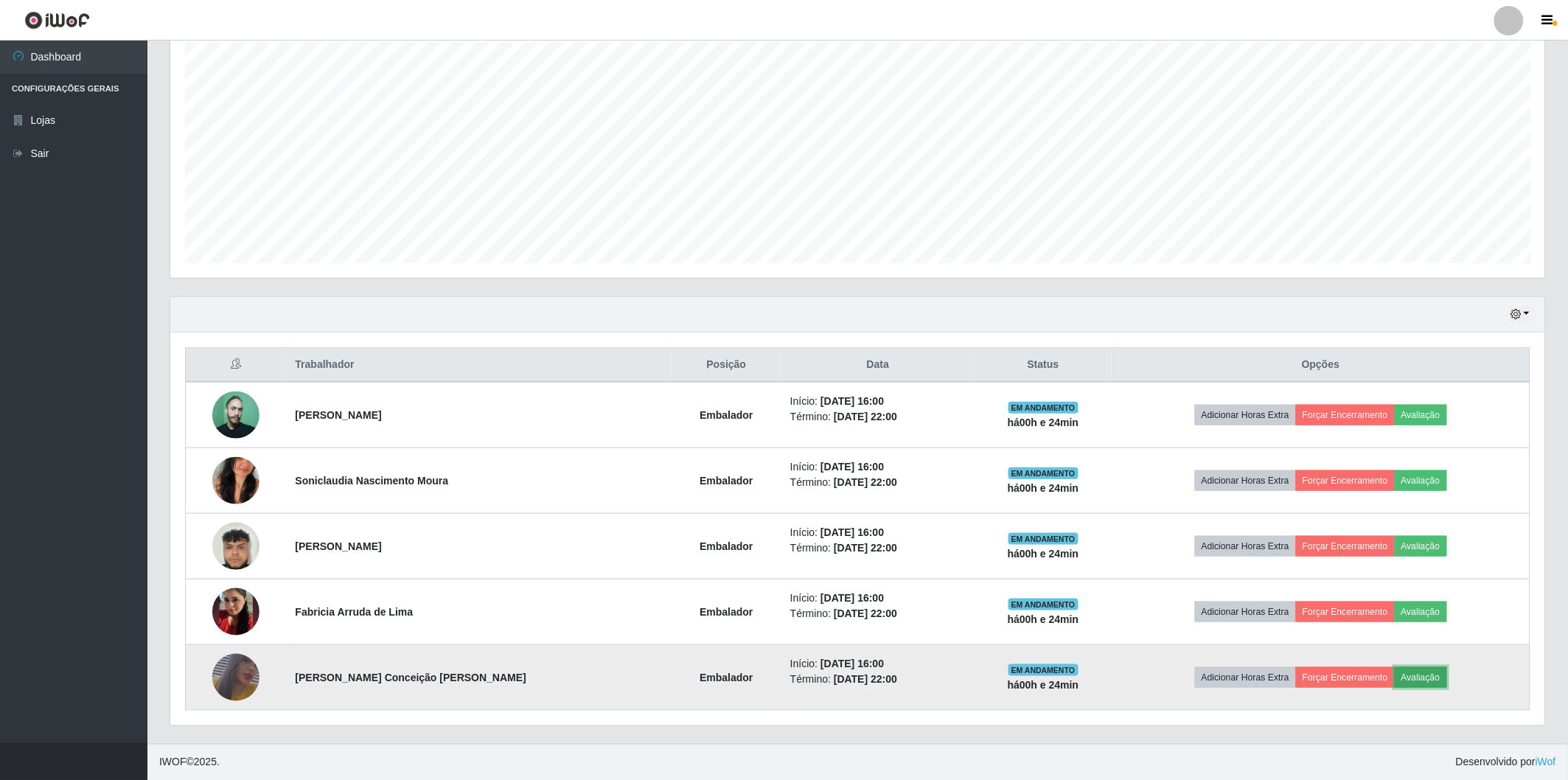
click at [1413, 682] on button "Avaliação" at bounding box center [1421, 677] width 53 height 20
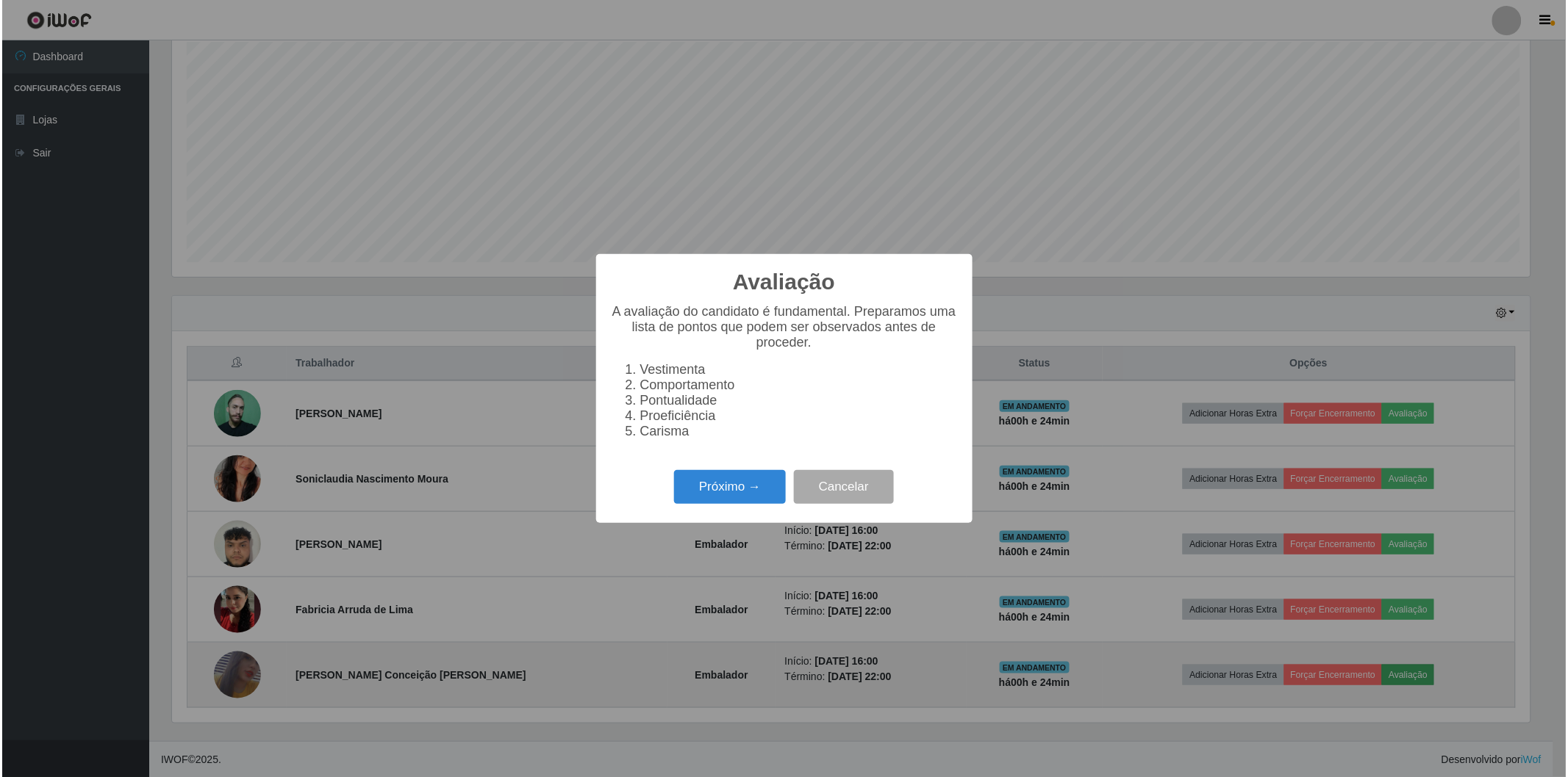
scroll to position [304, 1362]
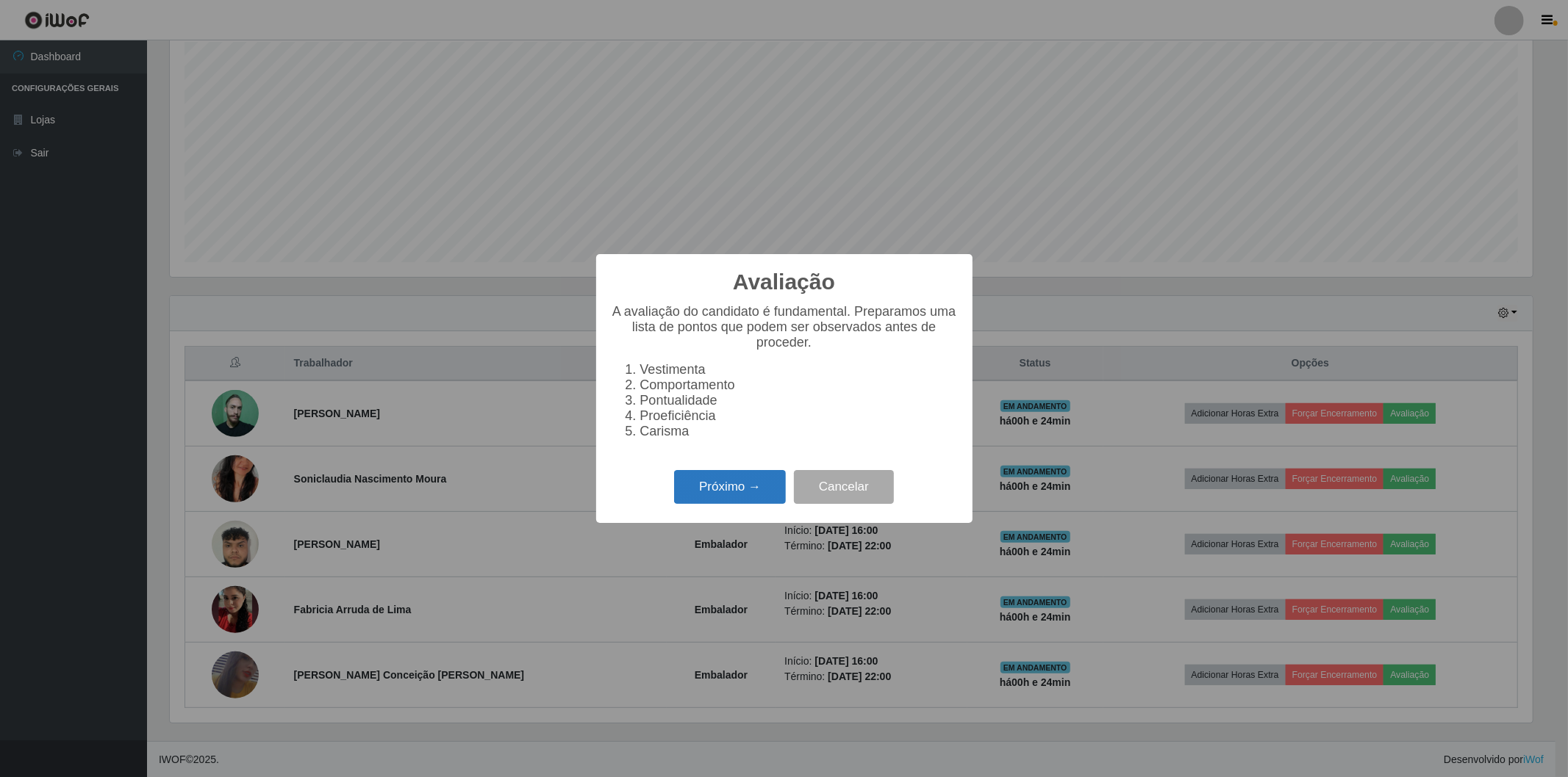
click at [730, 485] on button "Próximo →" at bounding box center [729, 487] width 111 height 34
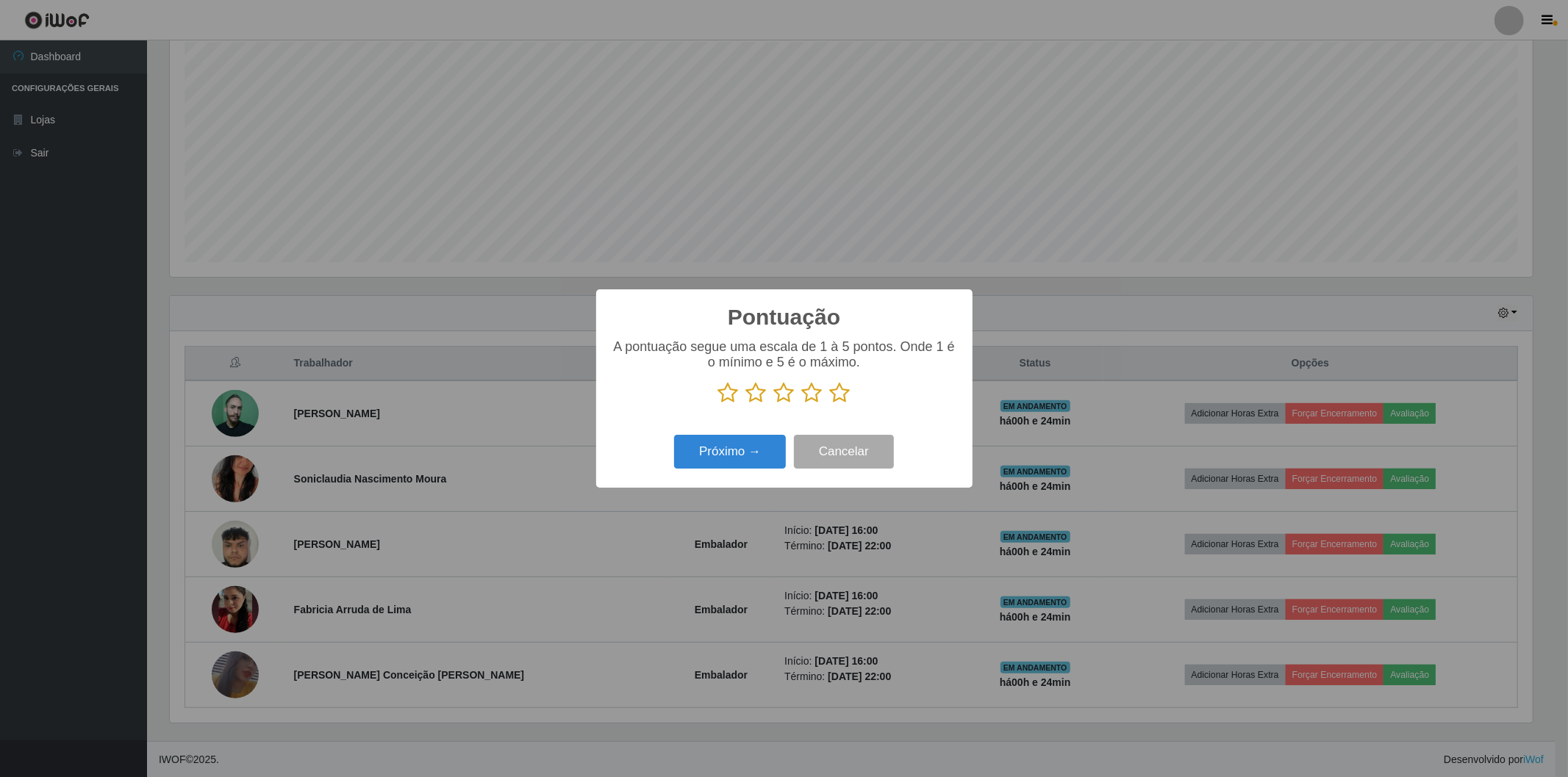
scroll to position [734205, 733551]
click at [787, 397] on icon at bounding box center [784, 392] width 20 height 22
click at [774, 404] on input "radio" at bounding box center [774, 404] width 0 height 0
click at [707, 443] on button "Próximo →" at bounding box center [729, 451] width 111 height 34
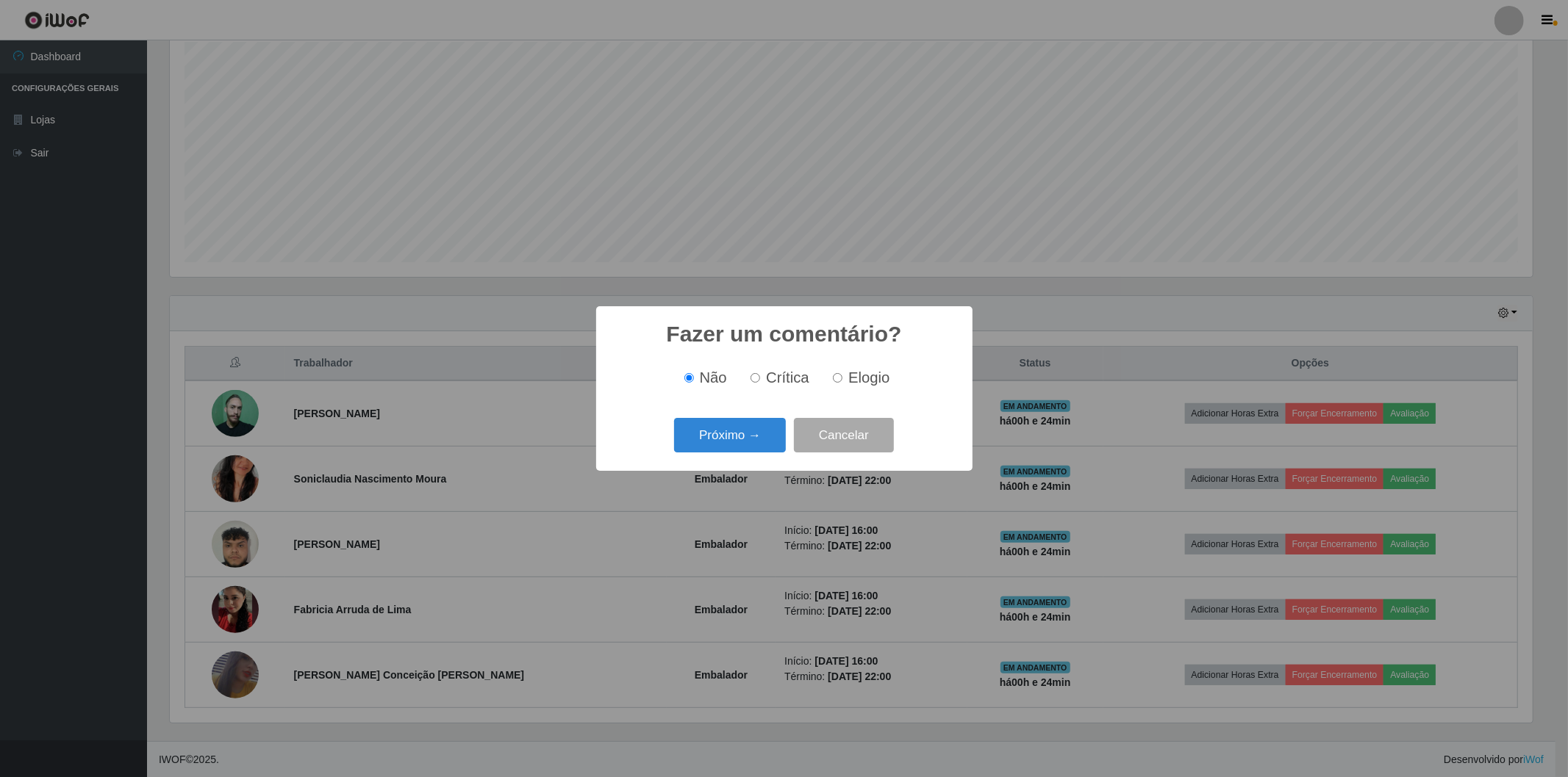
click at [757, 380] on input "Crítica" at bounding box center [755, 378] width 10 height 10
radio input "true"
click at [687, 377] on input "Não" at bounding box center [689, 378] width 10 height 10
radio input "true"
click at [757, 380] on input "Crítica" at bounding box center [755, 378] width 10 height 10
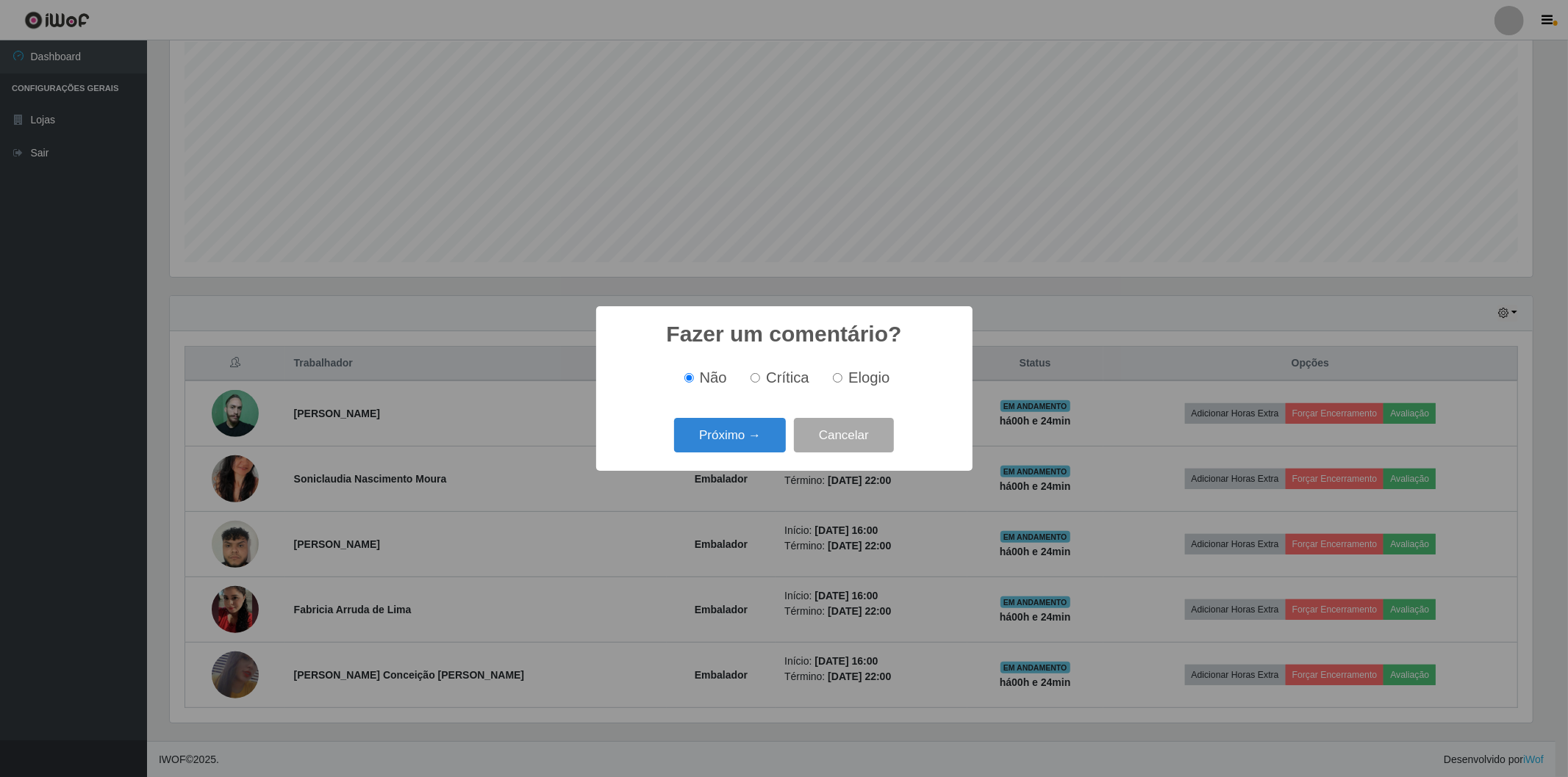
radio input "true"
click at [745, 437] on button "Próximo →" at bounding box center [729, 434] width 111 height 34
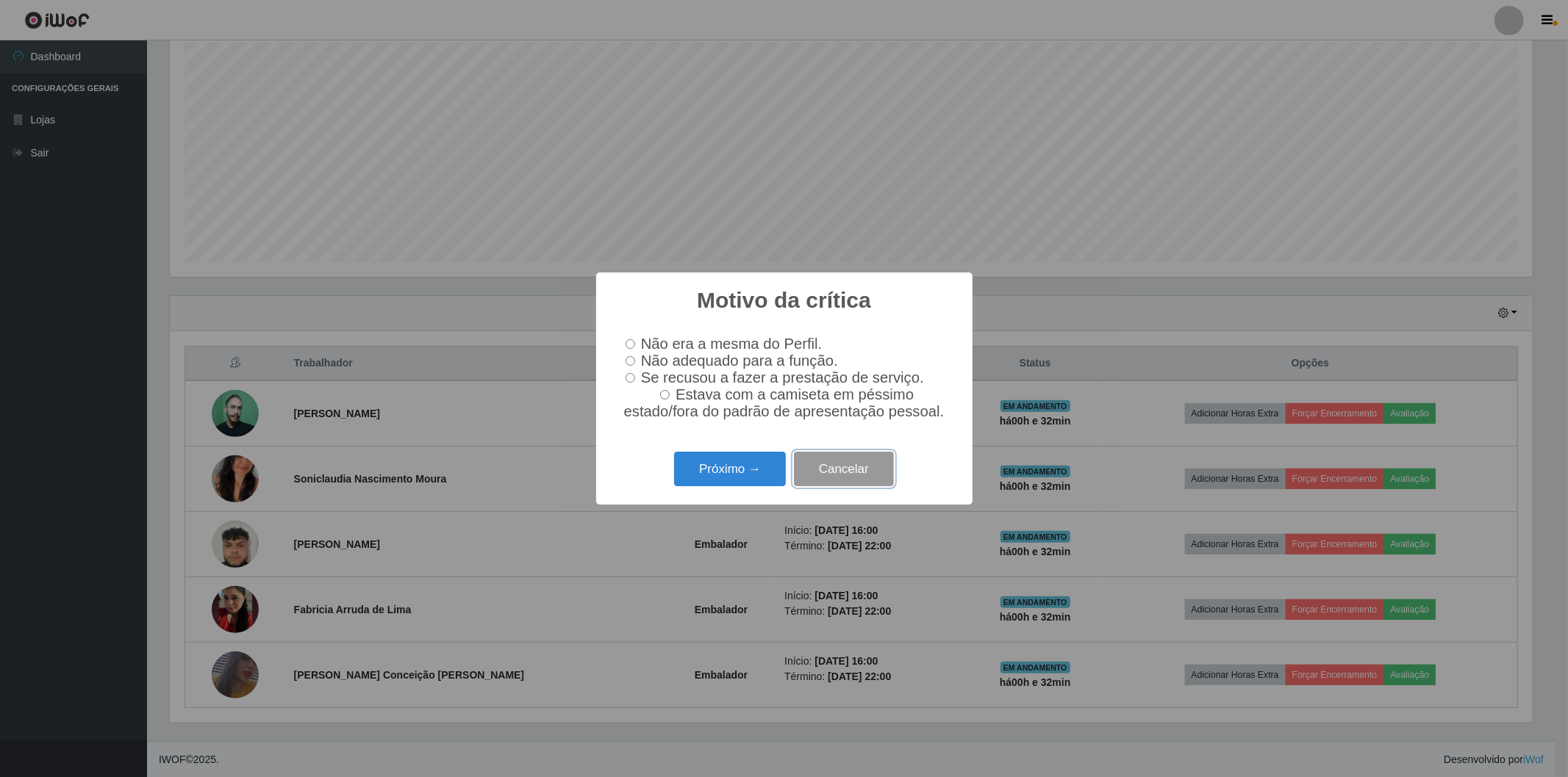
click at [862, 463] on button "Cancelar" at bounding box center [844, 469] width 100 height 34
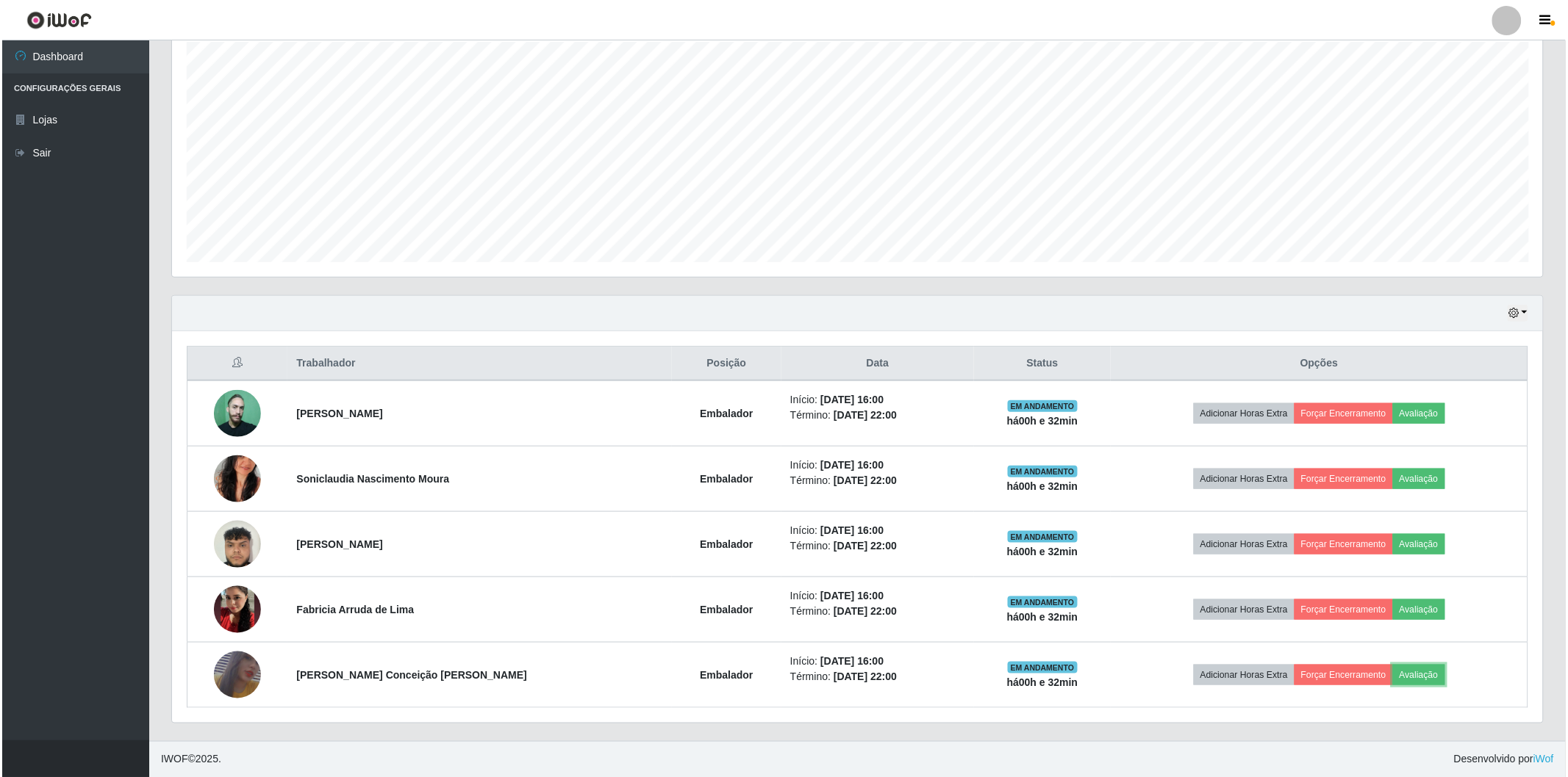
scroll to position [304, 1371]
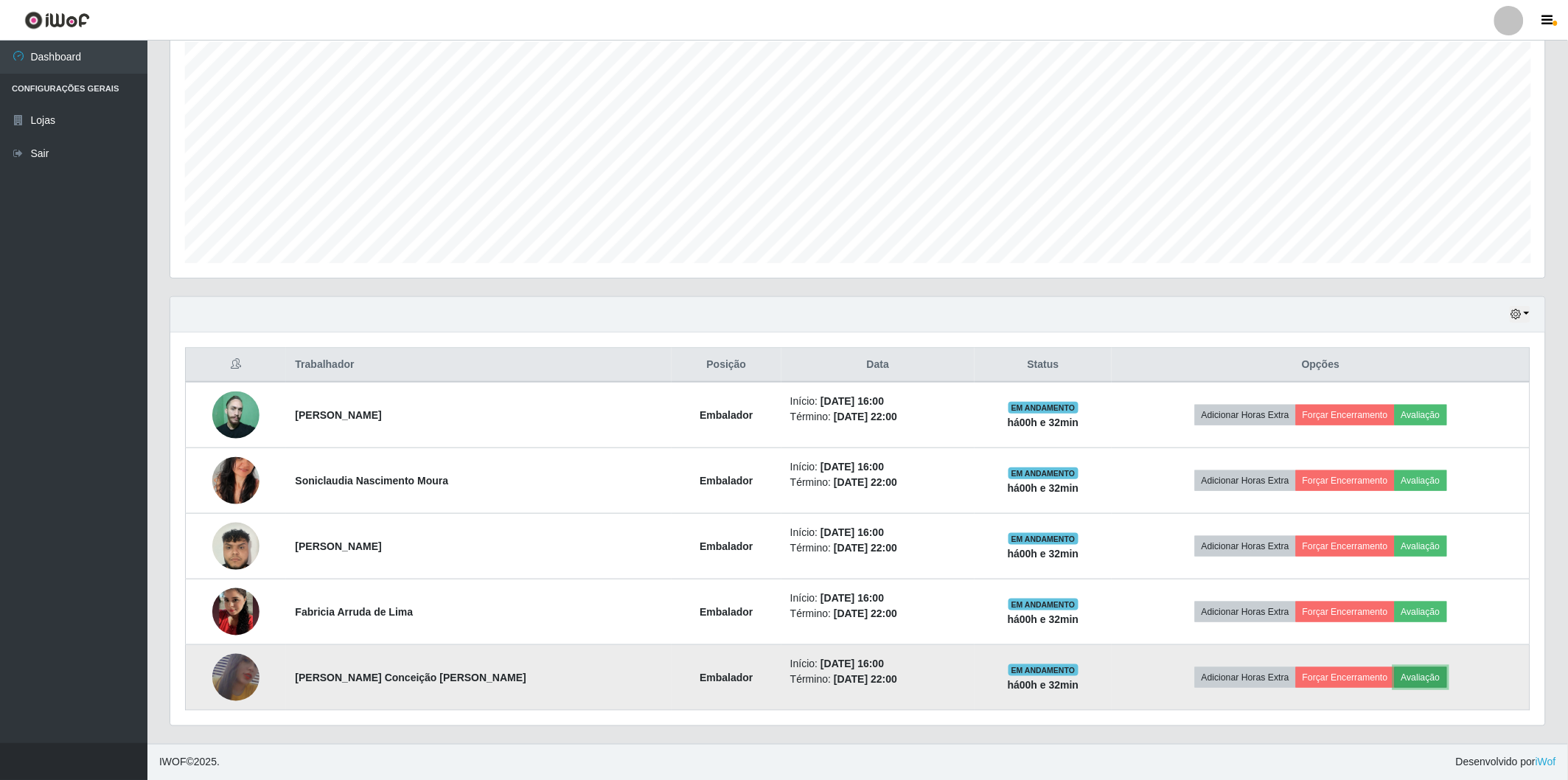
click at [1410, 672] on button "Avaliação" at bounding box center [1421, 677] width 53 height 20
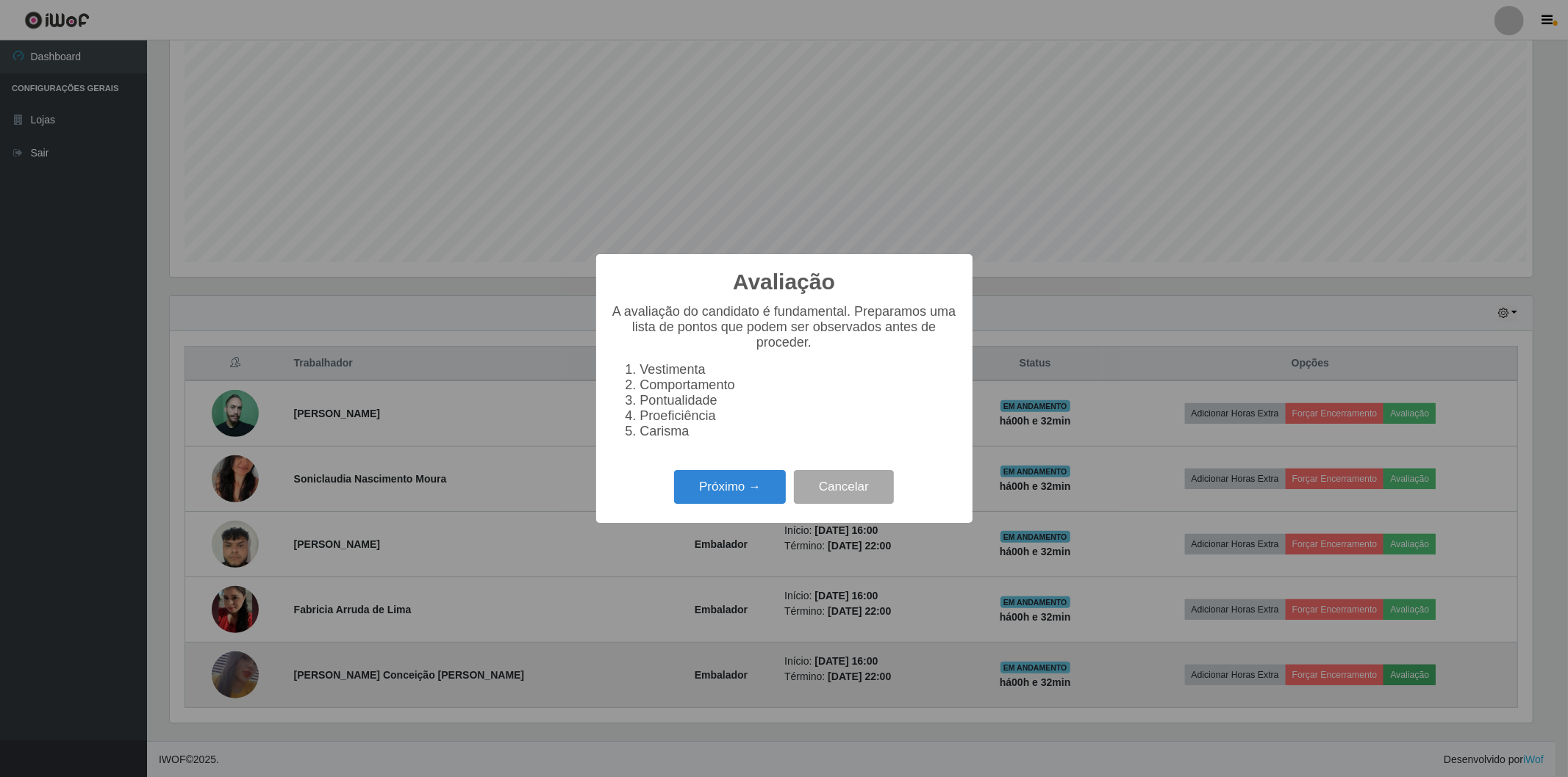
scroll to position [304, 1362]
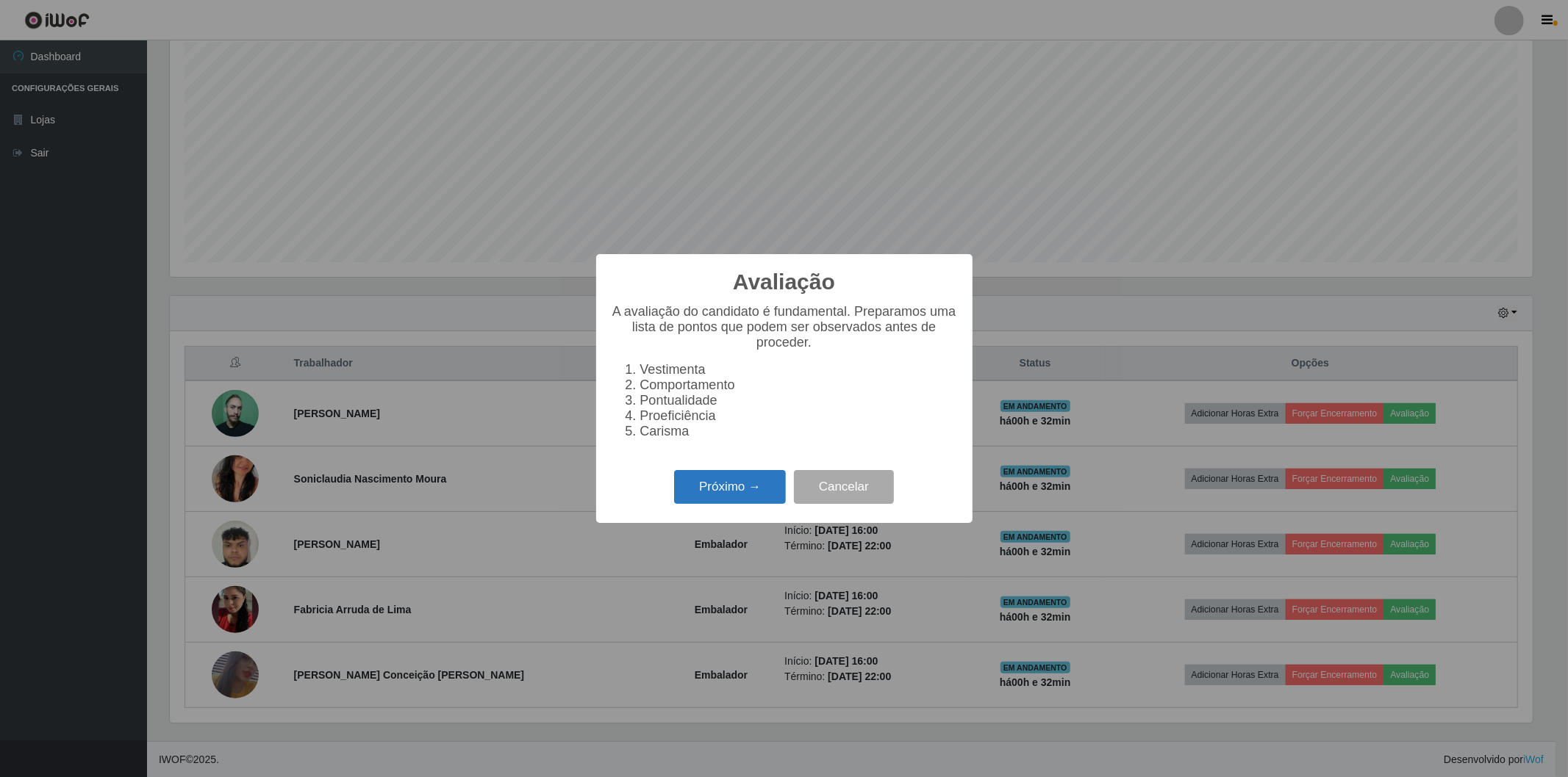
click at [730, 475] on button "Próximo →" at bounding box center [729, 487] width 111 height 34
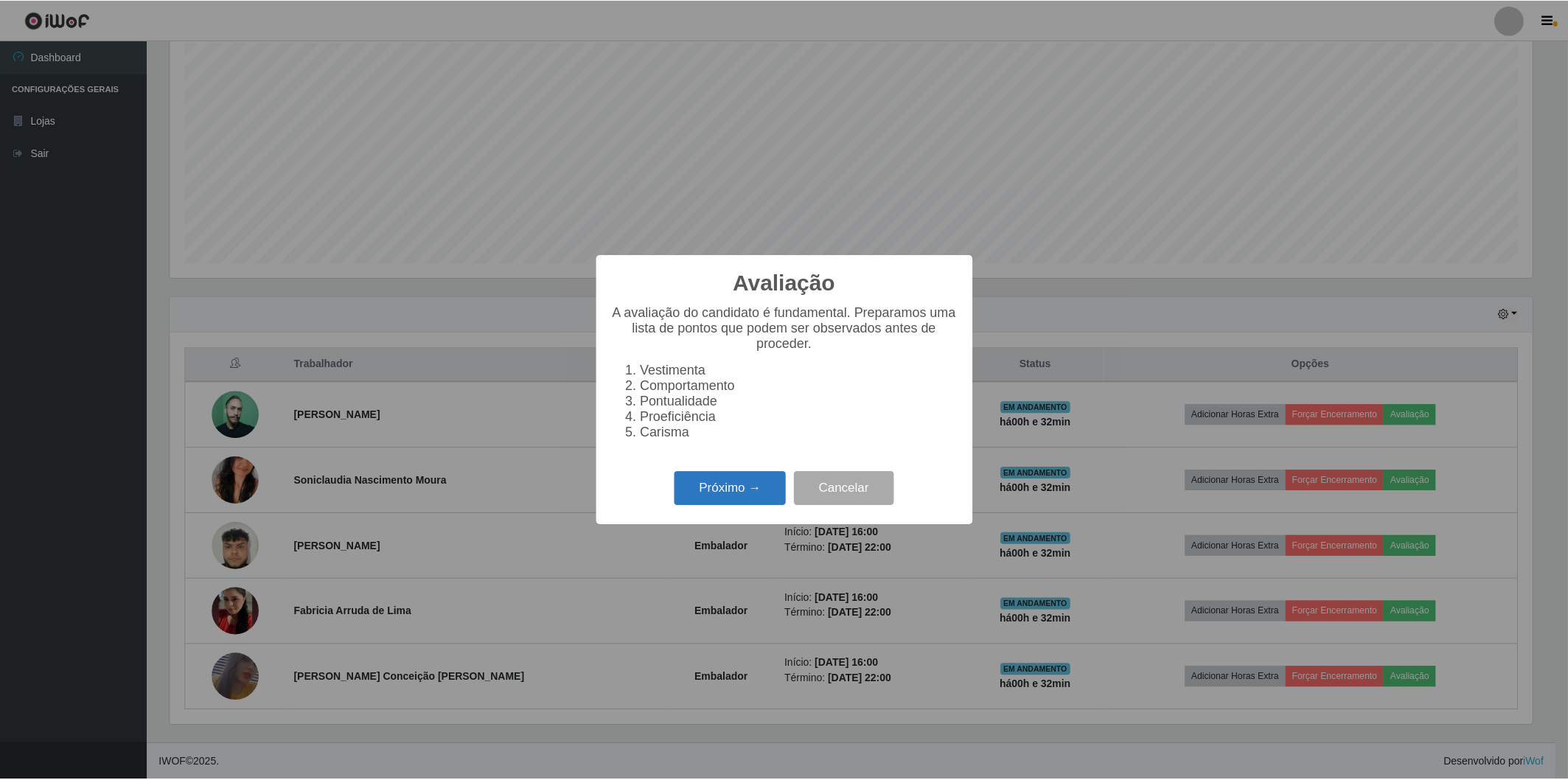
scroll to position [737040, 736020]
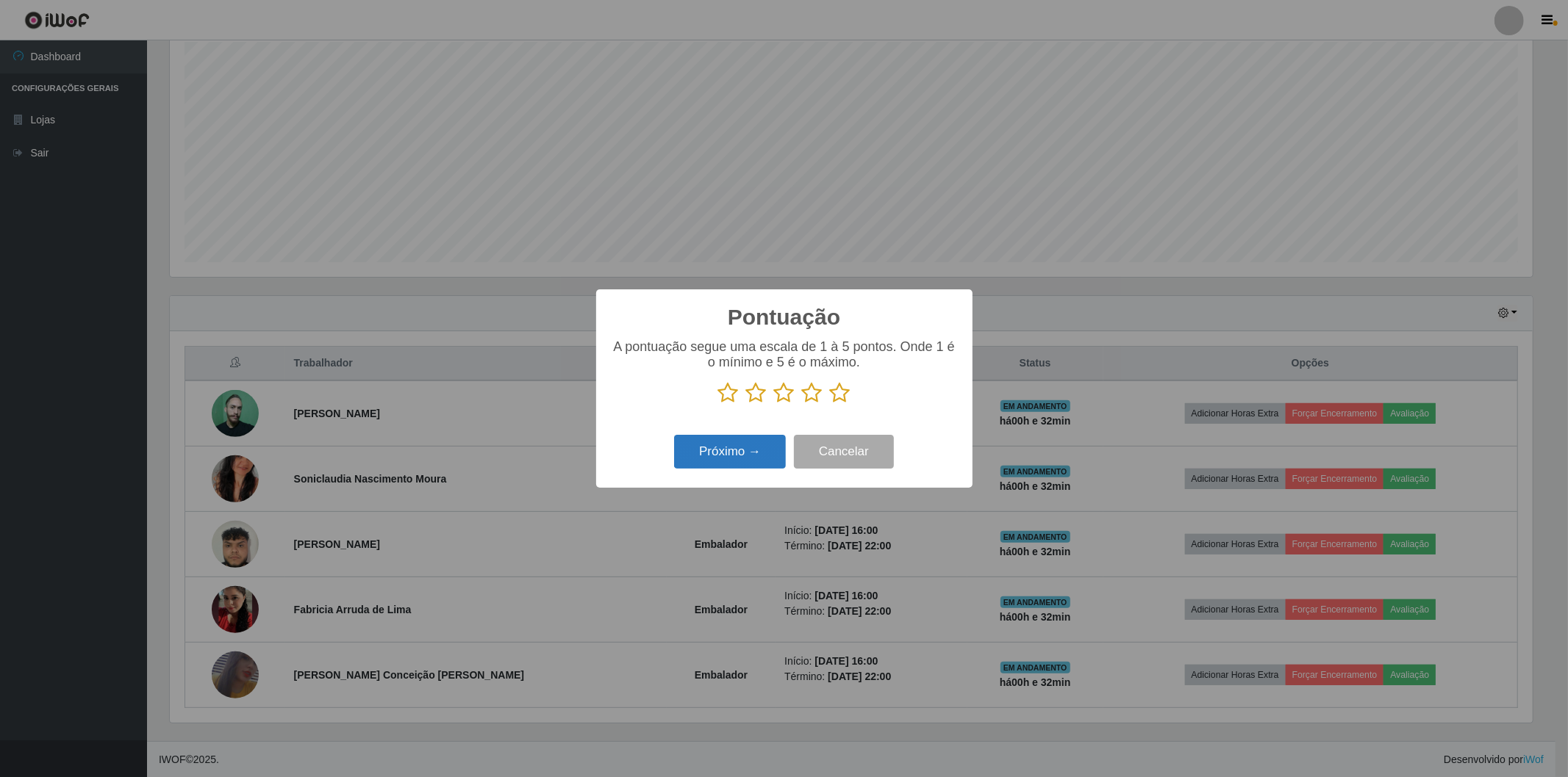
click at [735, 450] on button "Próximo →" at bounding box center [729, 451] width 111 height 34
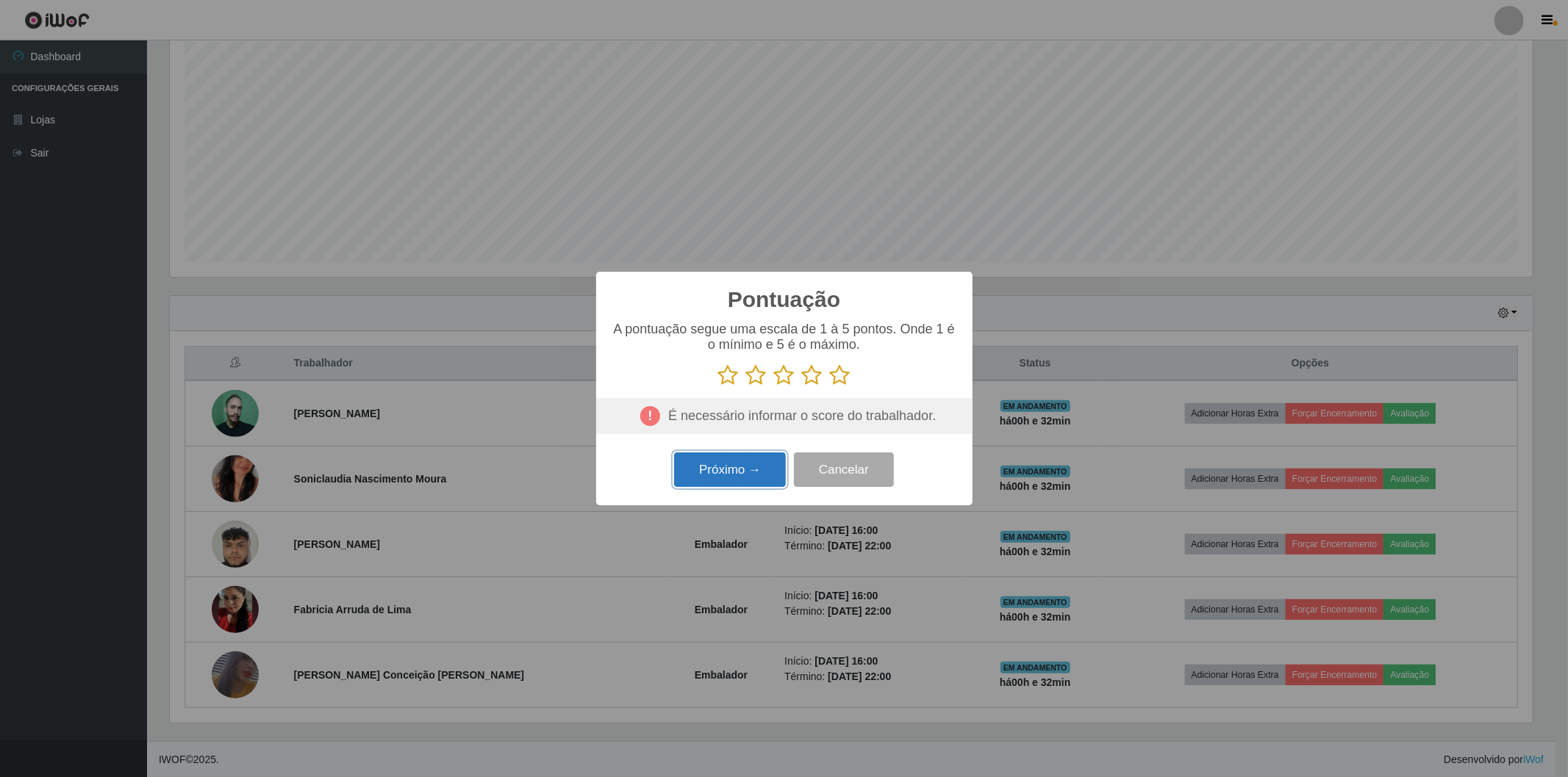
click at [714, 477] on button "Próximo →" at bounding box center [729, 470] width 111 height 34
click at [826, 478] on button "Cancelar" at bounding box center [844, 470] width 100 height 34
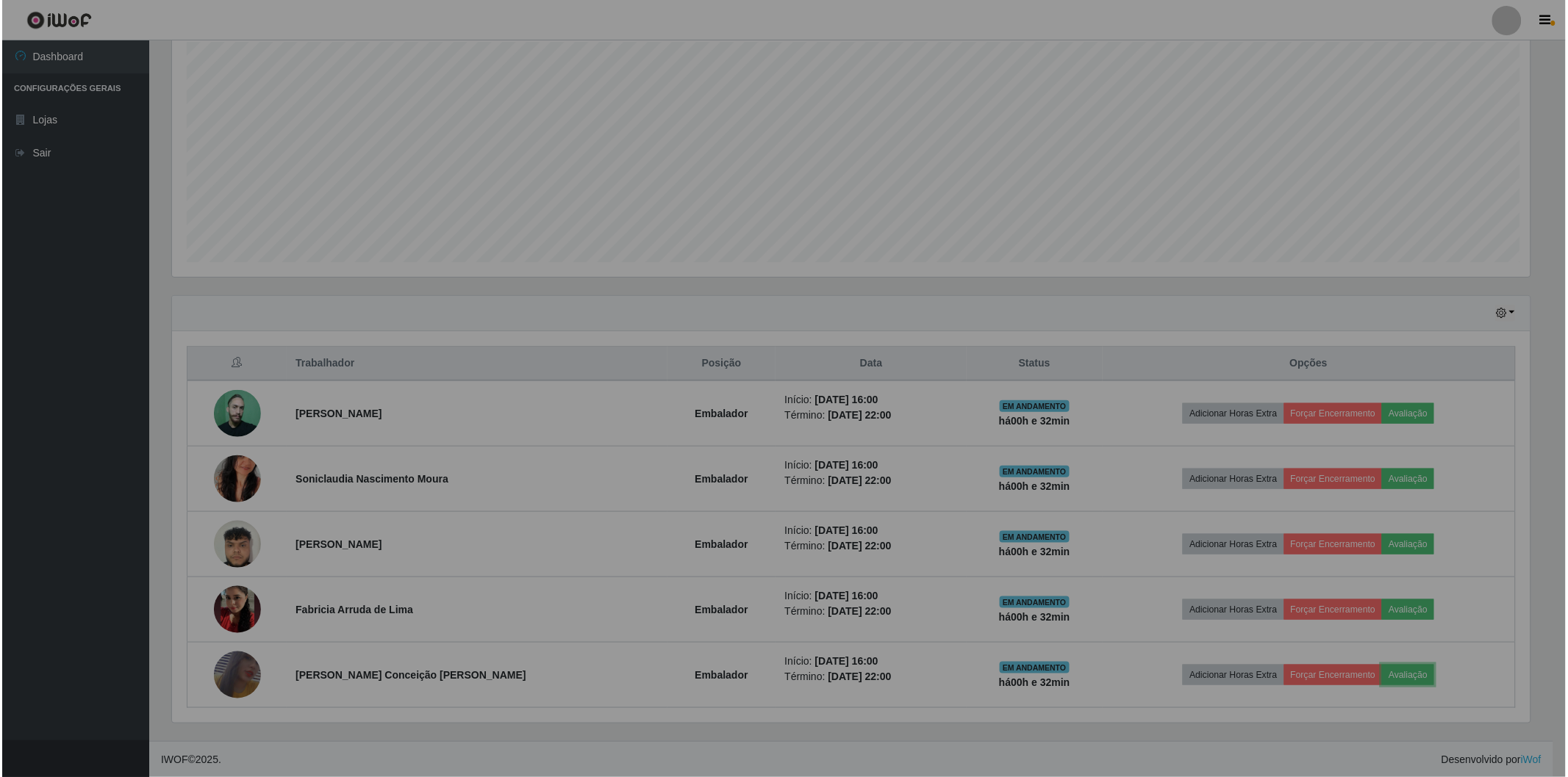
scroll to position [304, 1371]
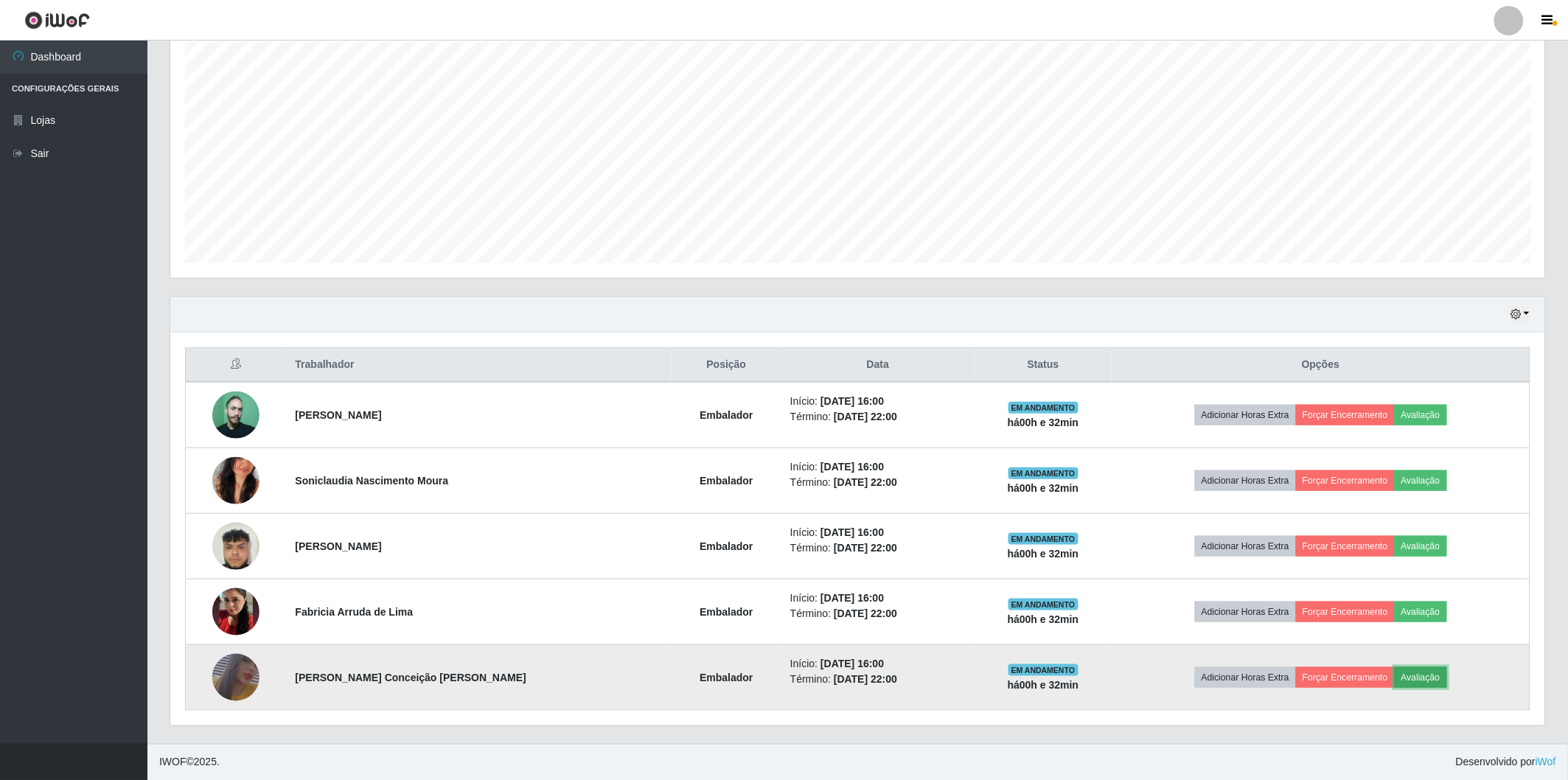
click at [1440, 674] on button "Avaliação" at bounding box center [1421, 677] width 53 height 20
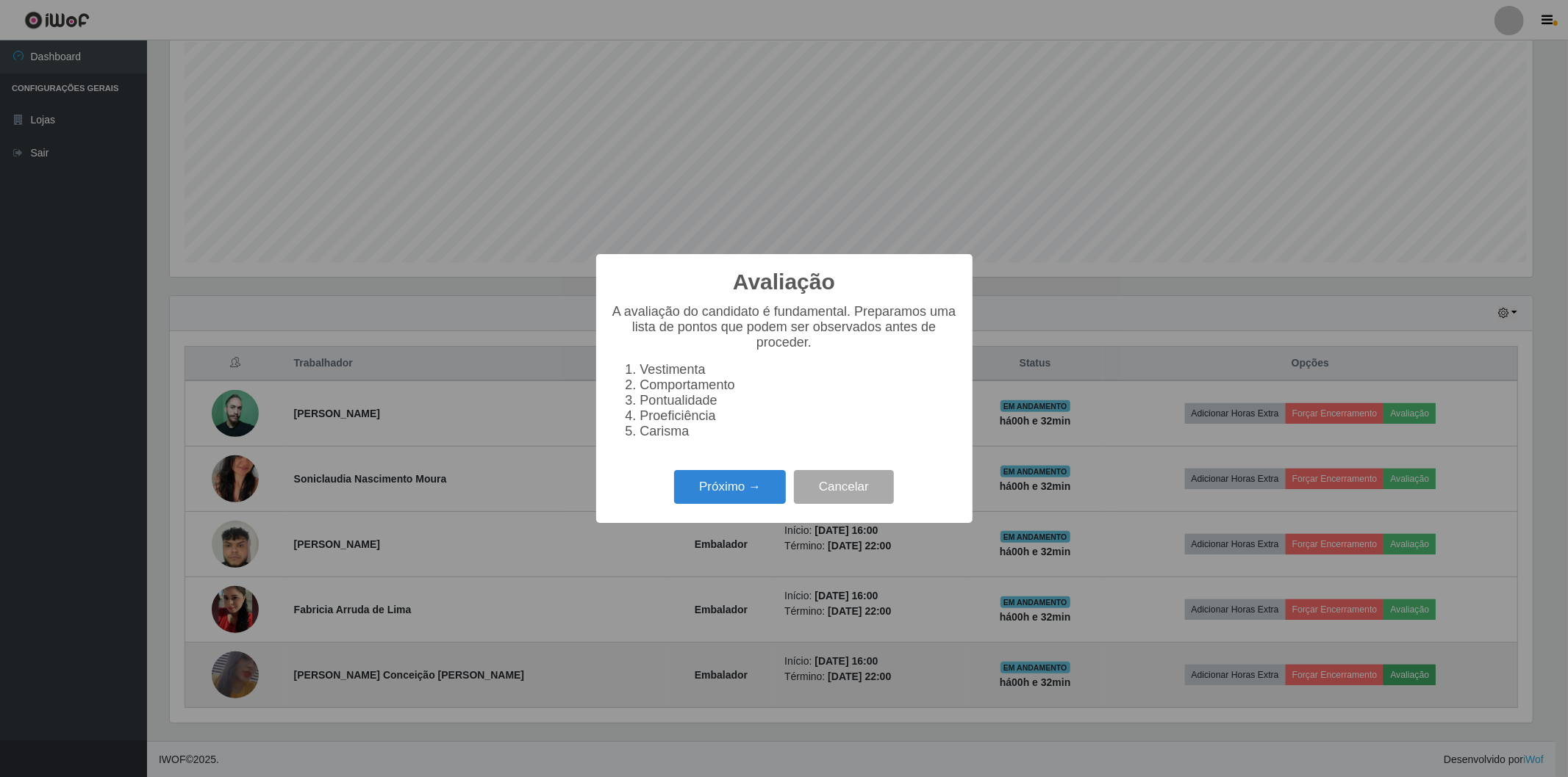
scroll to position [304, 1362]
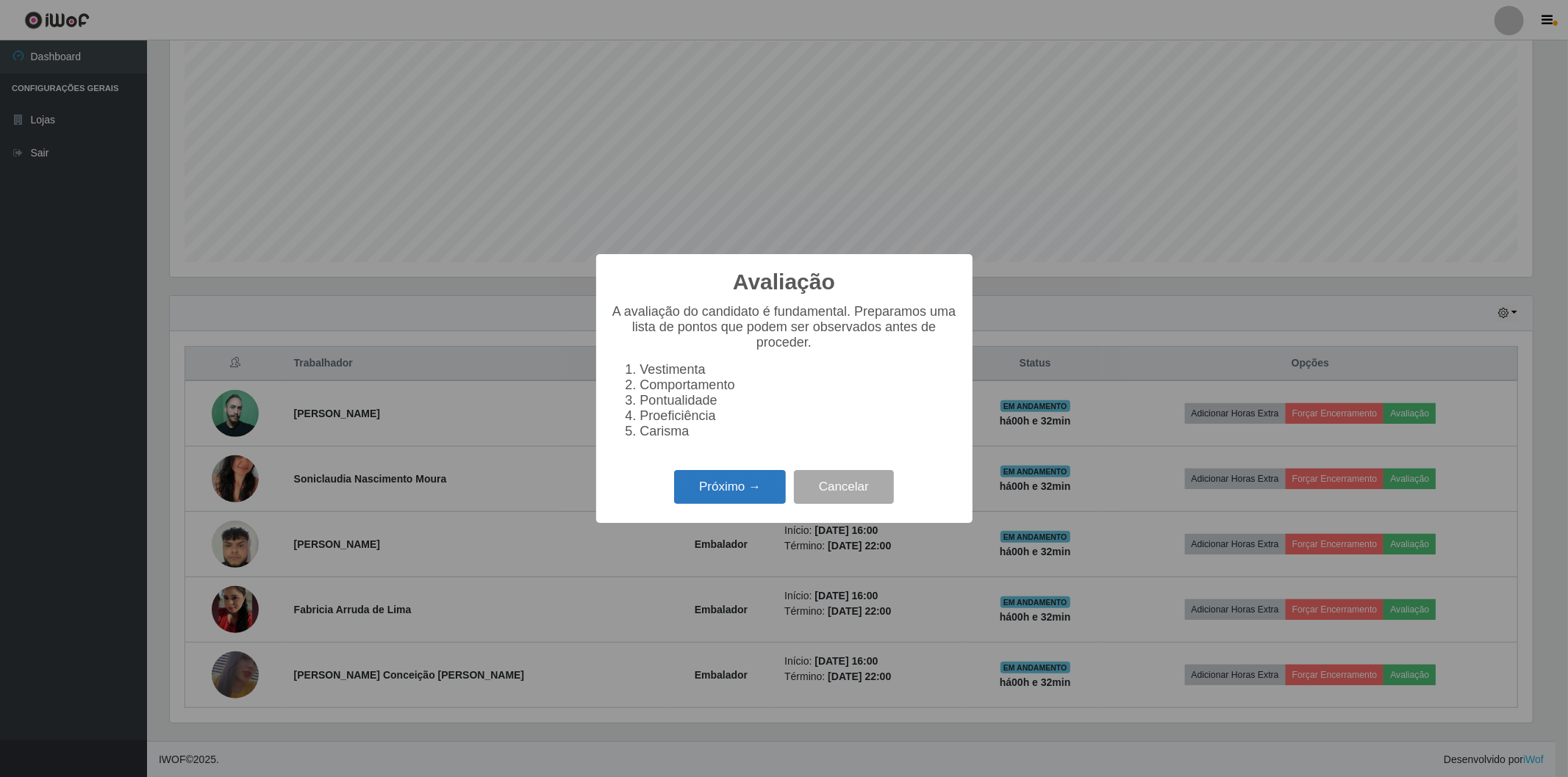
click at [737, 477] on button "Próximo →" at bounding box center [729, 487] width 111 height 34
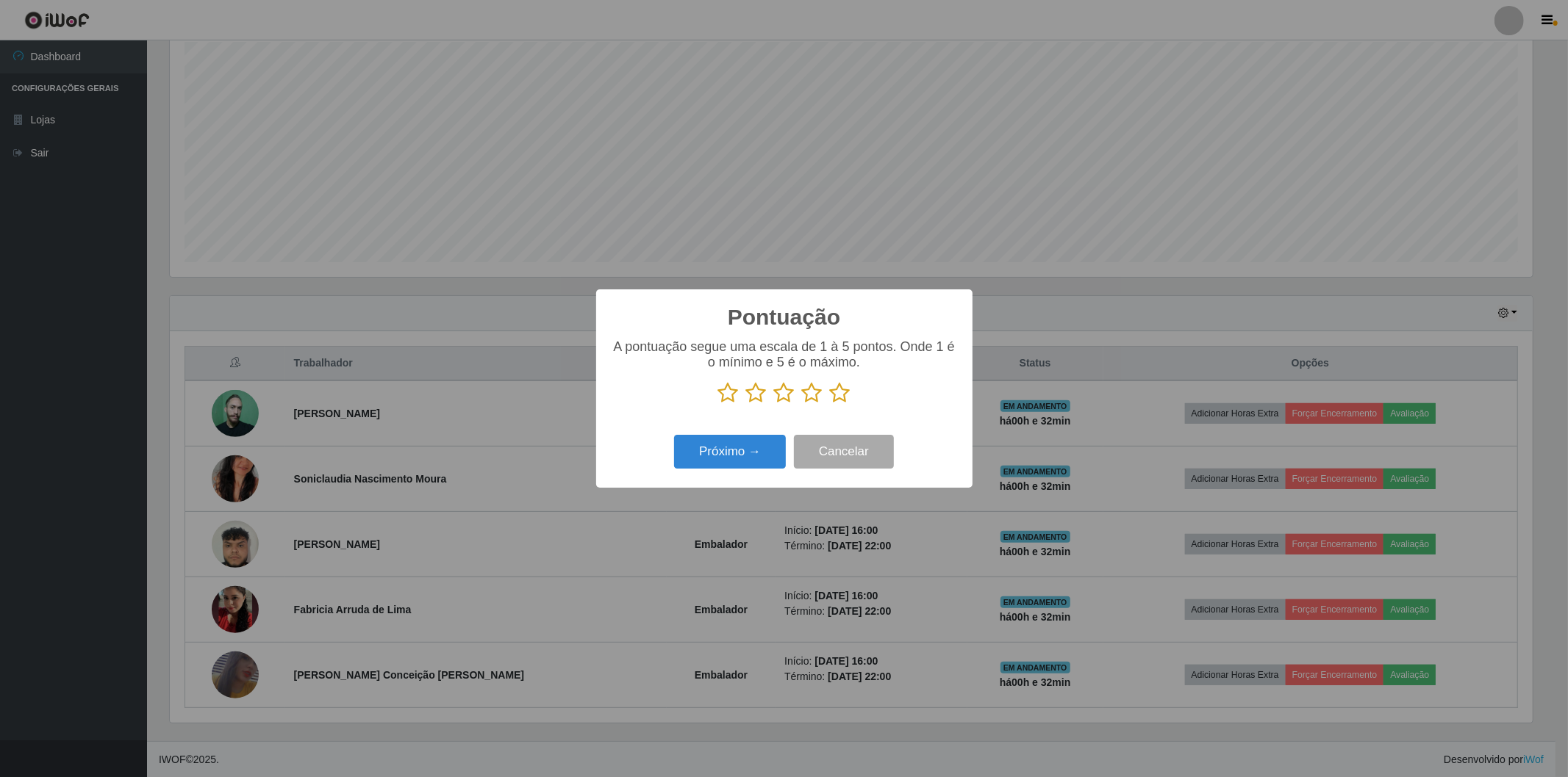
click at [782, 393] on icon at bounding box center [784, 392] width 20 height 22
click at [774, 404] on input "radio" at bounding box center [774, 404] width 0 height 0
click at [750, 451] on button "Próximo →" at bounding box center [729, 451] width 111 height 34
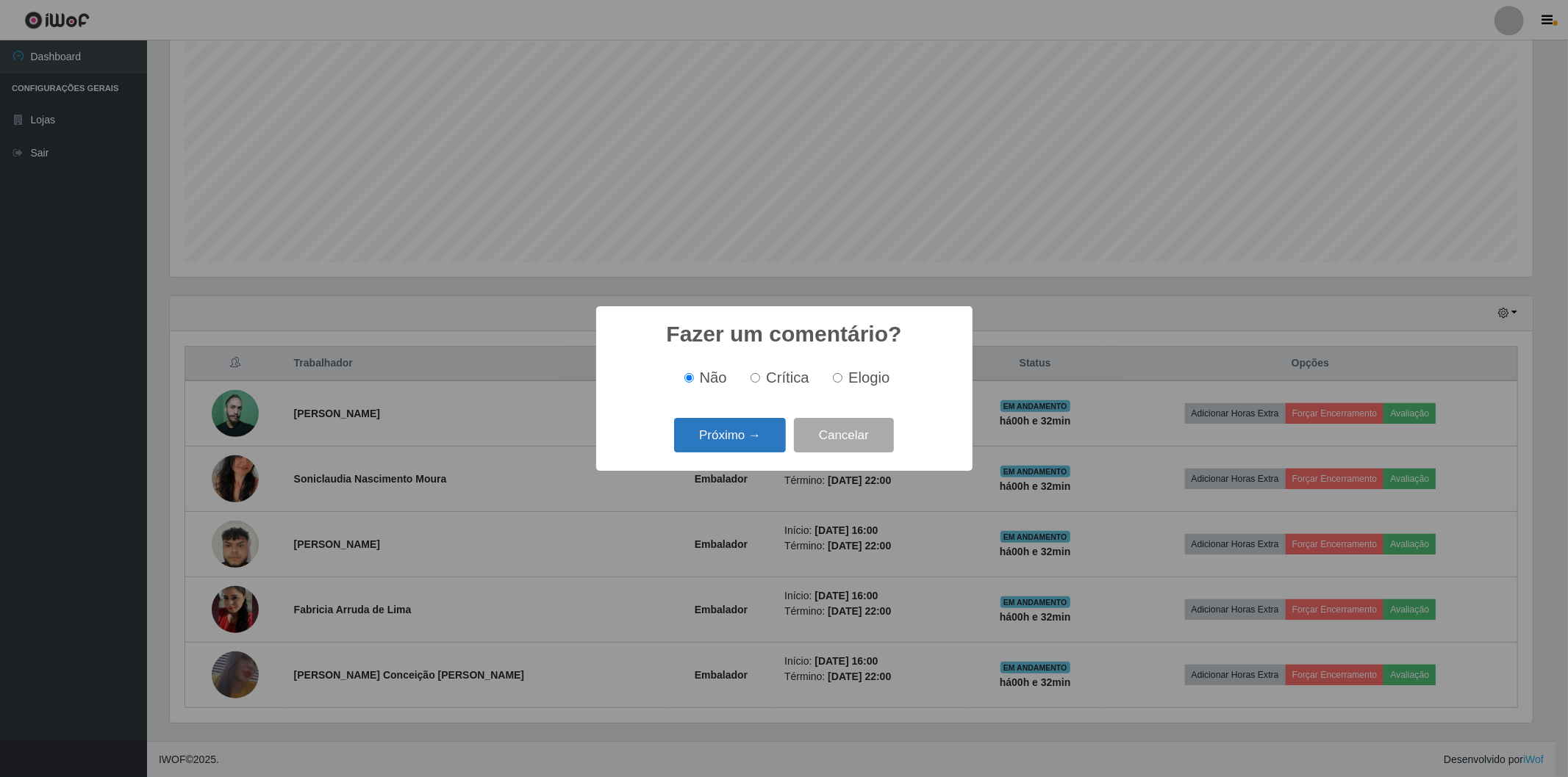
click at [754, 443] on button "Próximo →" at bounding box center [729, 434] width 111 height 34
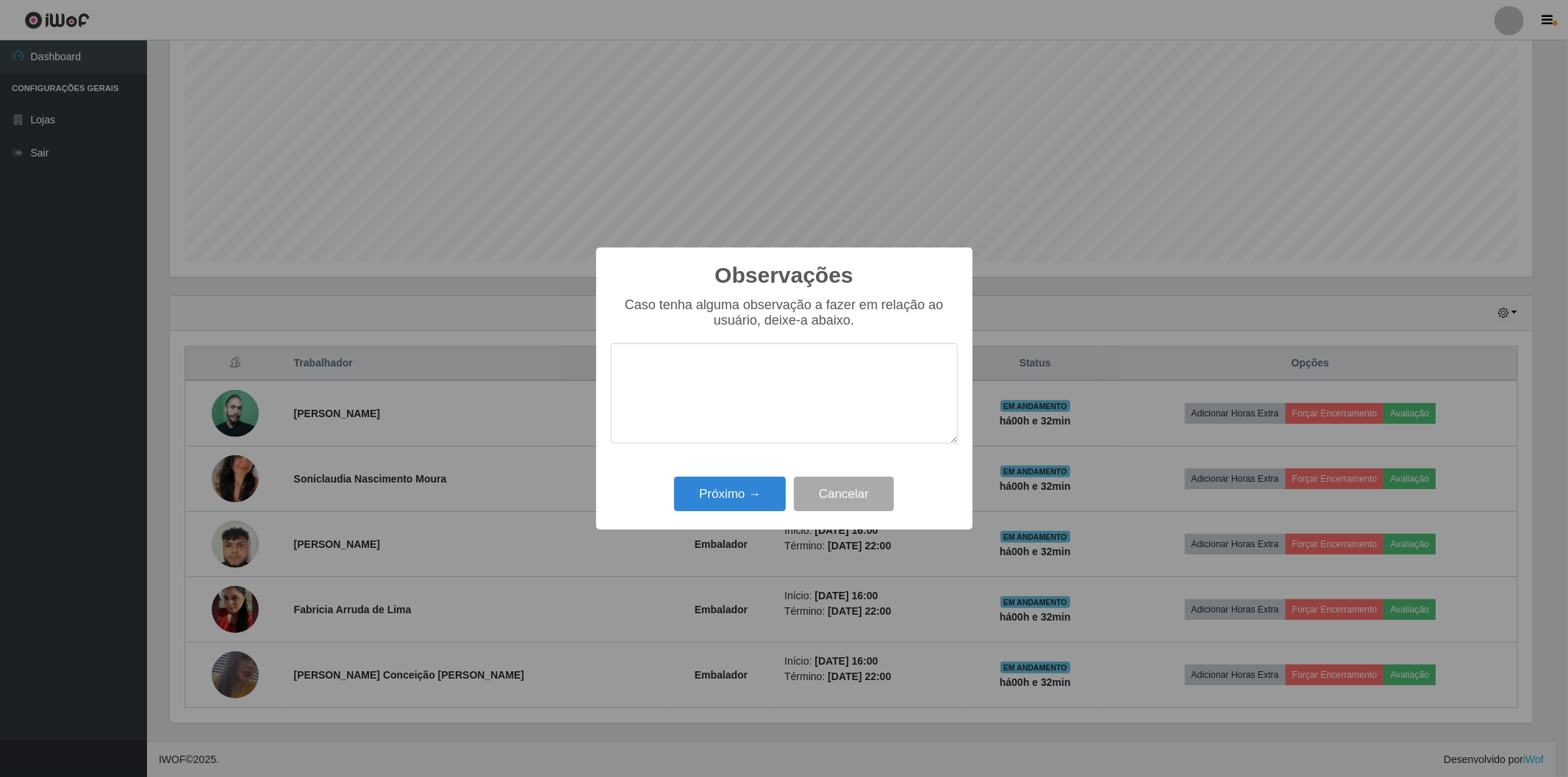
click at [750, 419] on textarea at bounding box center [784, 393] width 347 height 101
click at [676, 375] on textarea at bounding box center [784, 393] width 347 height 101
type textarea "e"
type textarea "EMPACOTADORA PASSOU MAL TEVE QUE IR EMBORA"
click at [720, 505] on button "Próximo →" at bounding box center [729, 493] width 111 height 34
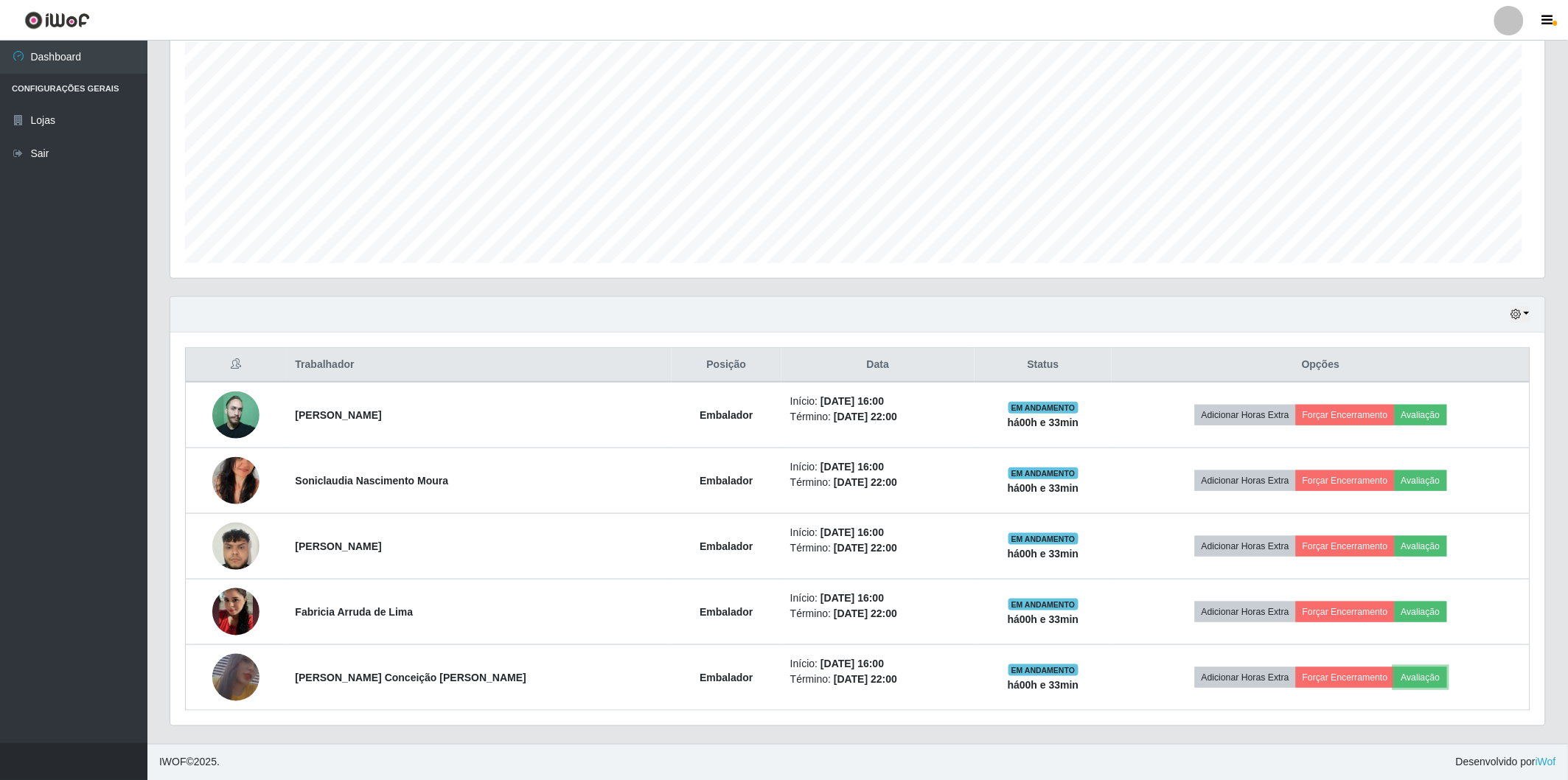
scroll to position [305, 1375]
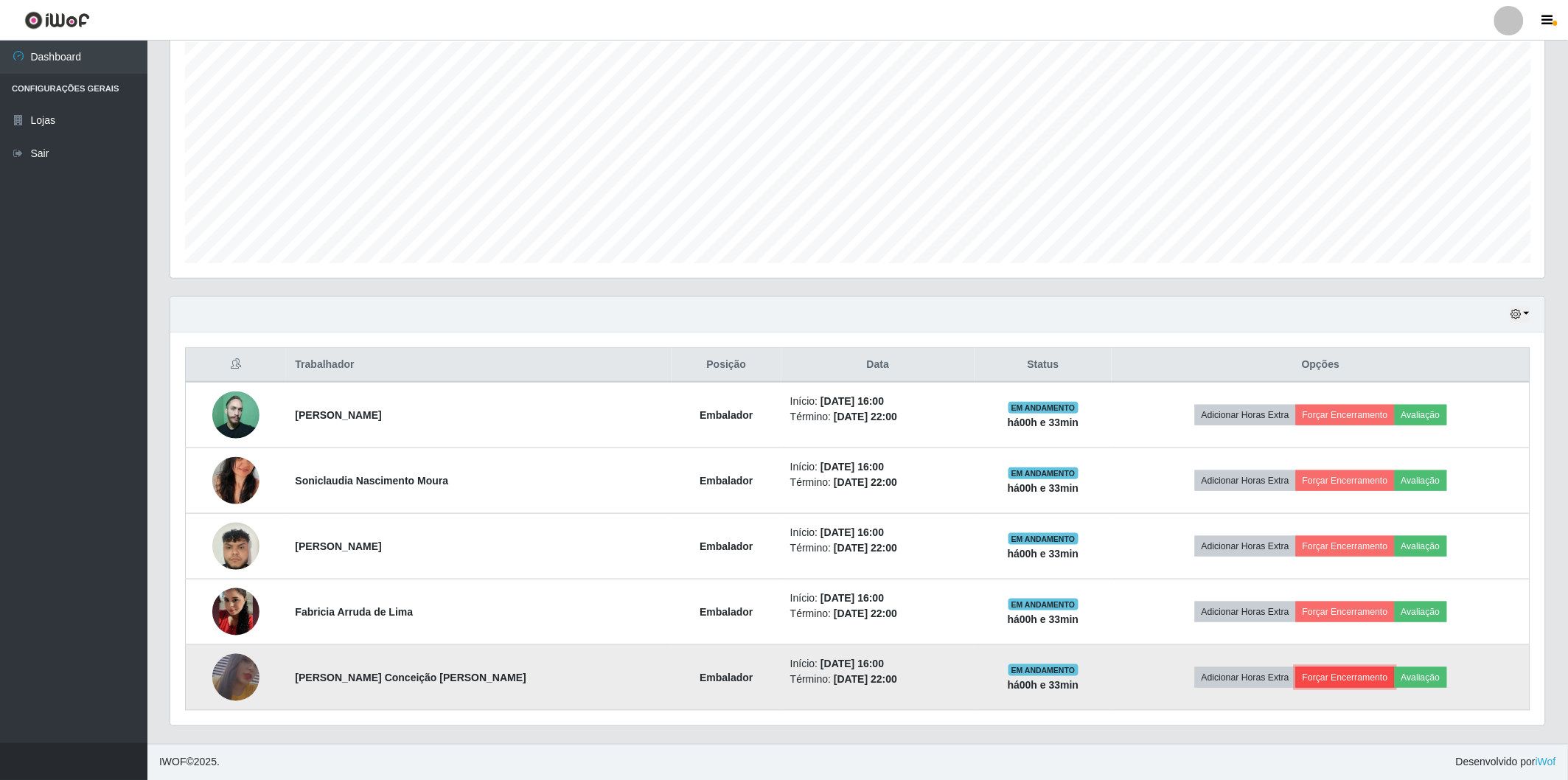
click at [1318, 677] on button "Forçar Encerramento" at bounding box center [1346, 677] width 98 height 20
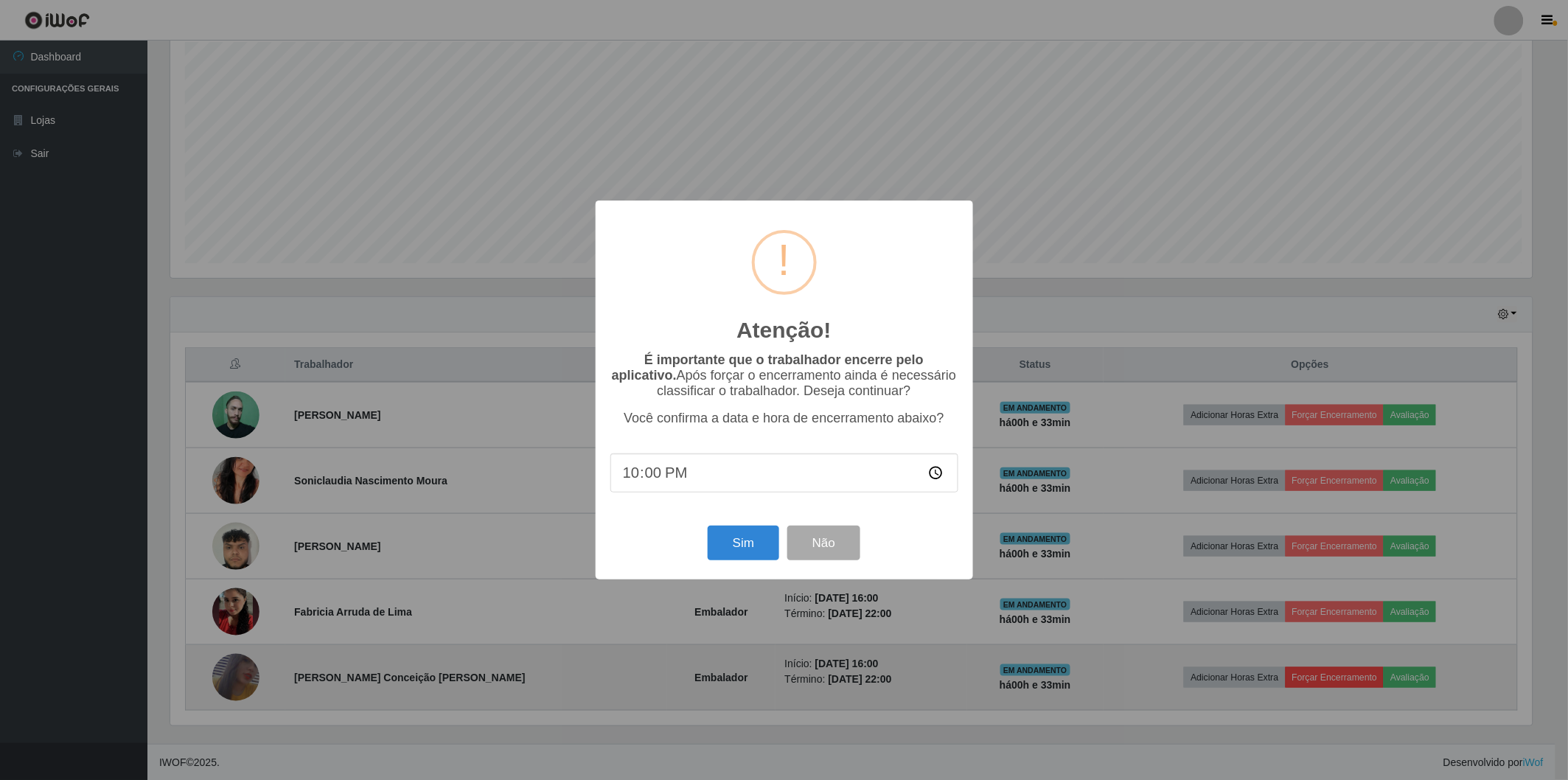
scroll to position [305, 1367]
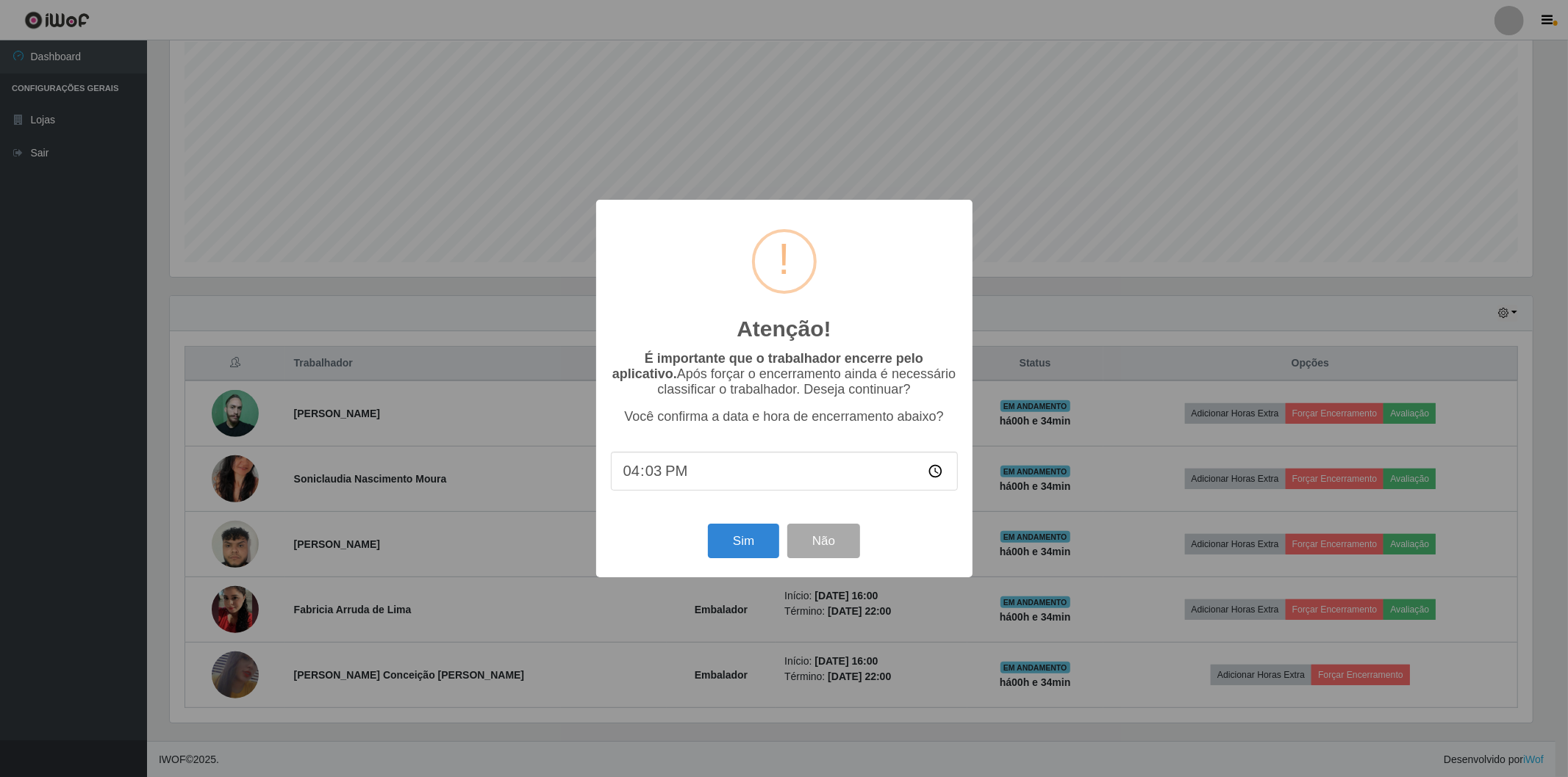
type input "16:34"
click at [736, 539] on button "Sim" at bounding box center [742, 540] width 71 height 34
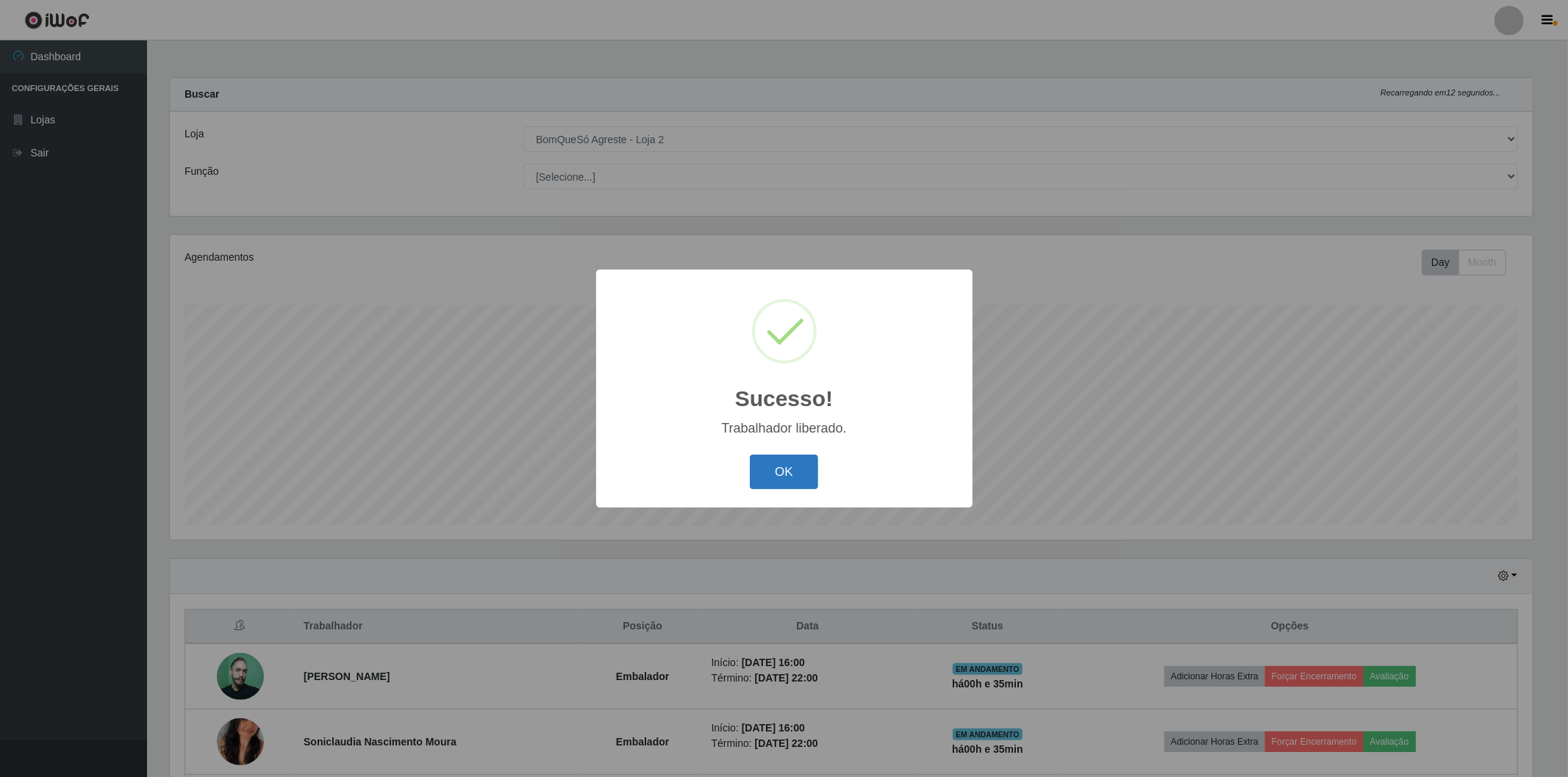
click at [788, 461] on button "OK" at bounding box center [784, 471] width 68 height 34
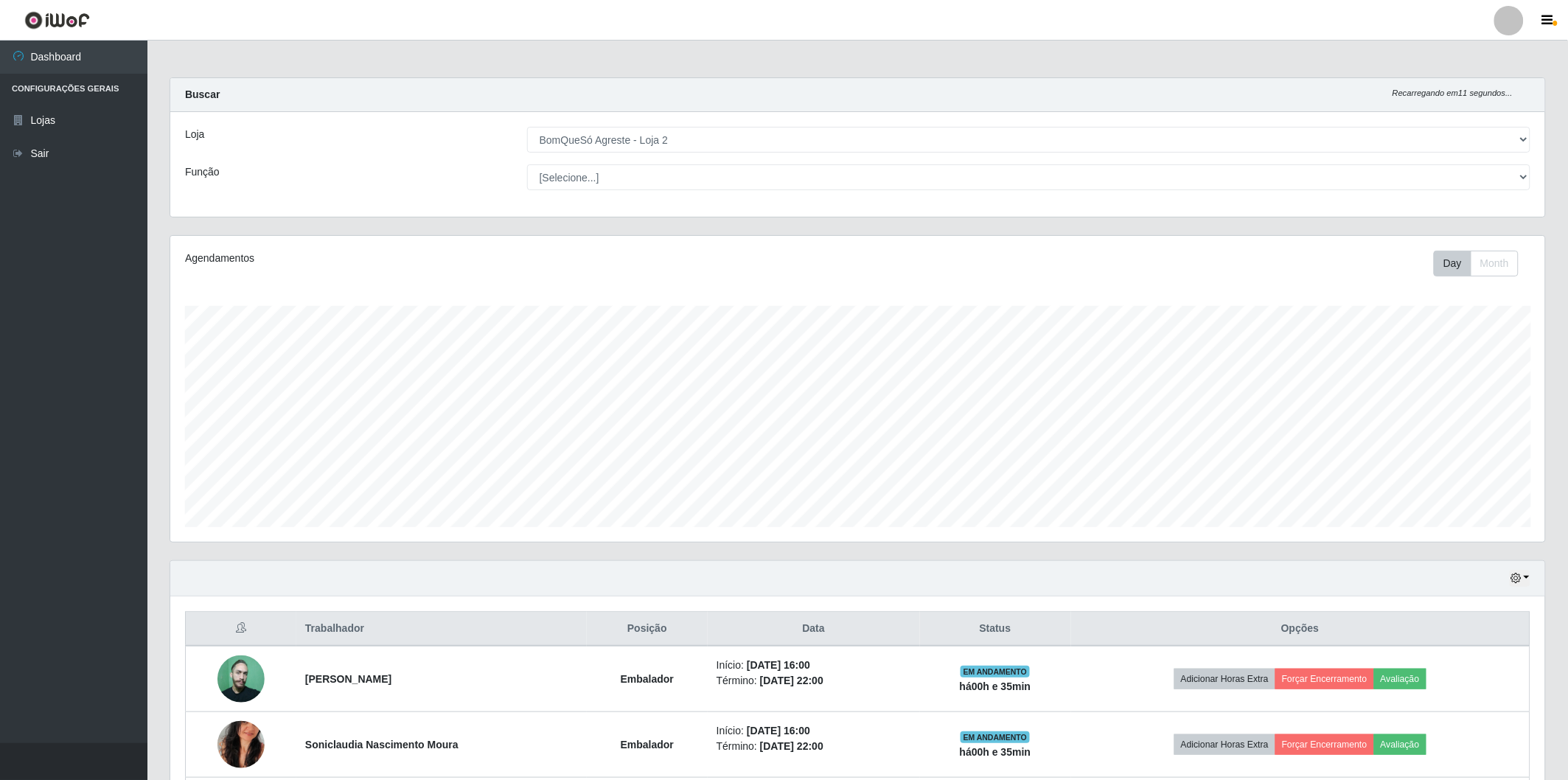
scroll to position [199, 0]
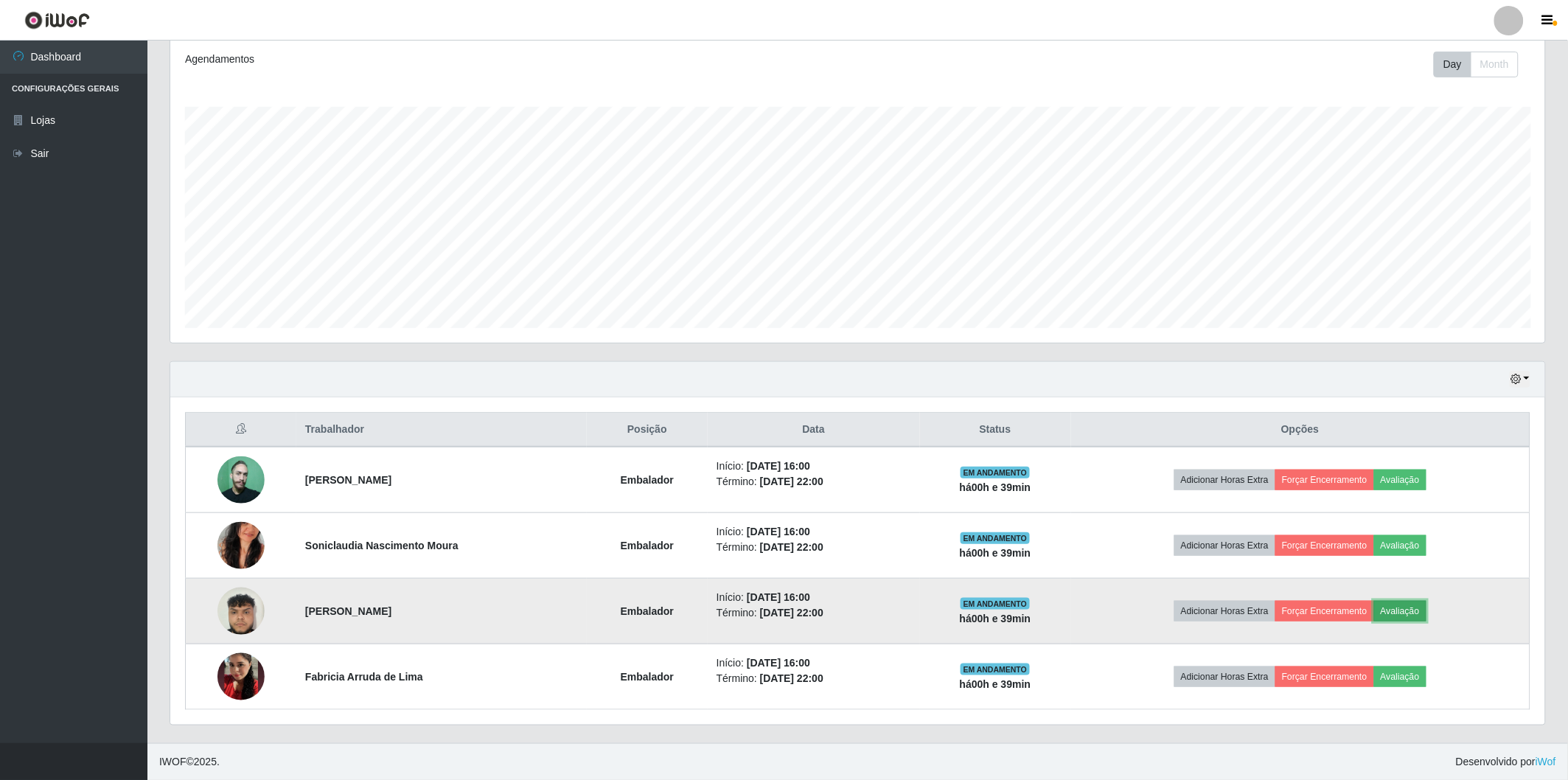
click at [1402, 616] on button "Avaliação" at bounding box center [1401, 610] width 53 height 20
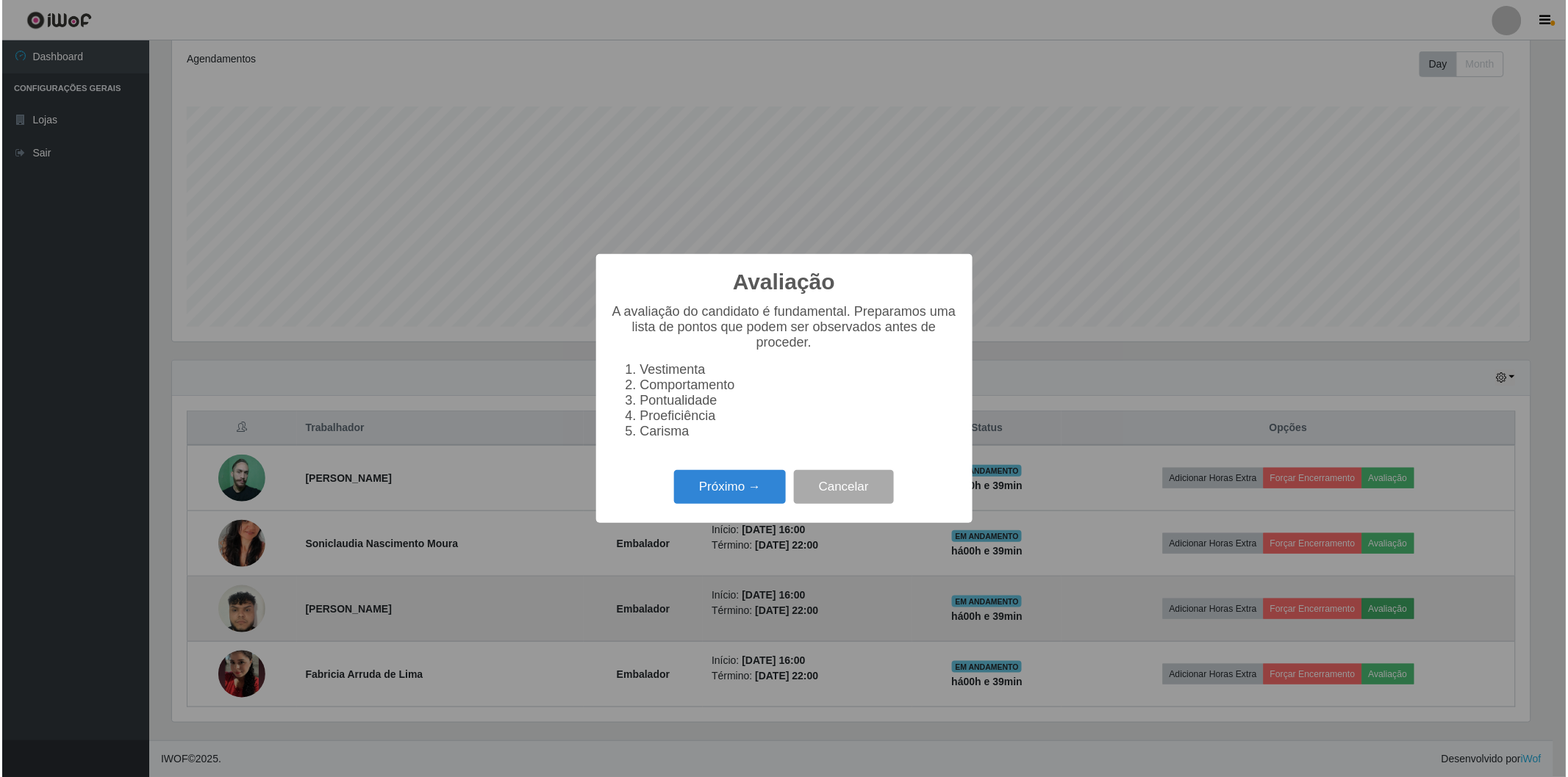
scroll to position [304, 1362]
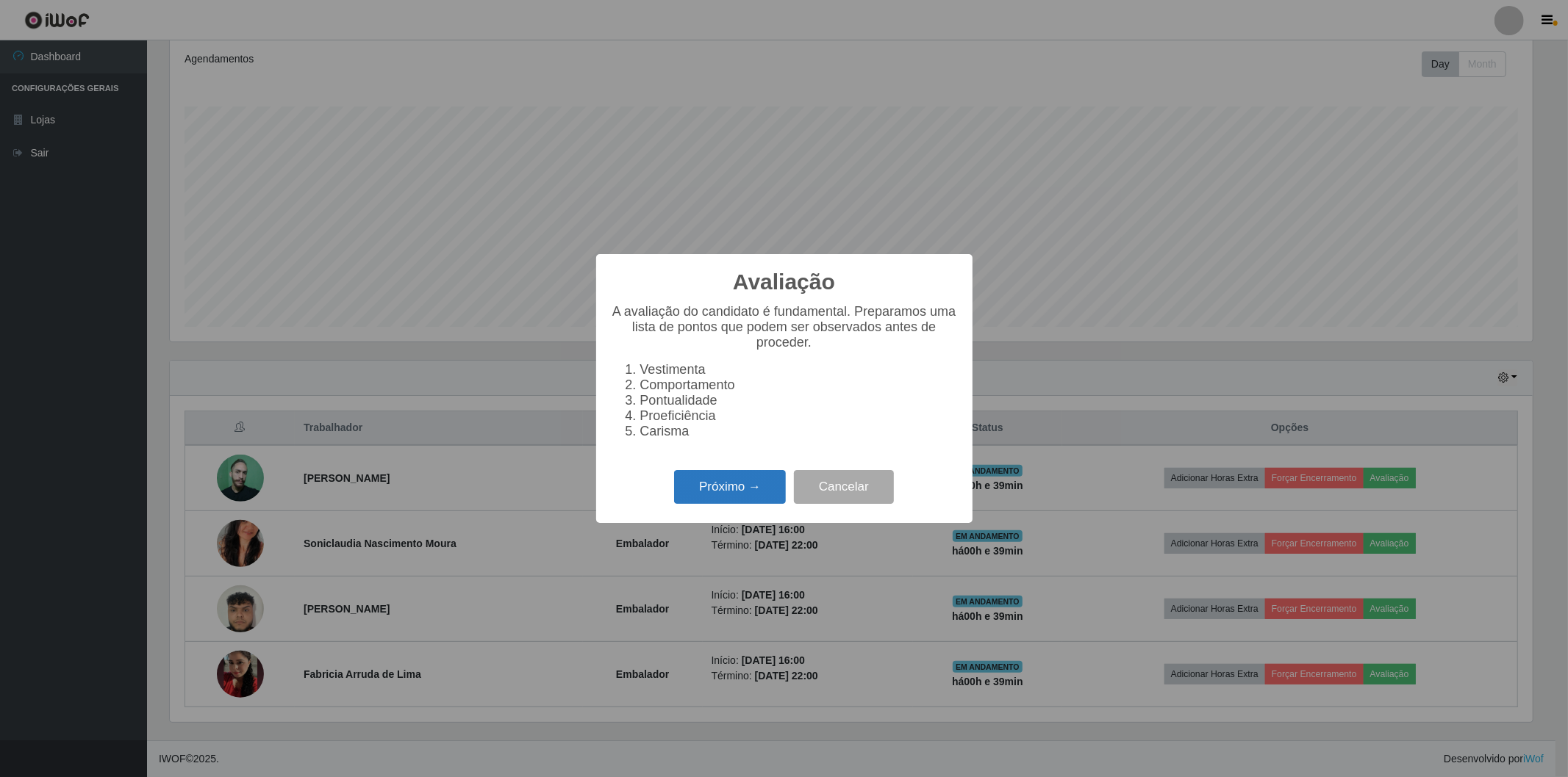
click at [691, 473] on button "Próximo →" at bounding box center [729, 487] width 111 height 34
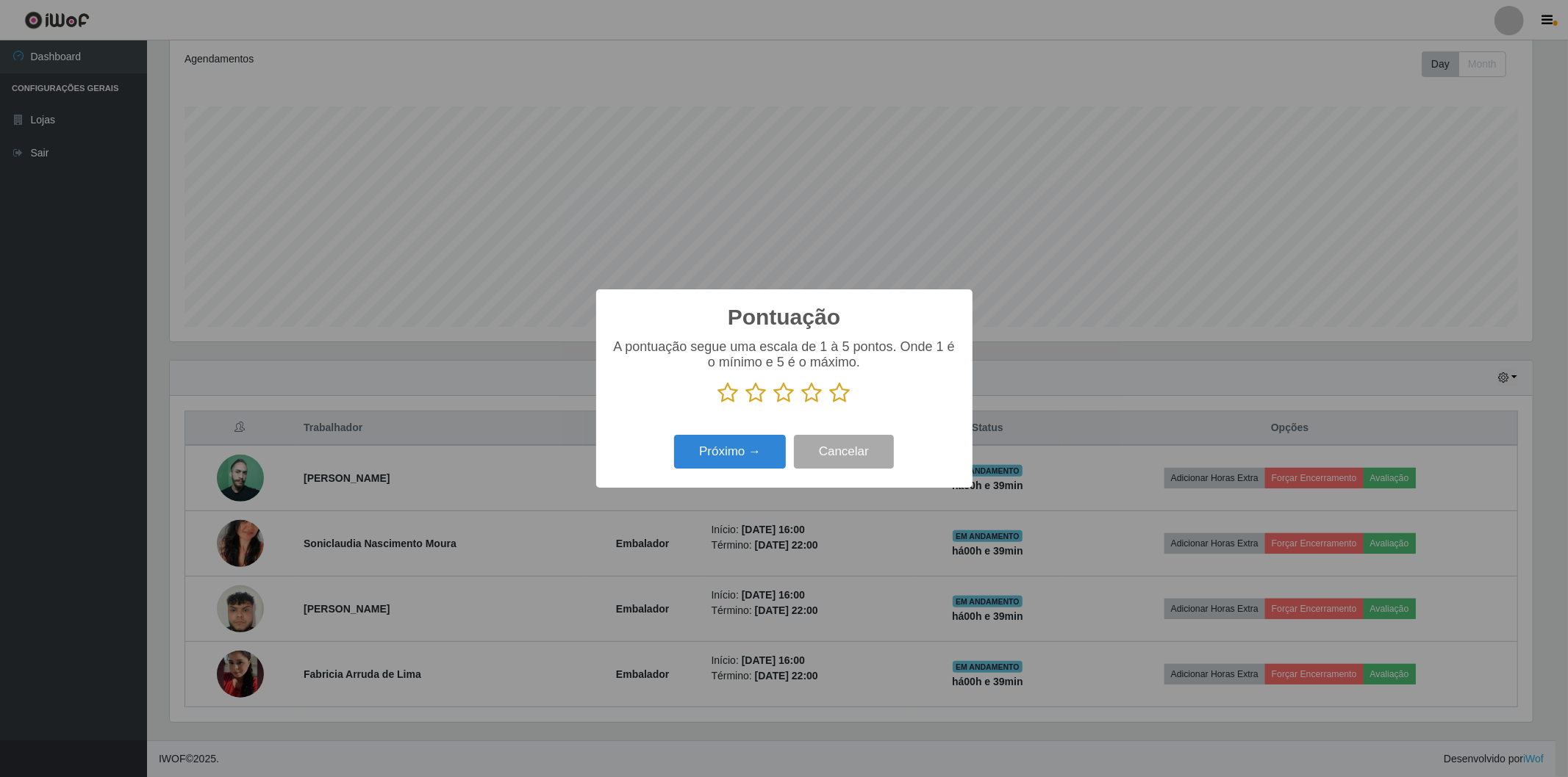
scroll to position [734205, 733551]
click at [757, 395] on icon at bounding box center [756, 392] width 20 height 22
click at [746, 404] on input "radio" at bounding box center [746, 404] width 0 height 0
click at [742, 460] on button "Próximo →" at bounding box center [729, 451] width 111 height 34
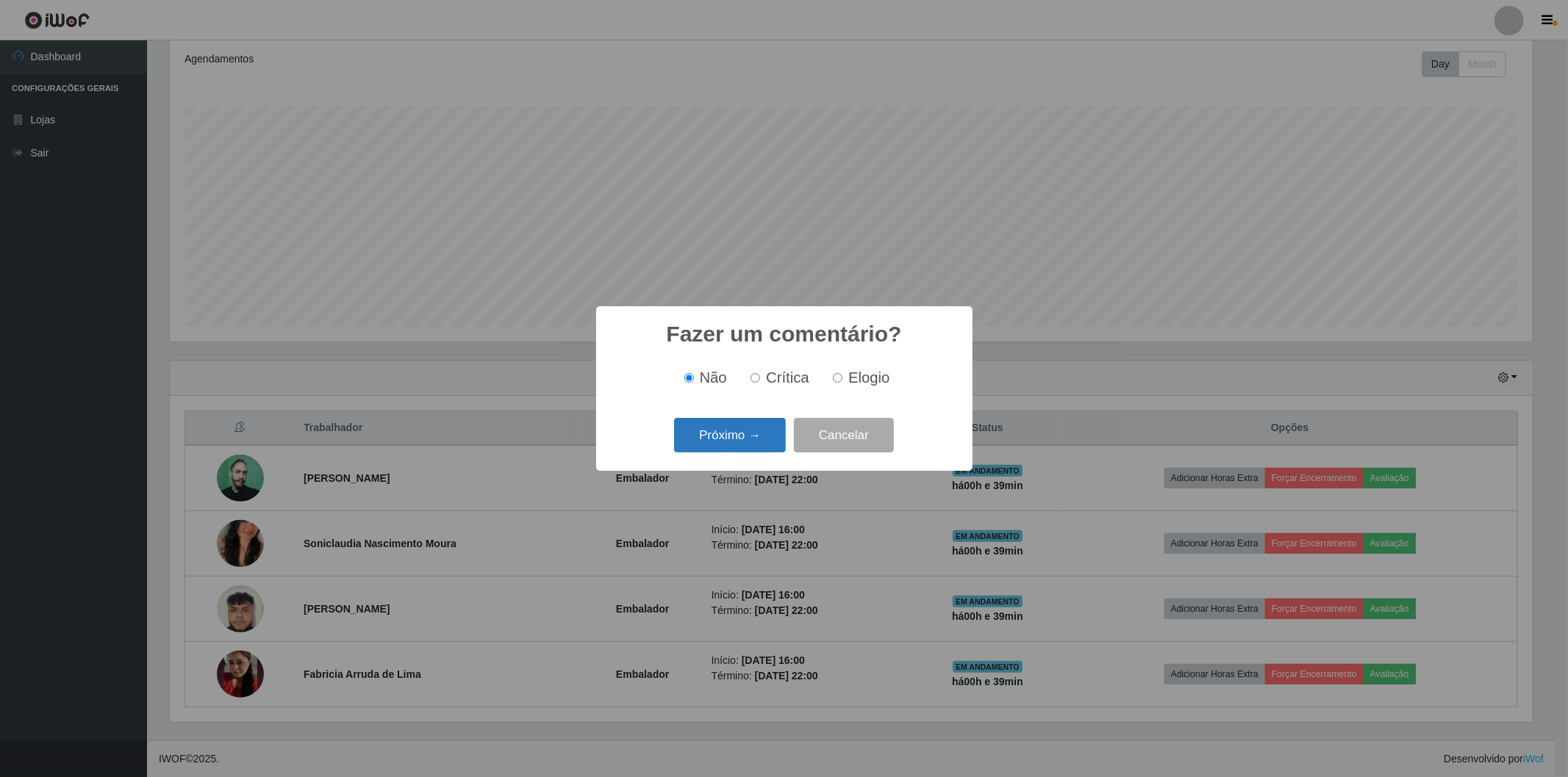
click at [750, 429] on button "Próximo →" at bounding box center [729, 434] width 111 height 34
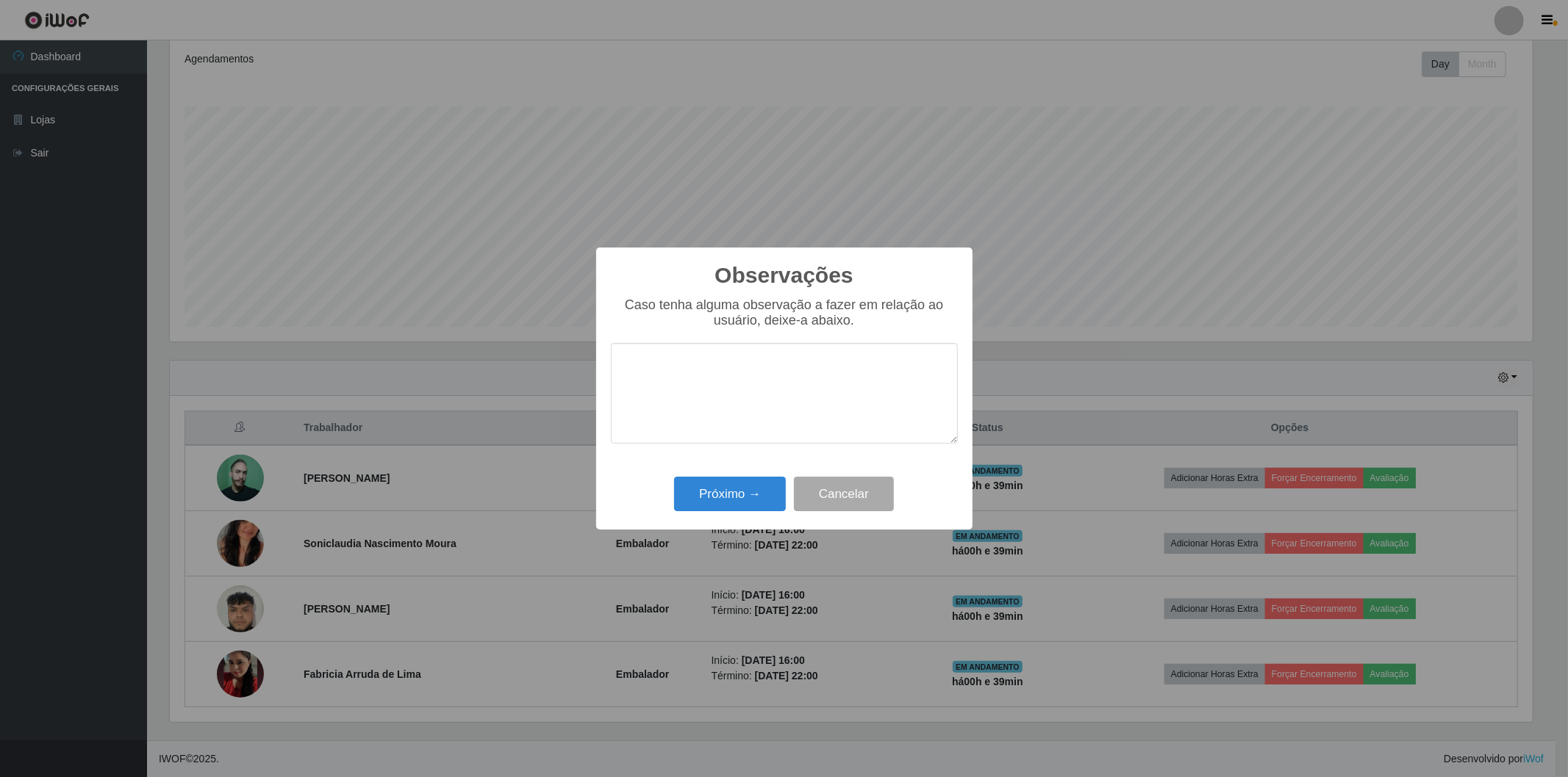
click at [650, 376] on textarea at bounding box center [784, 393] width 347 height 101
type textarea "FUNCIONARIO PASSOU MAL PEDIU PARA IR EMBORA."
click at [723, 493] on button "Próximo →" at bounding box center [729, 493] width 111 height 34
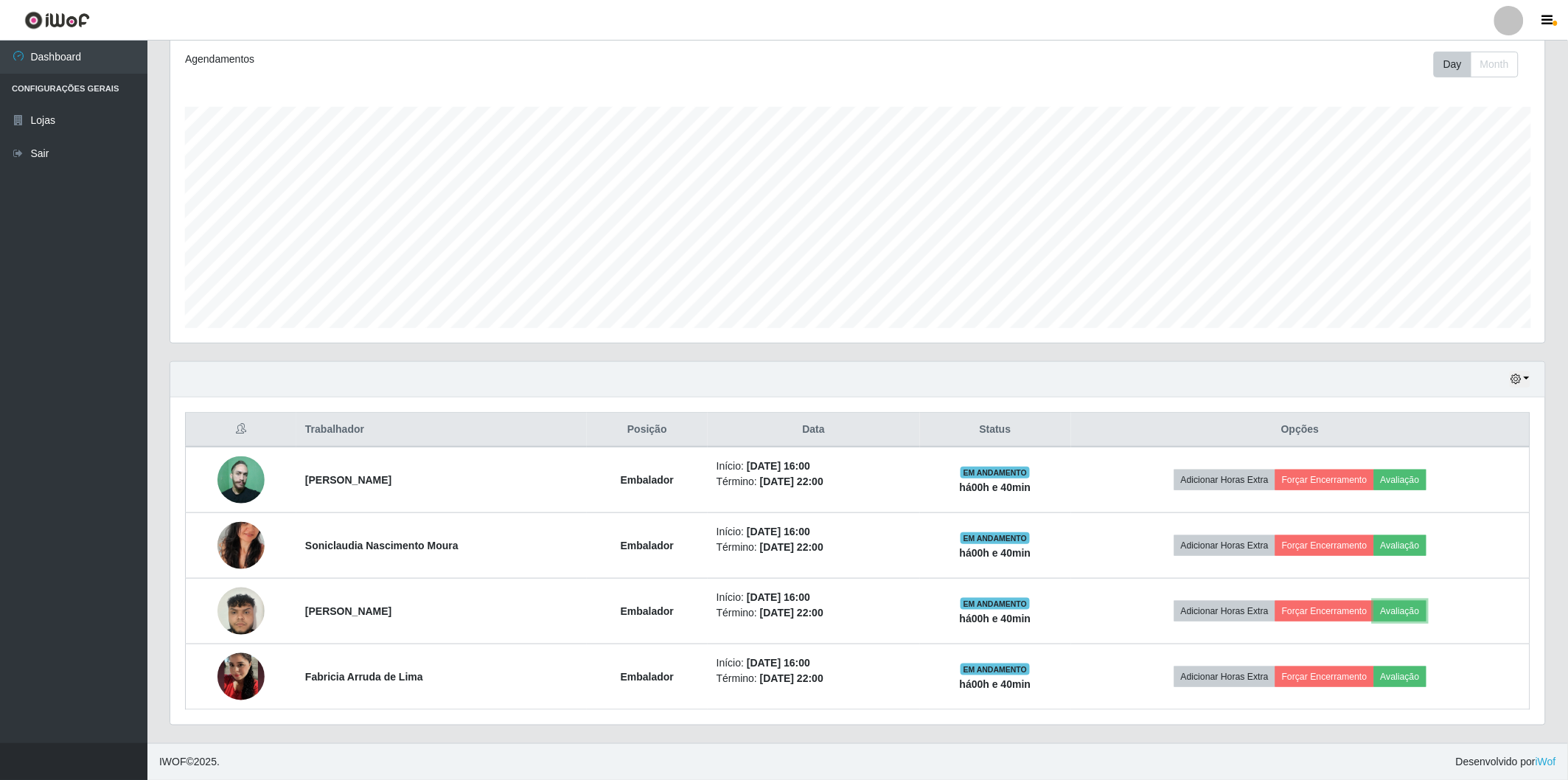
scroll to position [305, 1375]
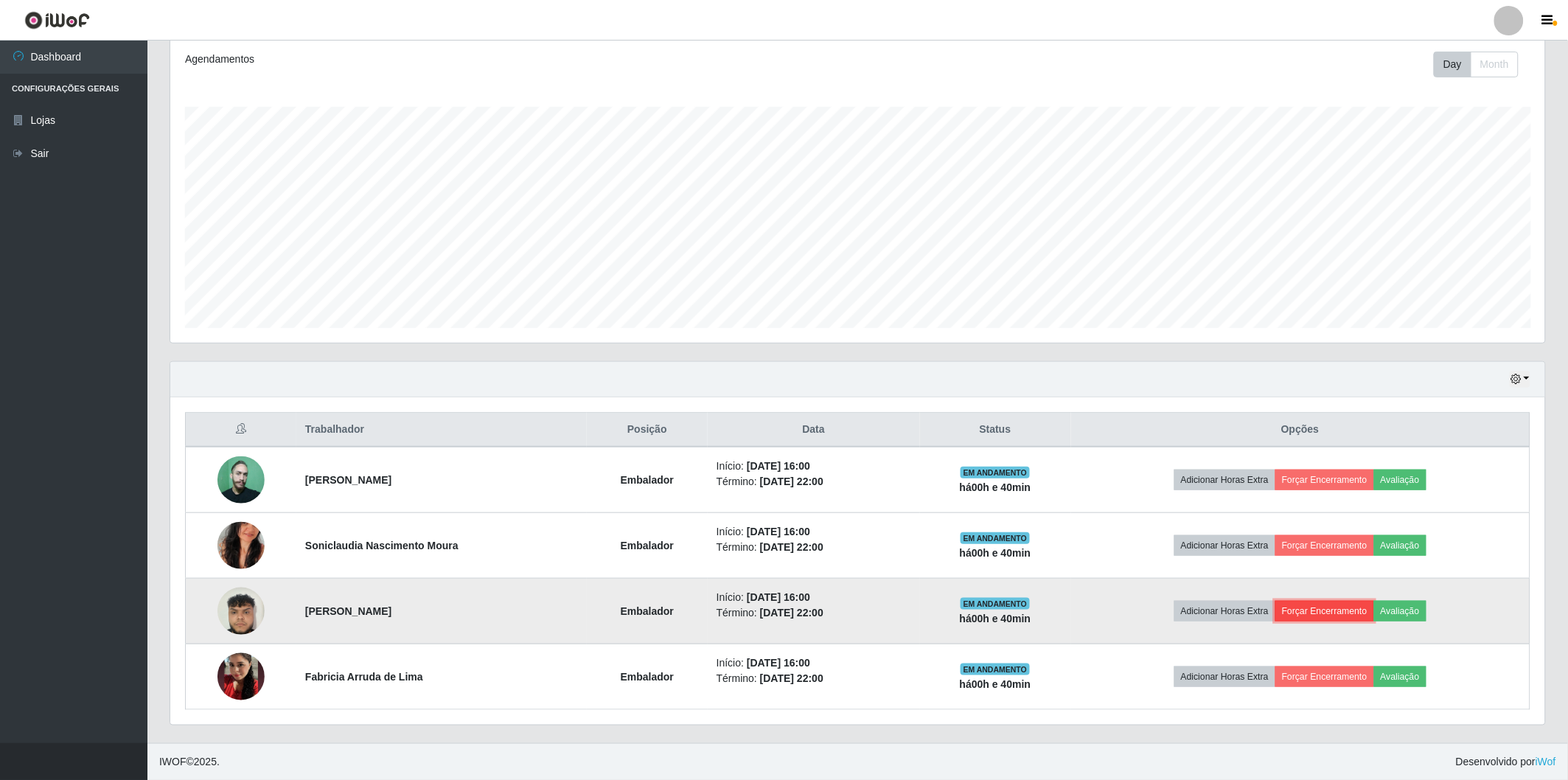
click at [1348, 609] on button "Forçar Encerramento" at bounding box center [1325, 610] width 98 height 20
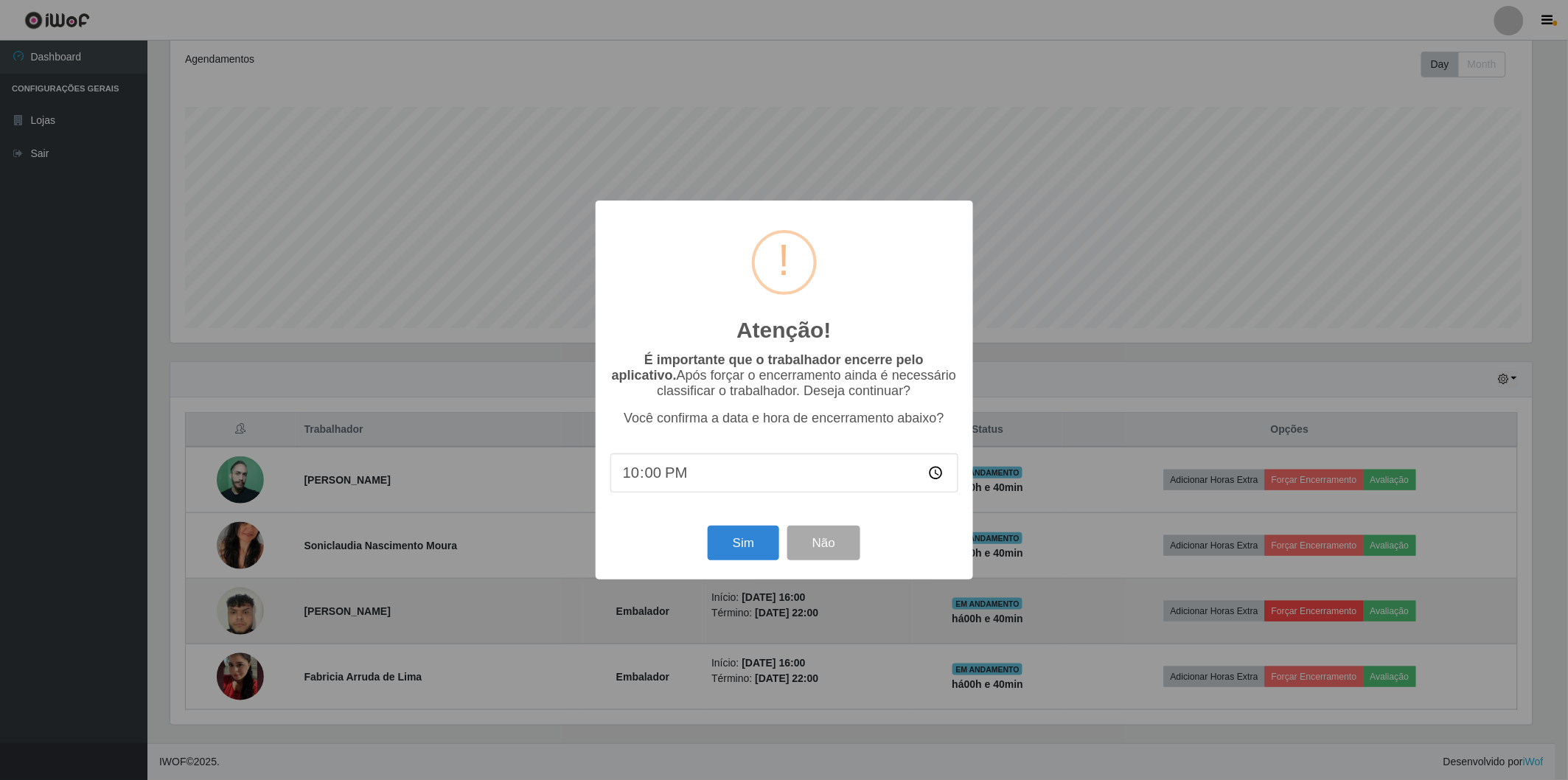
scroll to position [305, 1367]
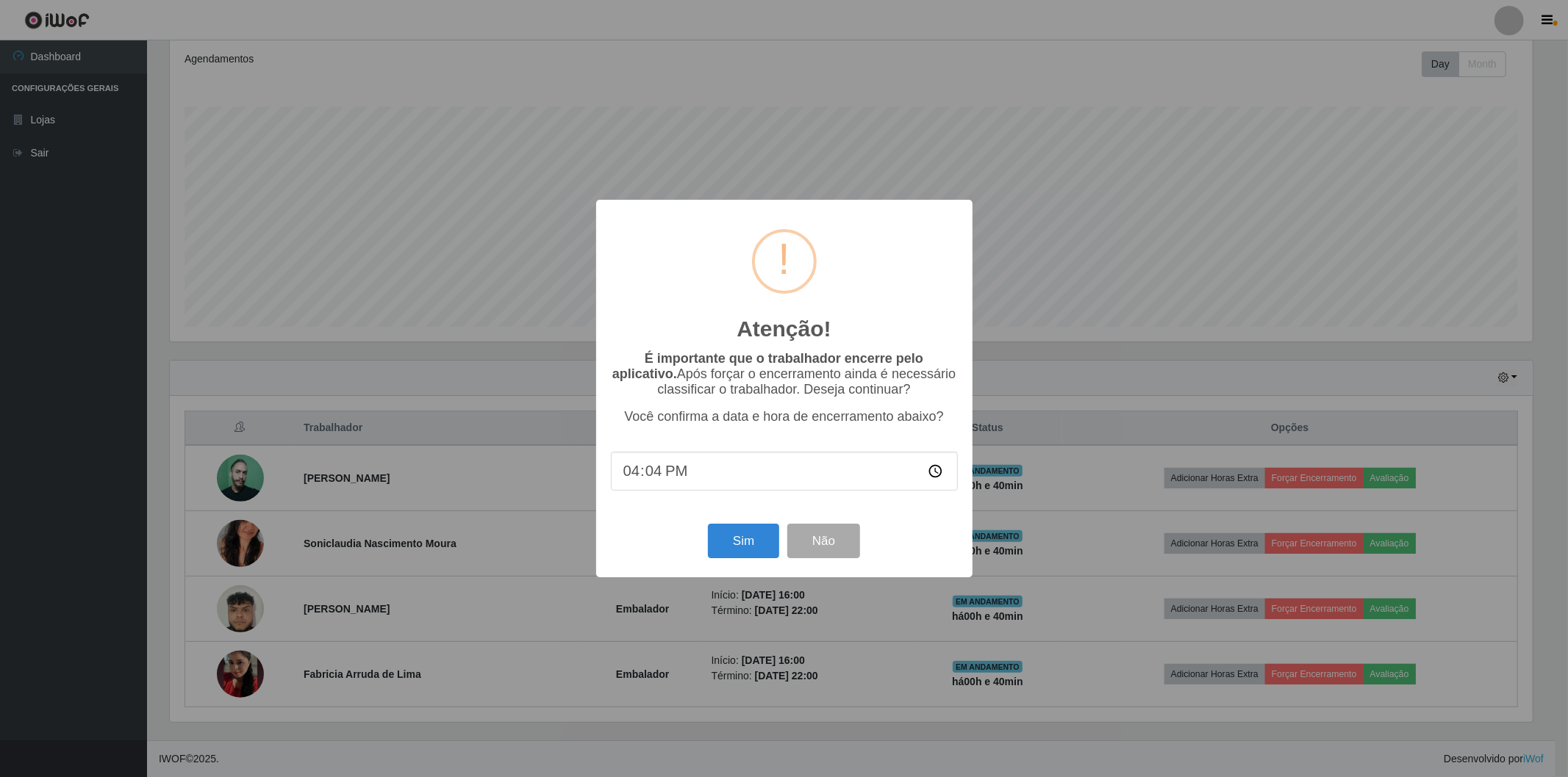
type input "16:40"
click at [721, 544] on button "Sim" at bounding box center [742, 540] width 71 height 34
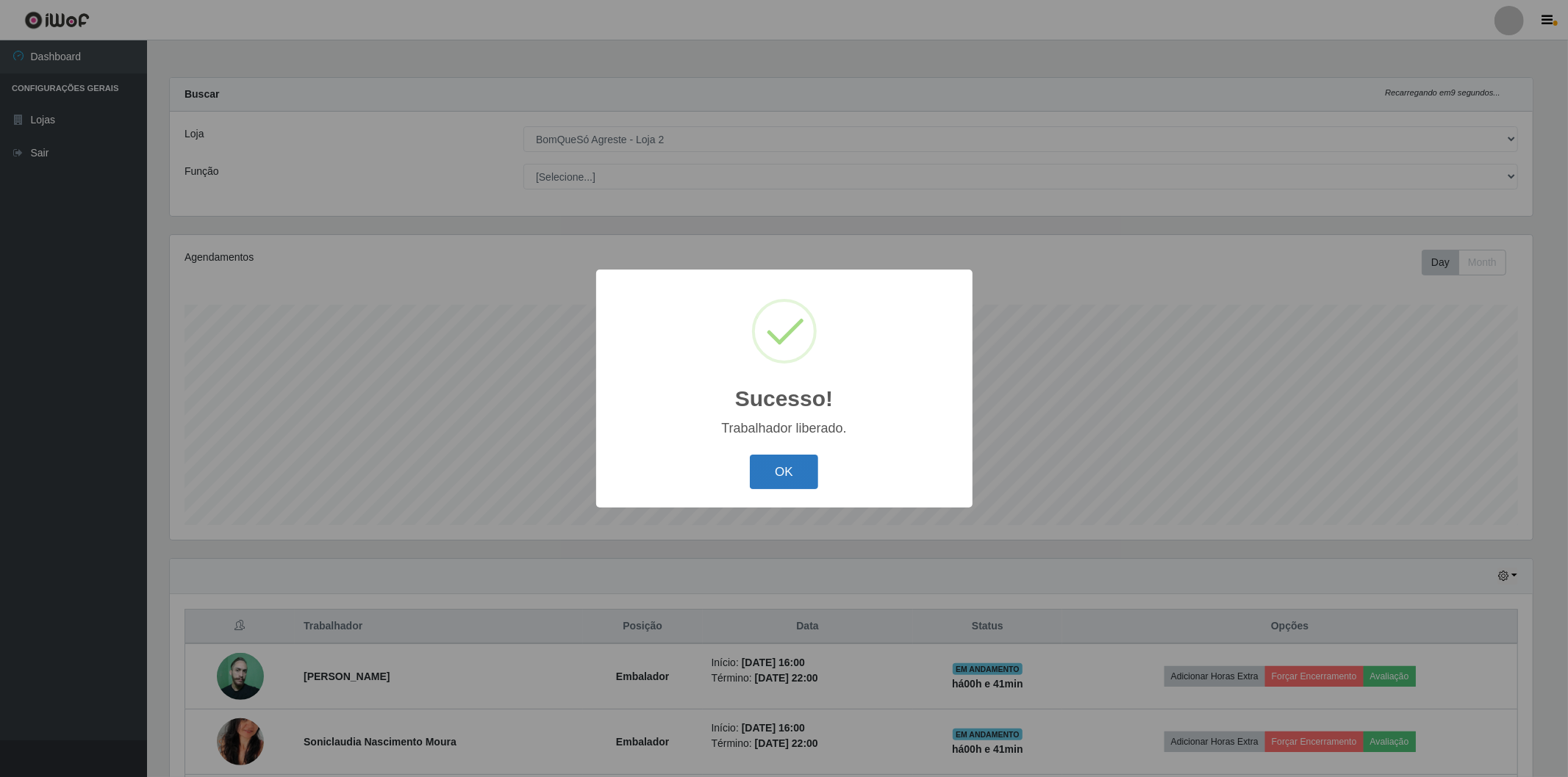
click at [786, 477] on button "OK" at bounding box center [784, 471] width 68 height 34
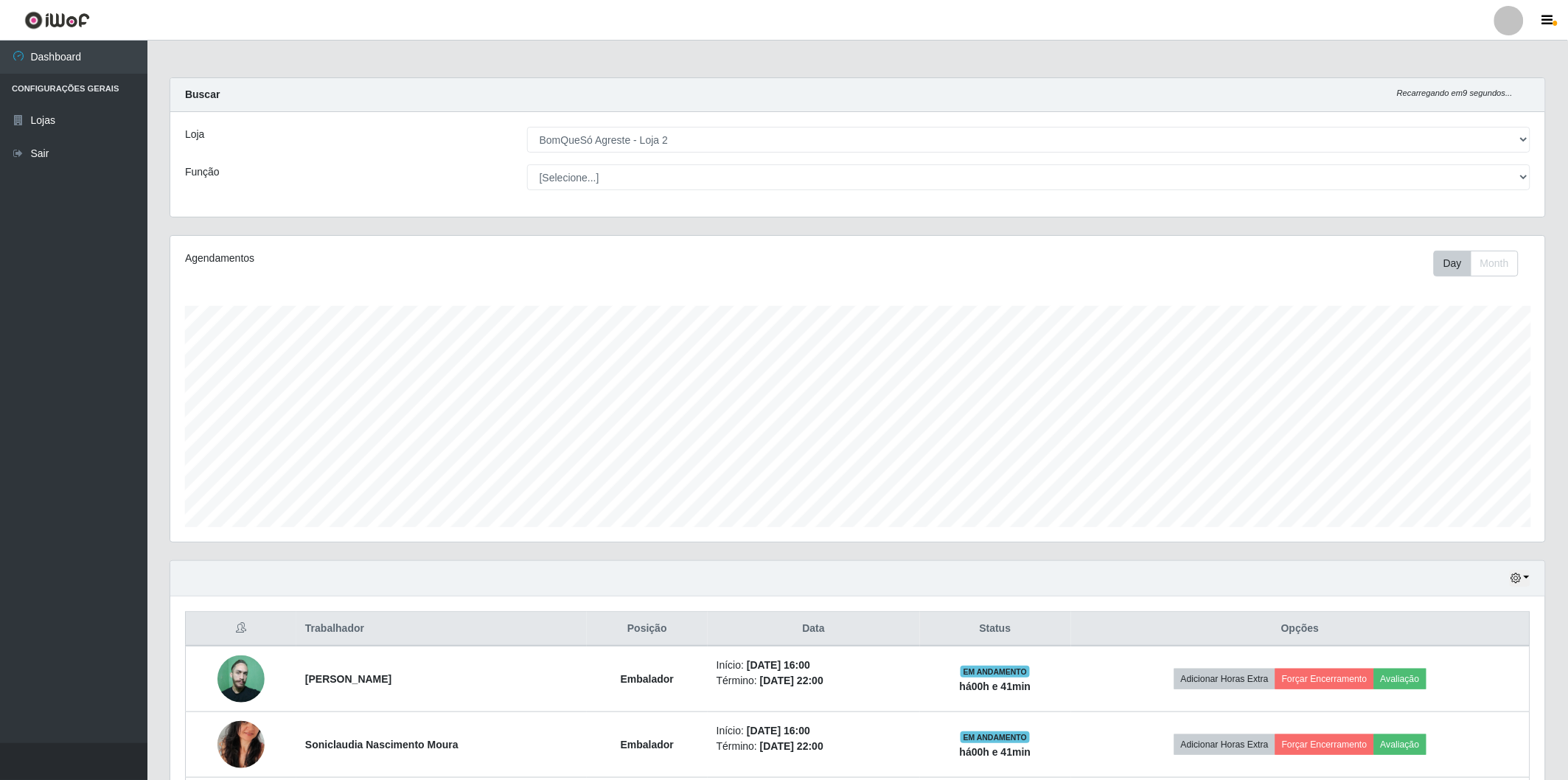
scroll to position [134, 0]
